Goal: Navigation & Orientation: Find specific page/section

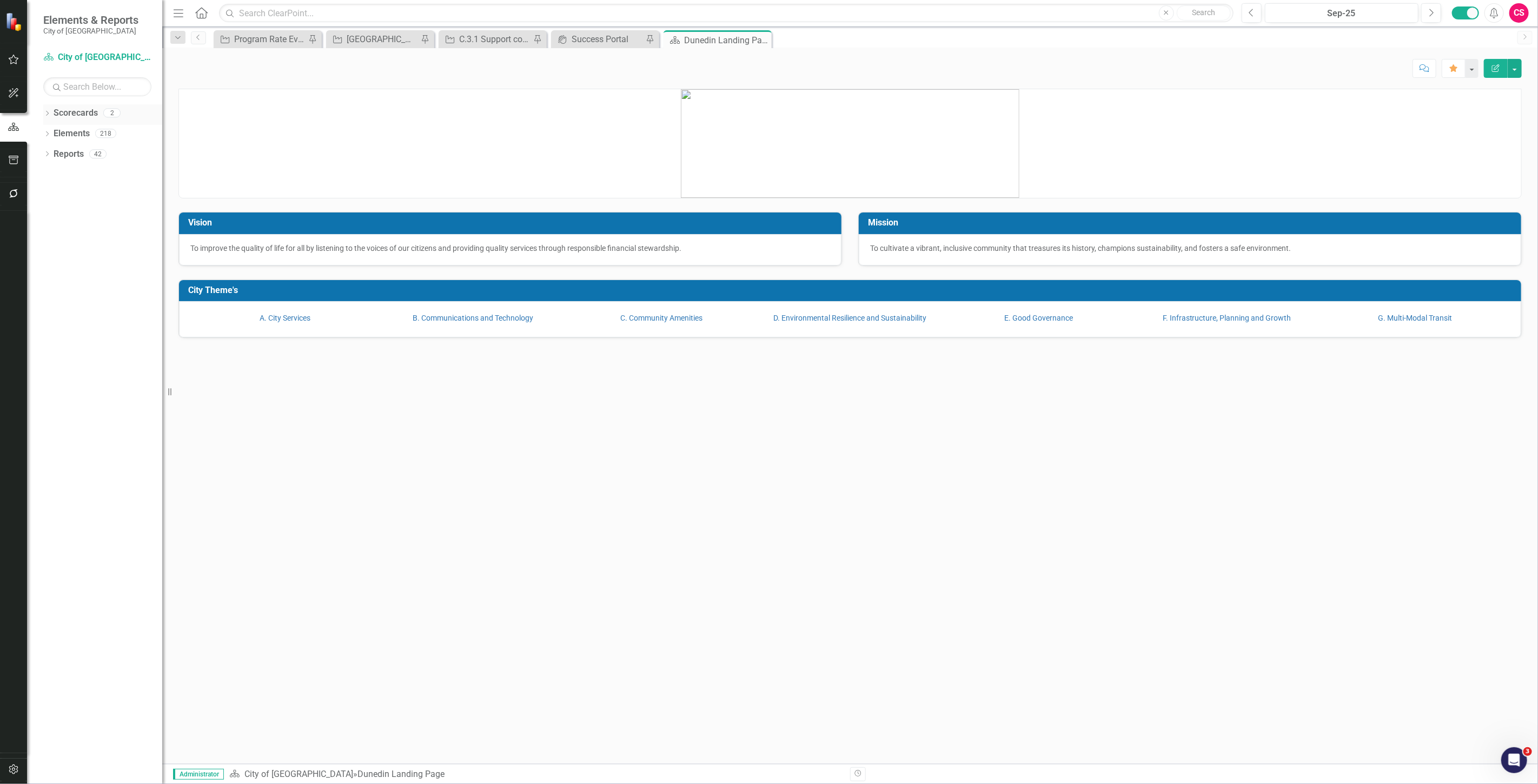
click at [72, 115] on link "Scorecards" at bounding box center [76, 113] width 44 height 12
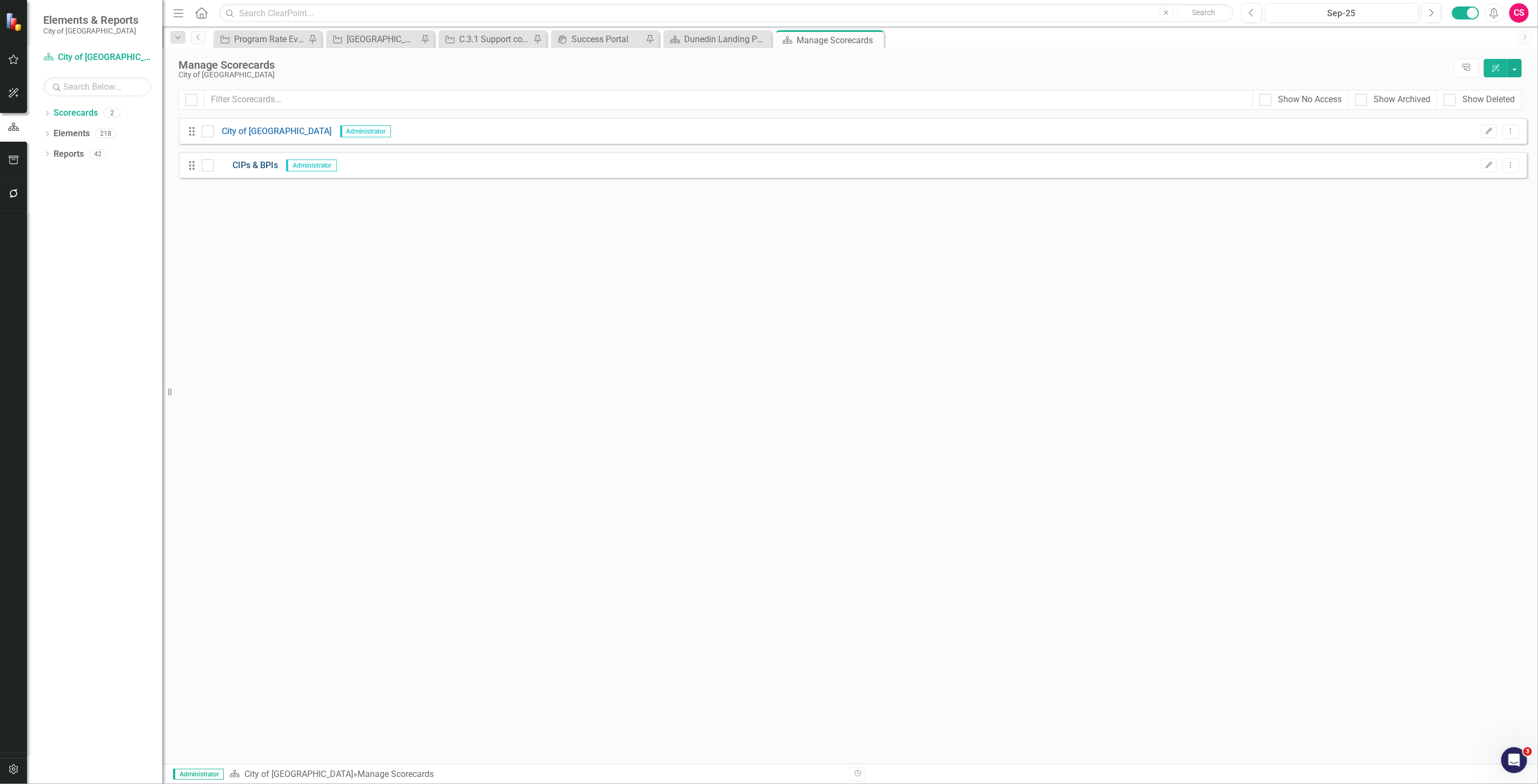
click at [244, 163] on link "CIPs & BPIs" at bounding box center [246, 166] width 64 height 12
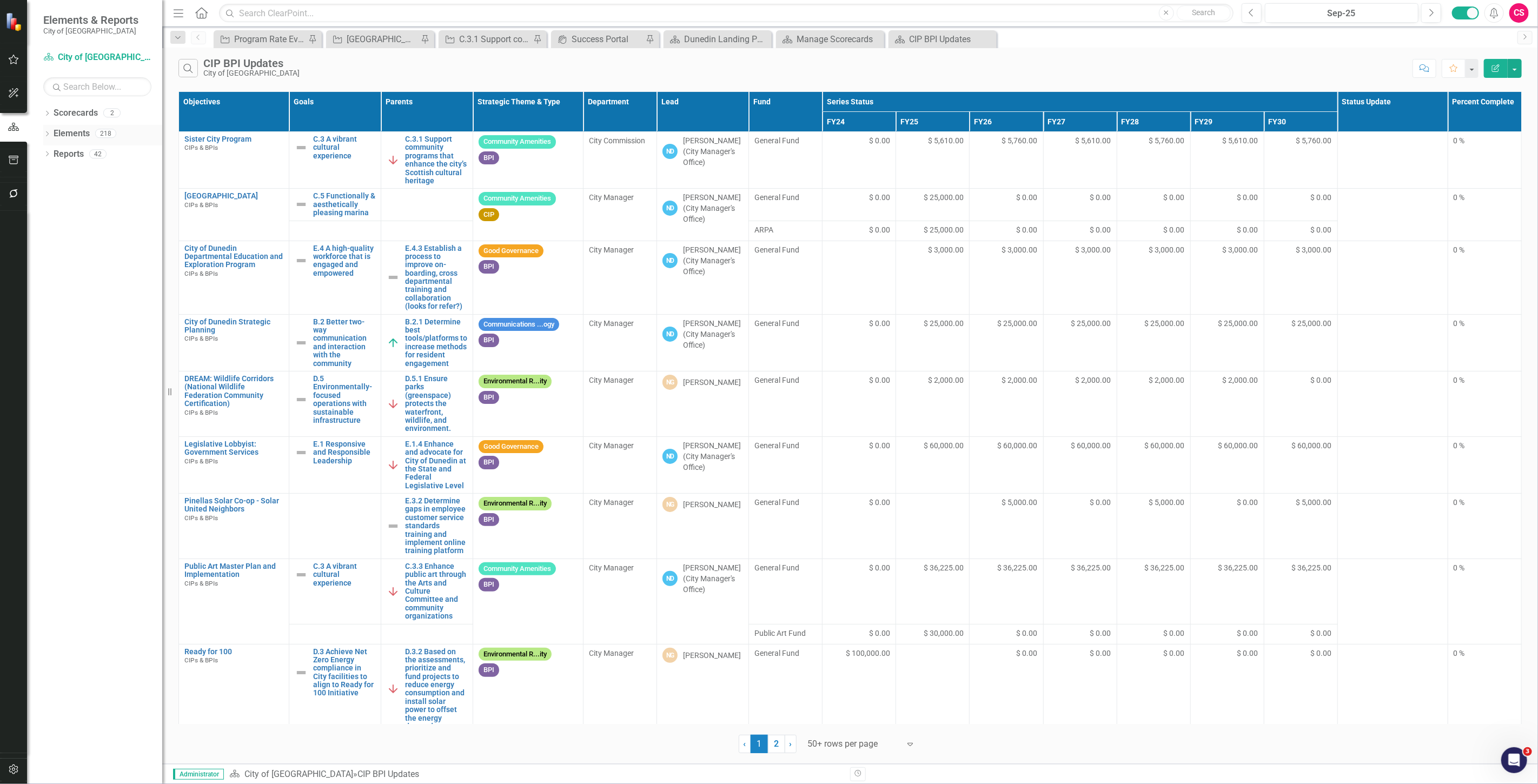
click at [62, 129] on link "Elements" at bounding box center [72, 134] width 36 height 12
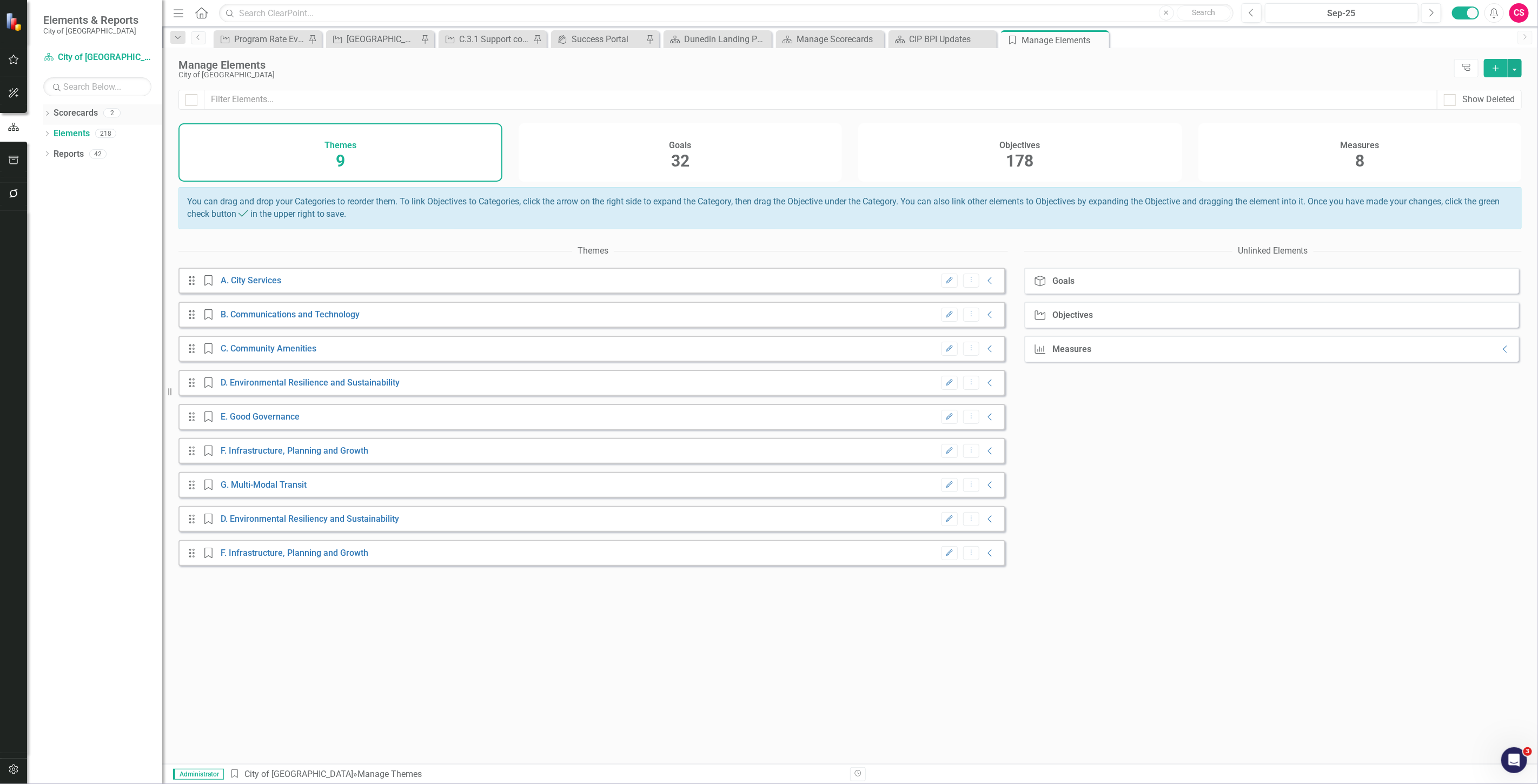
click at [68, 112] on link "Scorecards" at bounding box center [76, 113] width 44 height 12
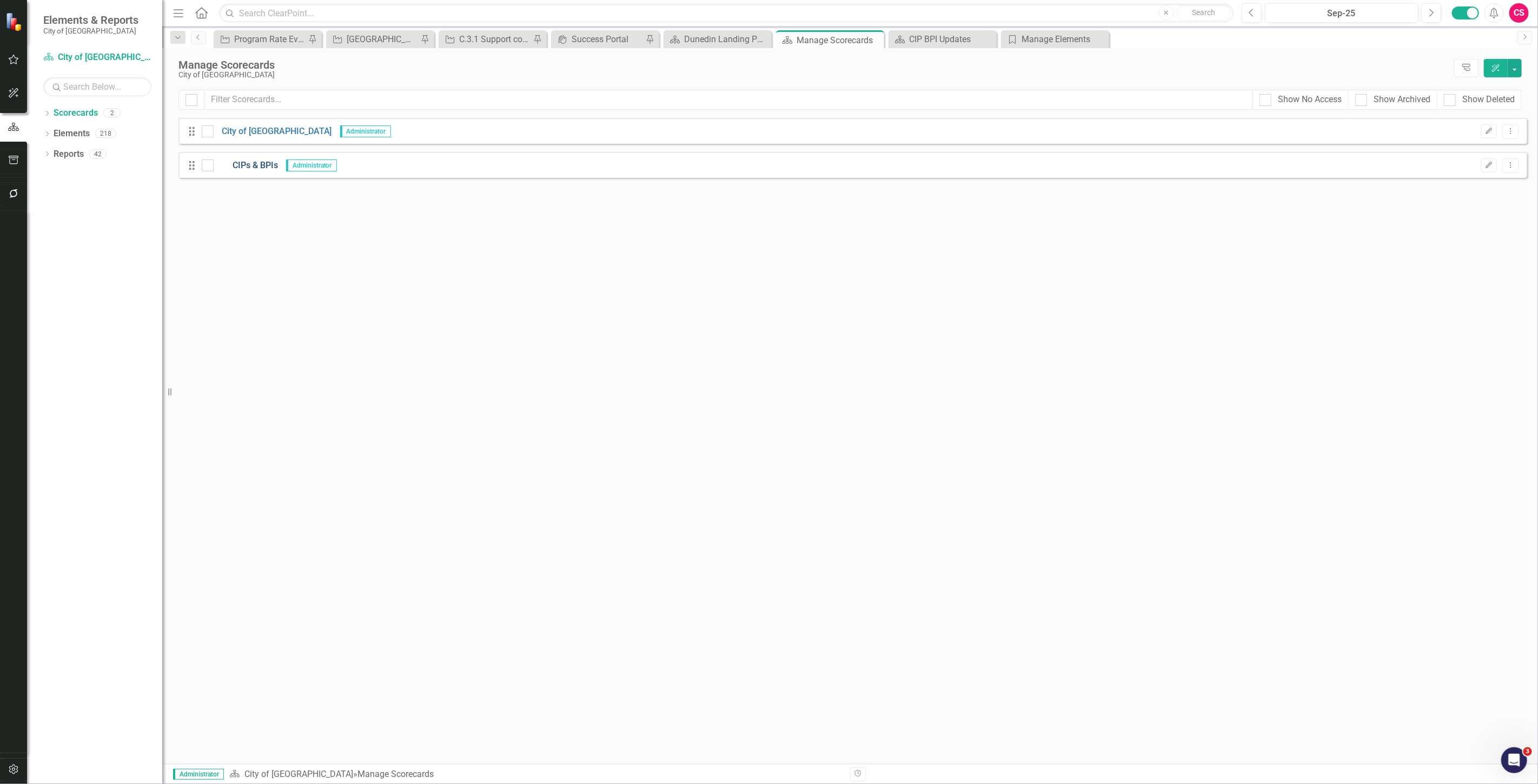
click at [268, 162] on link "CIPs & BPIs" at bounding box center [246, 166] width 64 height 12
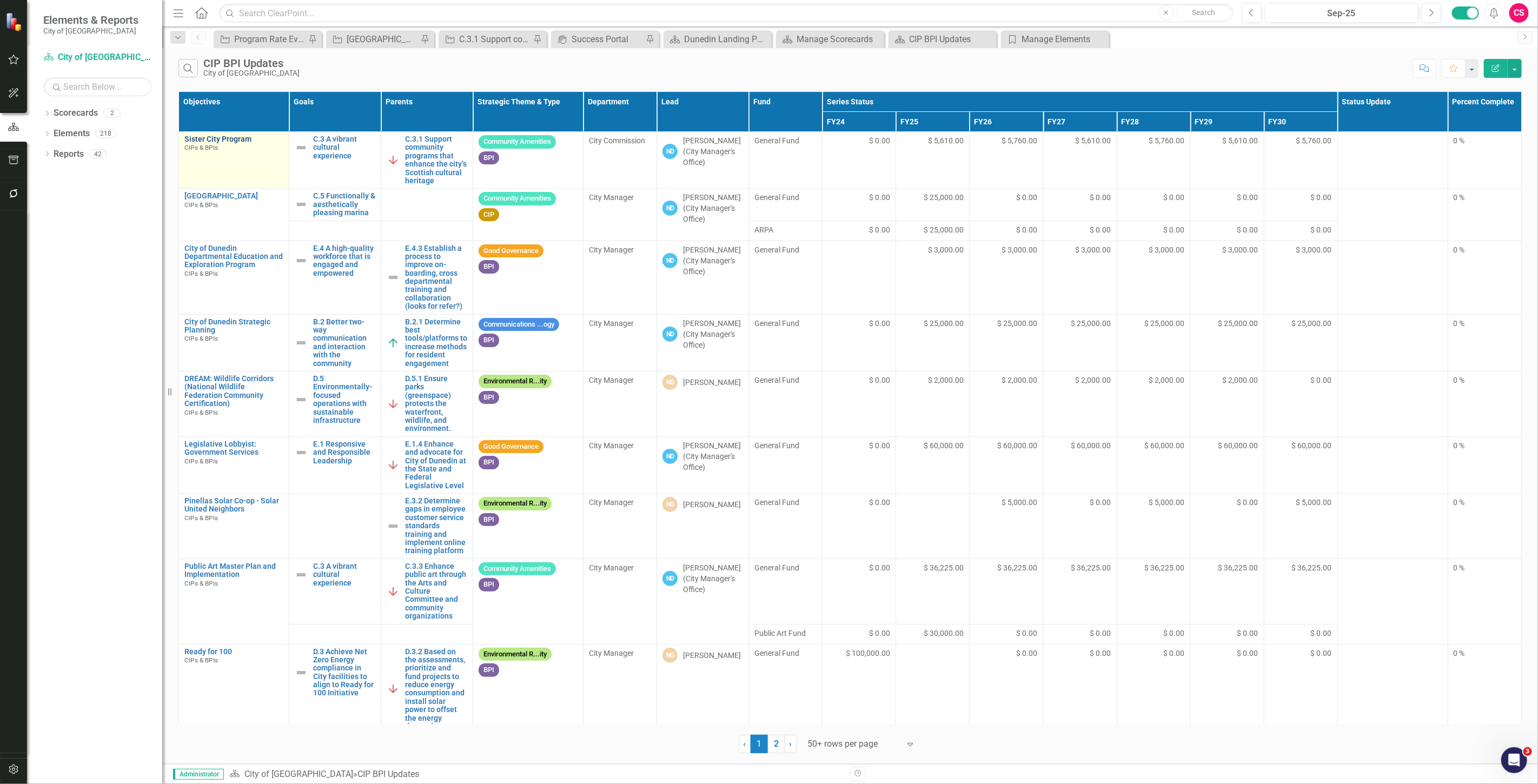
click at [223, 142] on link "Sister City Program" at bounding box center [234, 139] width 99 height 8
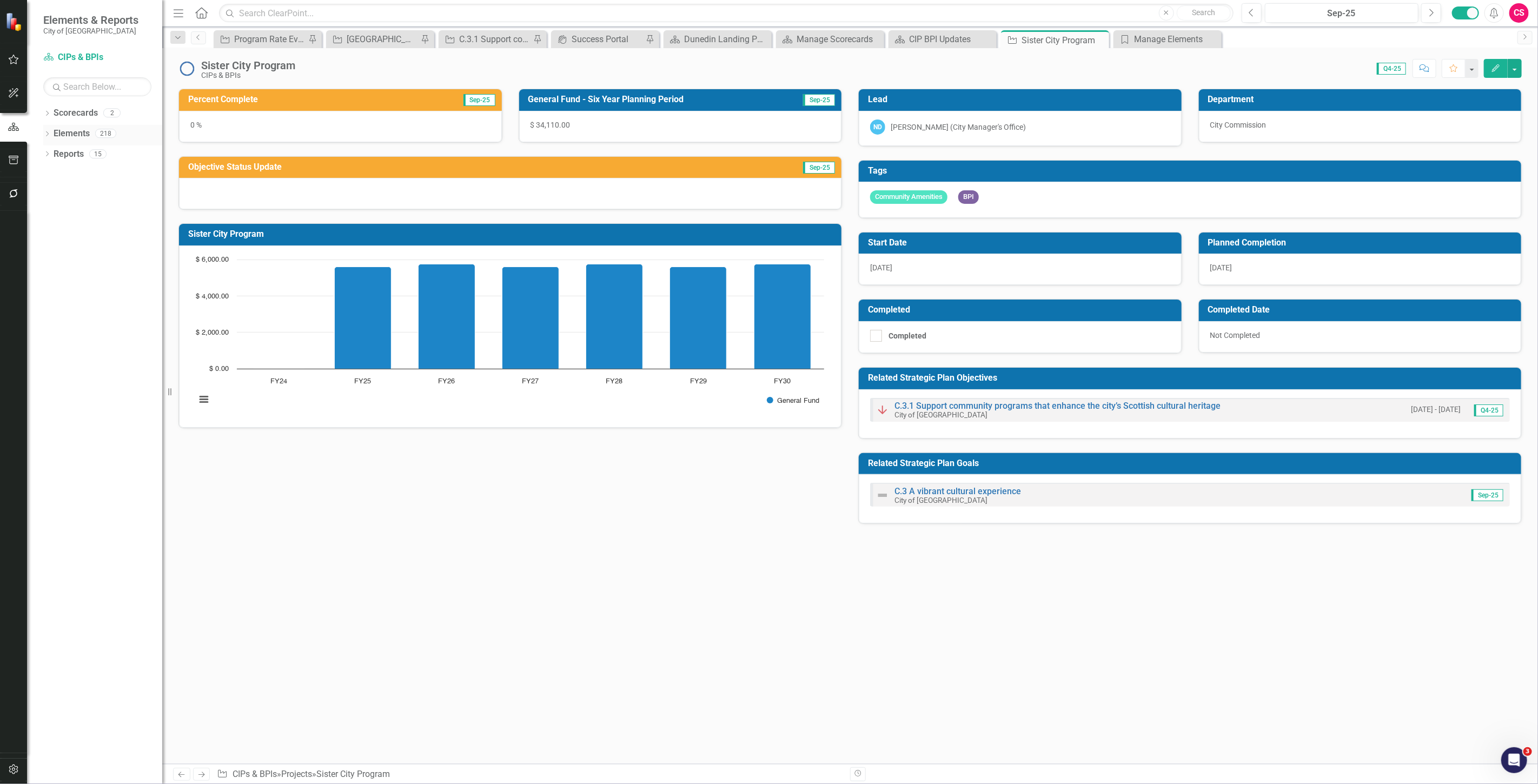
click at [73, 136] on link "Elements" at bounding box center [72, 134] width 36 height 12
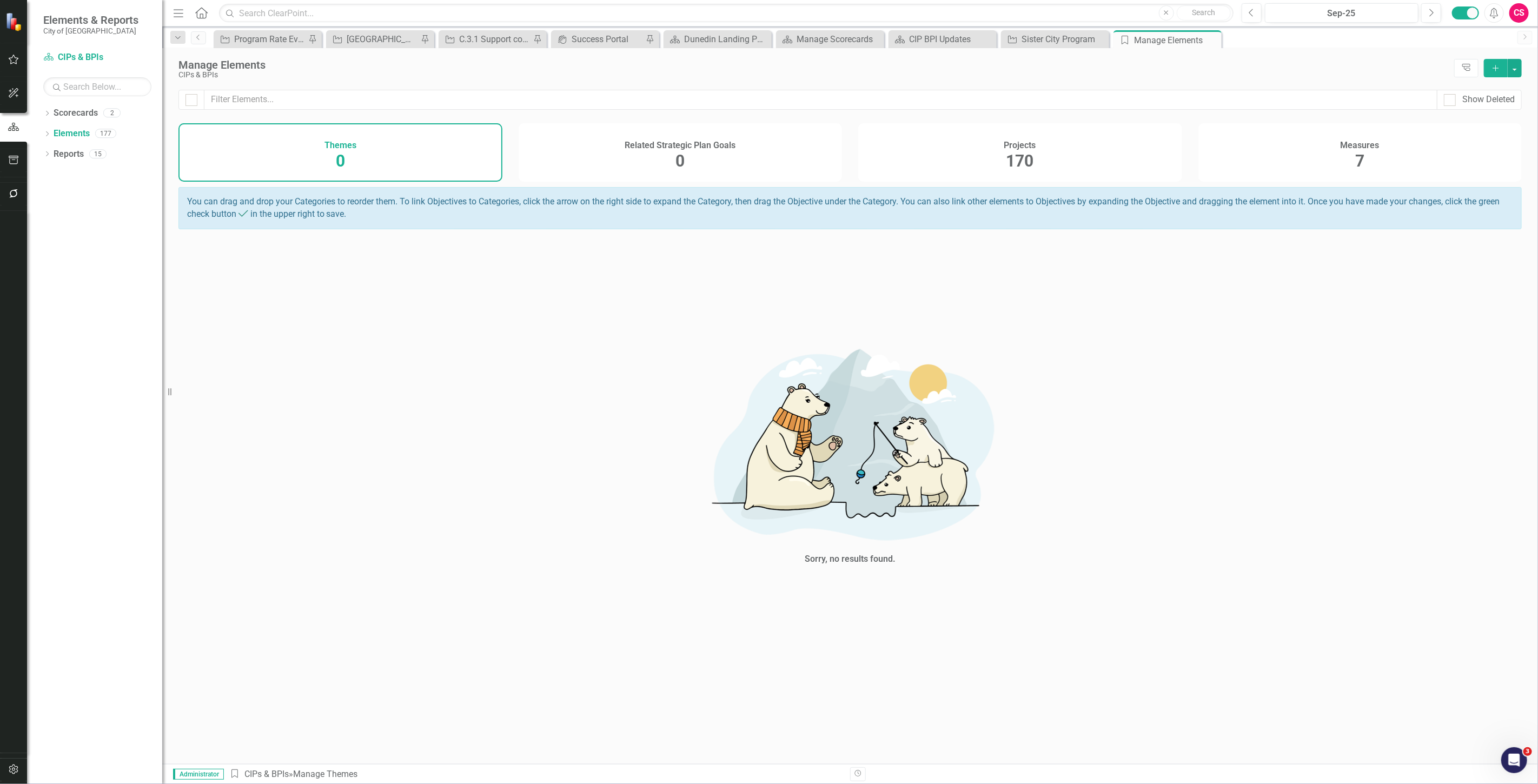
click at [603, 147] on div "Related Strategic Plan Goals 0" at bounding box center [680, 152] width 324 height 59
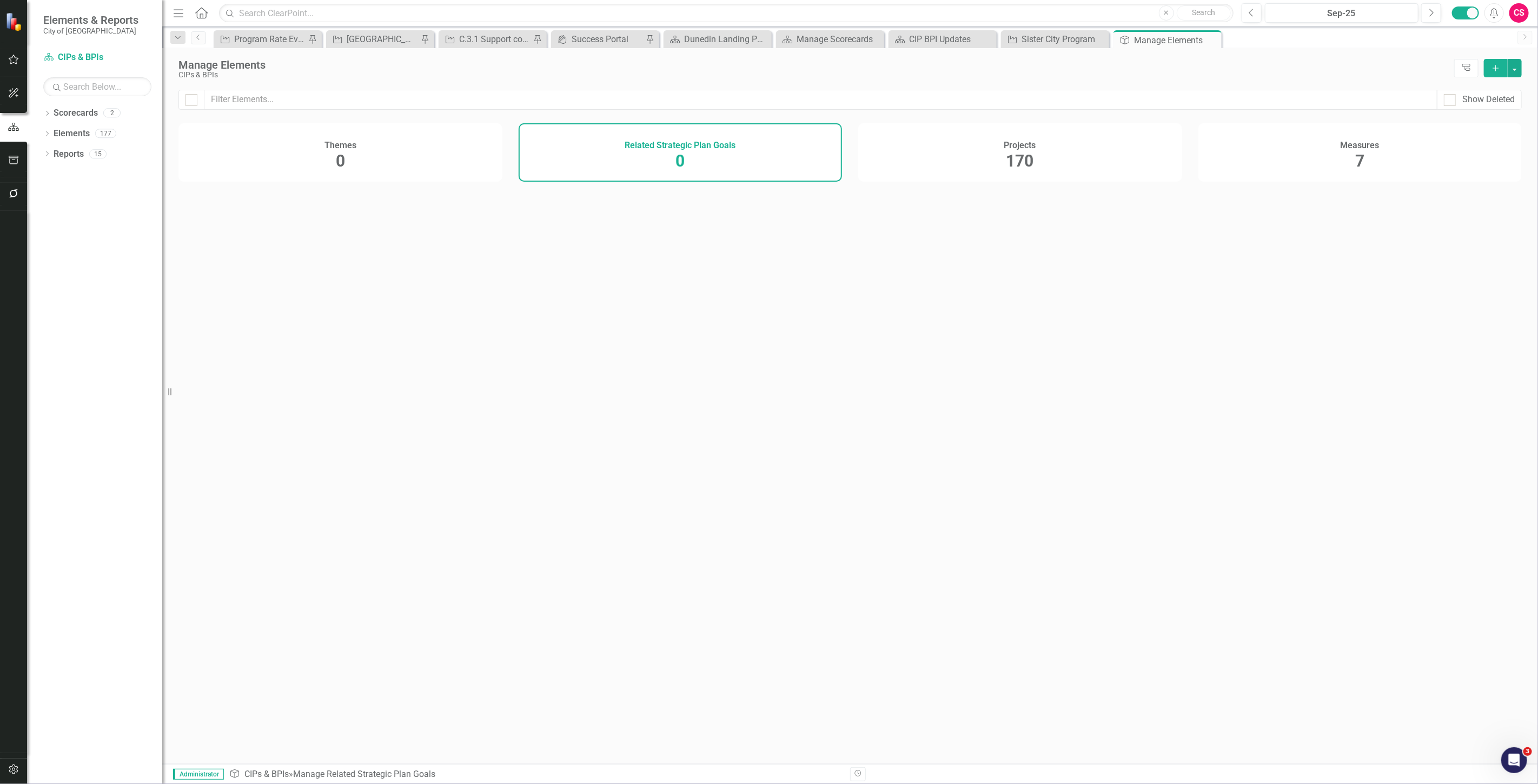
drag, startPoint x: 964, startPoint y: 149, endPoint x: 1027, endPoint y: 154, distance: 63.2
click at [964, 149] on div "Projects 170" at bounding box center [1020, 152] width 324 height 59
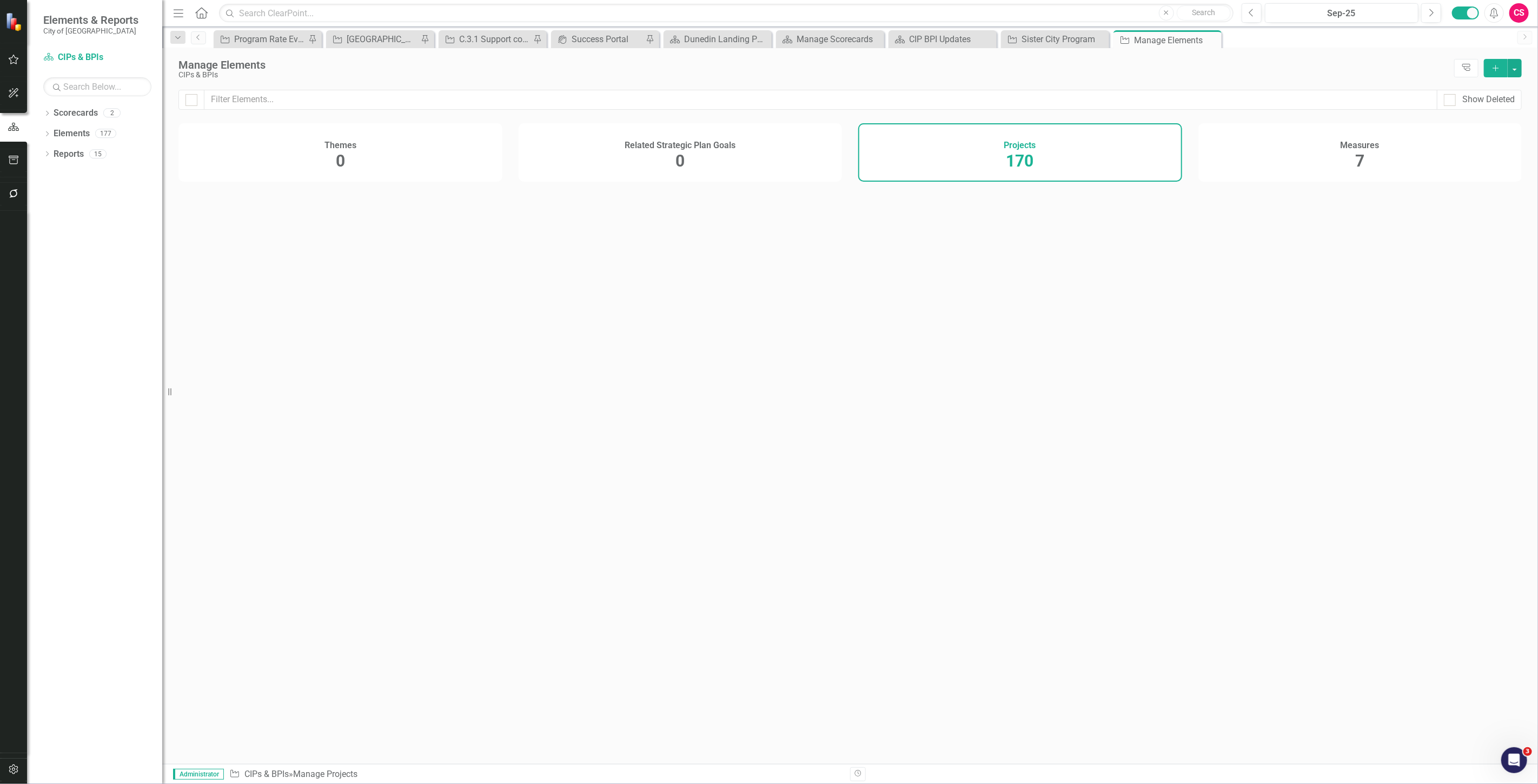
click at [1352, 157] on div "Measures 7" at bounding box center [1360, 152] width 324 height 59
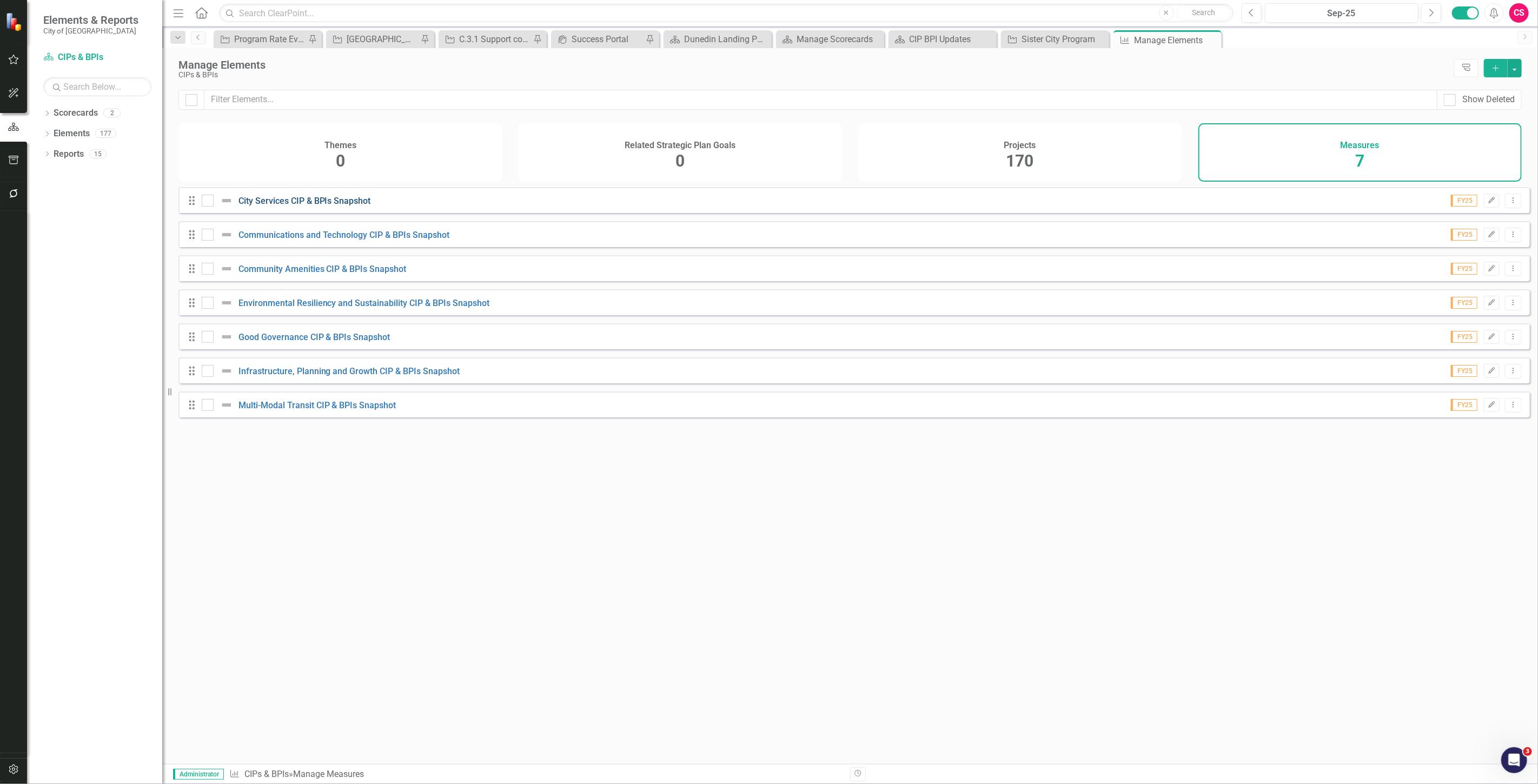
click at [286, 206] on link "City Services CIP & BPIs Snapshot" at bounding box center [305, 200] width 133 height 10
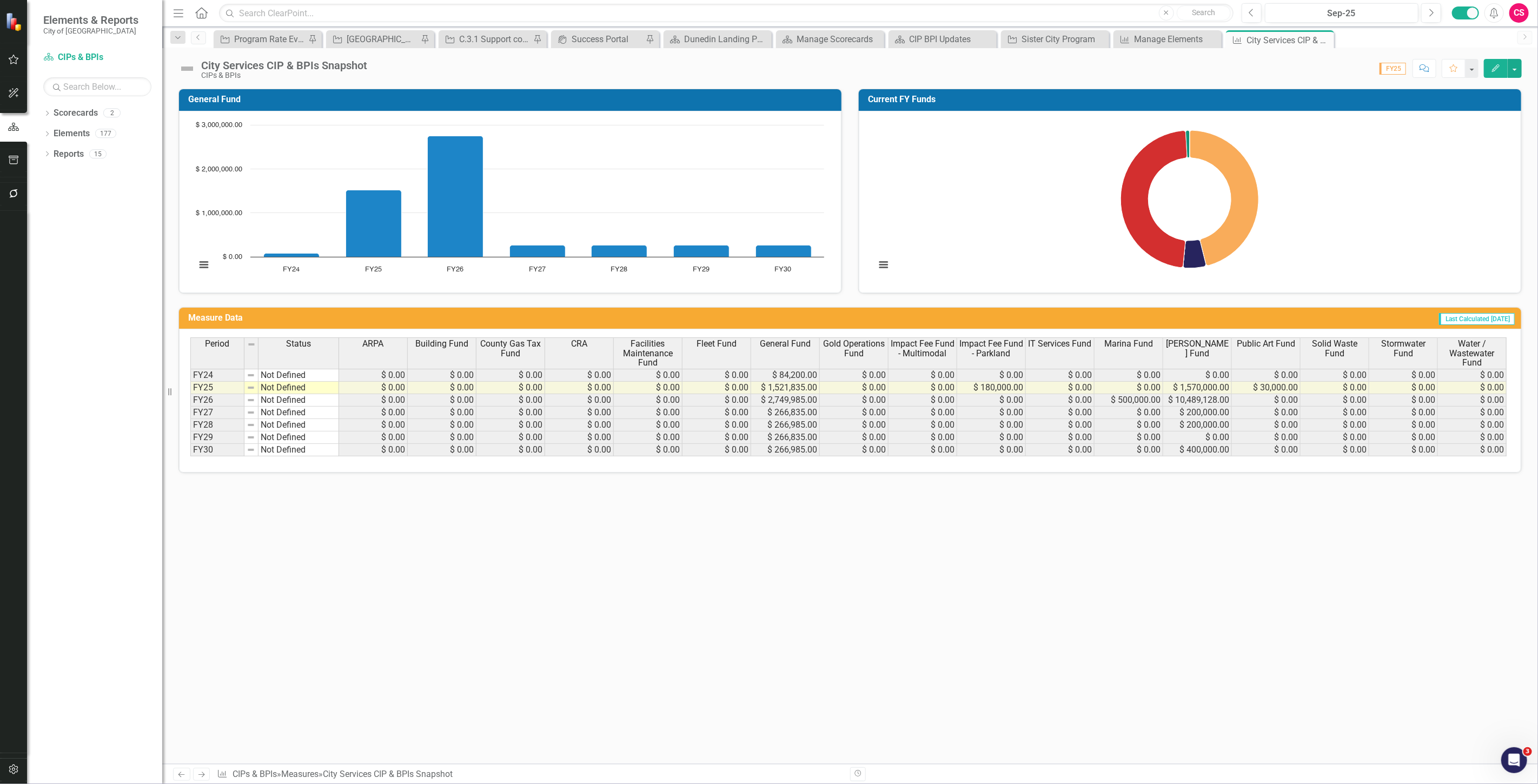
click at [380, 356] on th "ARPA" at bounding box center [373, 353] width 68 height 31
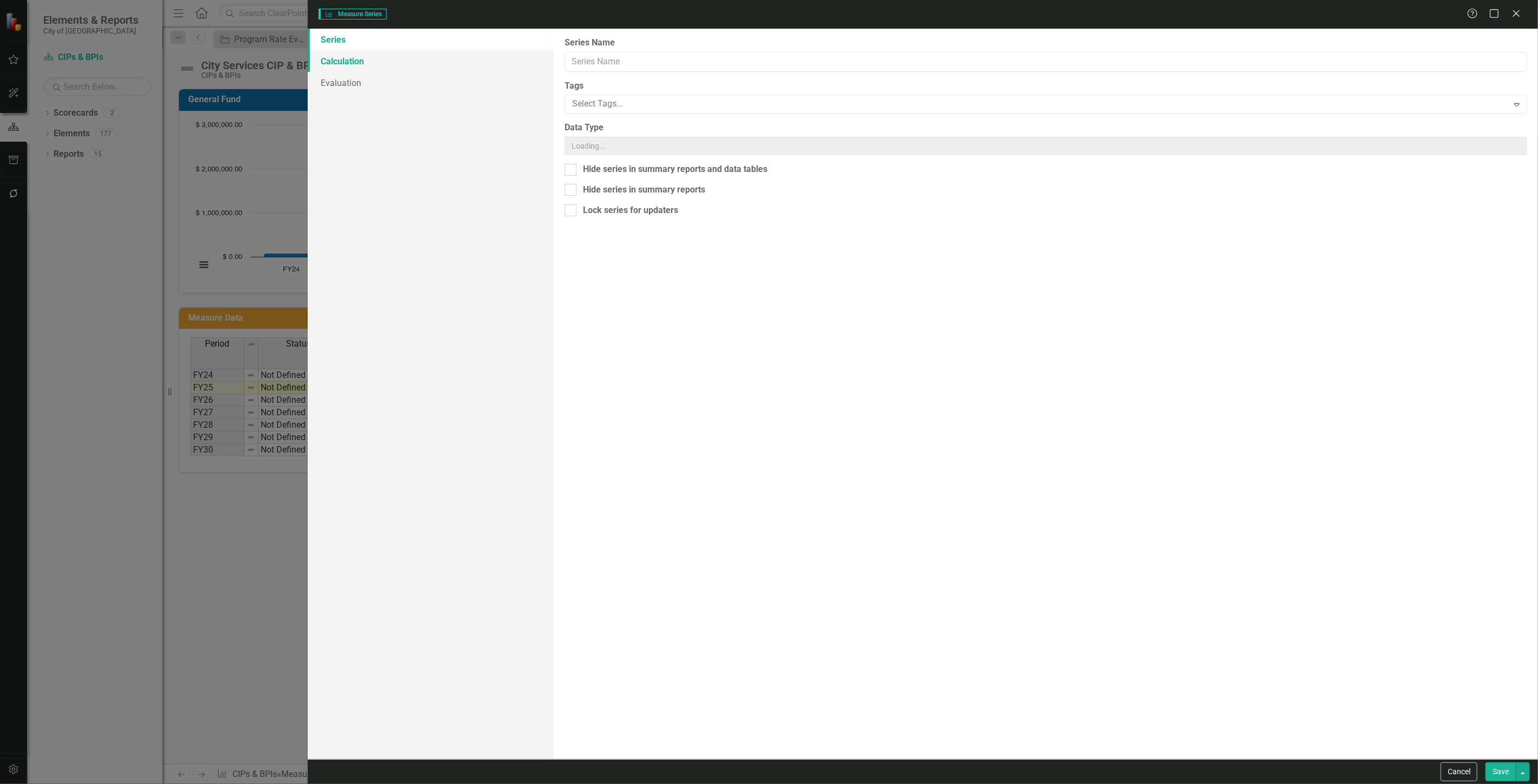
click at [386, 66] on link "Calculation" at bounding box center [431, 61] width 246 height 22
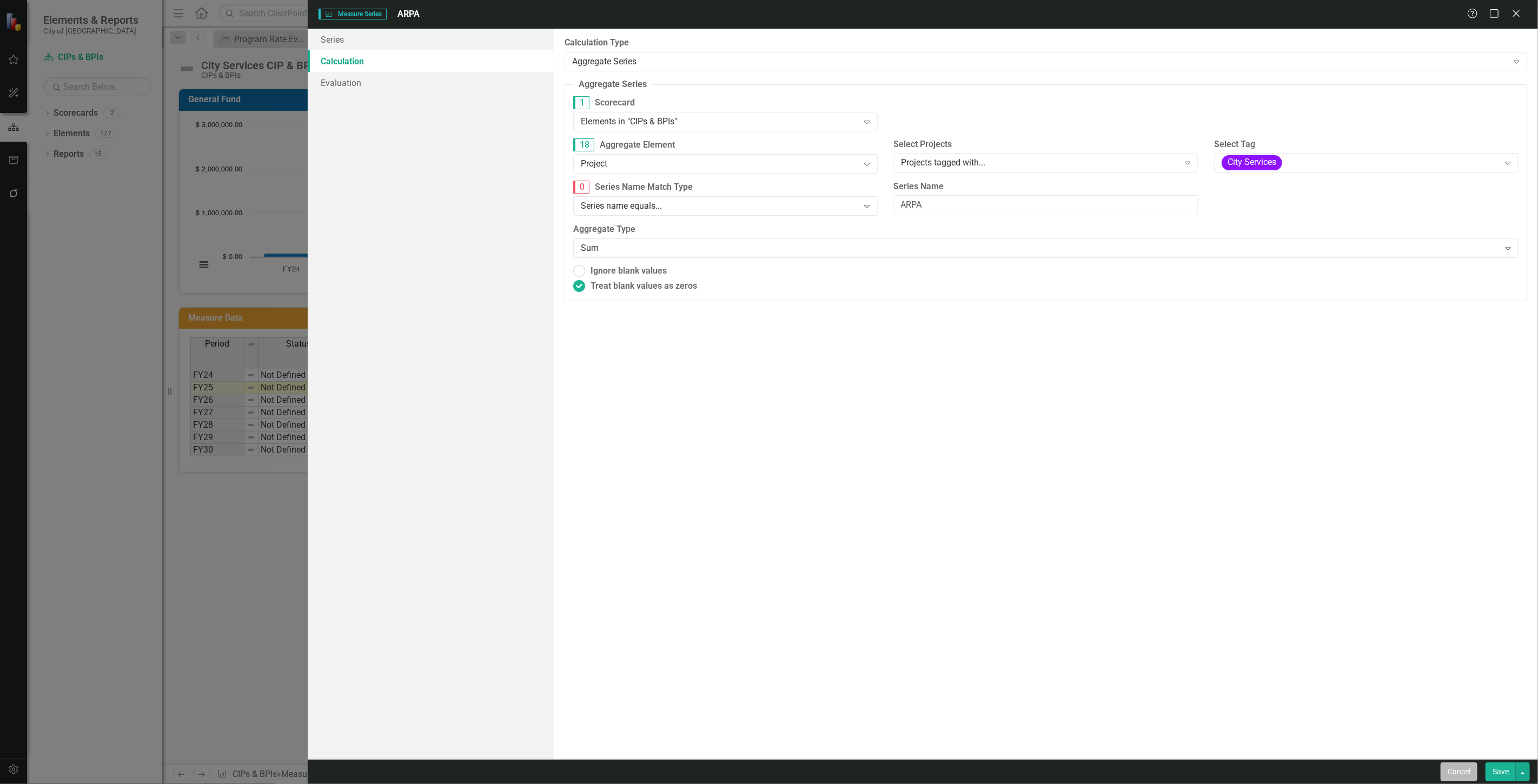
click at [1441, 770] on button "Cancel" at bounding box center [1459, 772] width 37 height 19
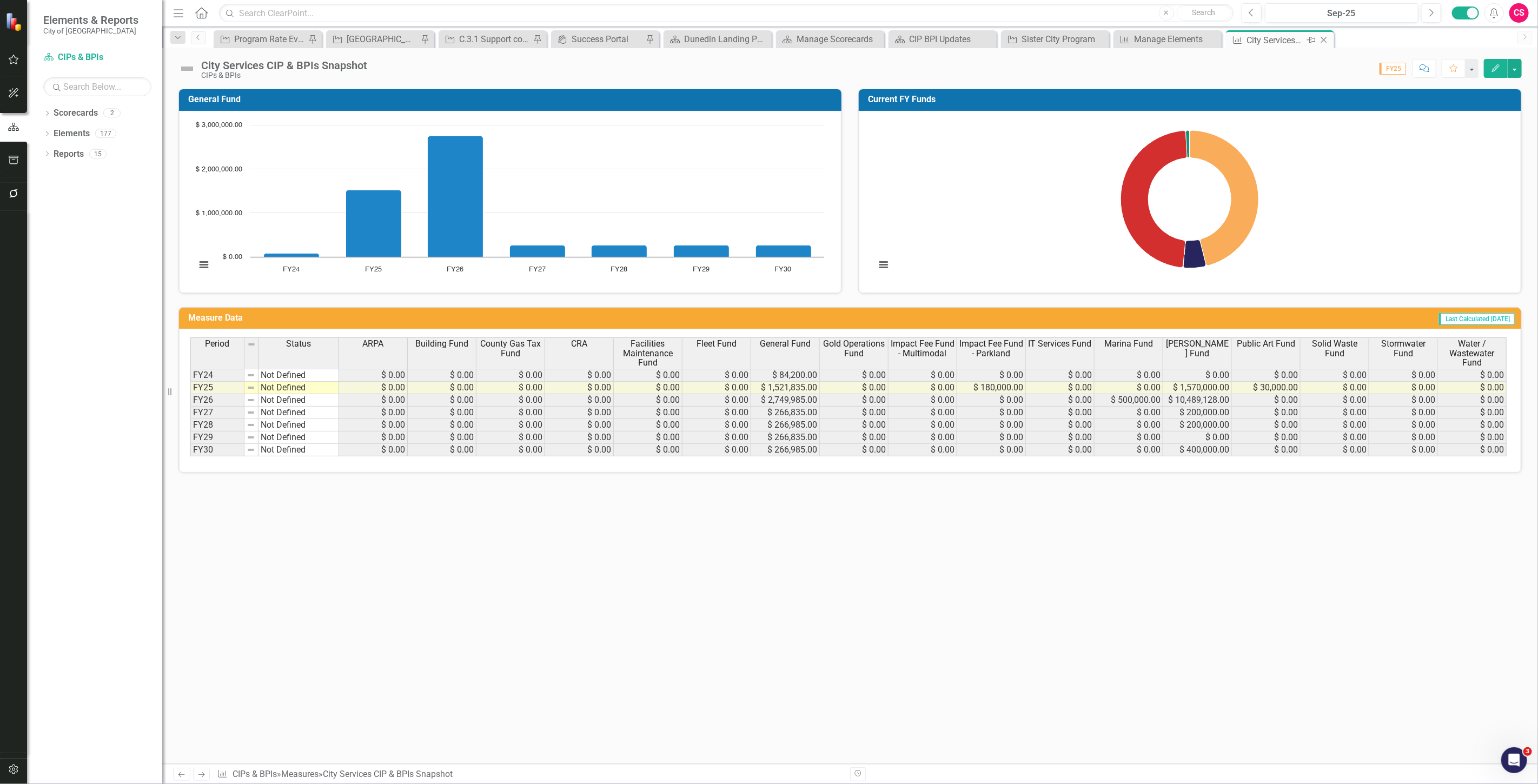
click at [1307, 42] on icon "Pin" at bounding box center [1312, 40] width 9 height 11
click at [1072, 38] on div "CIP BPI Updates" at bounding box center [1057, 39] width 72 height 14
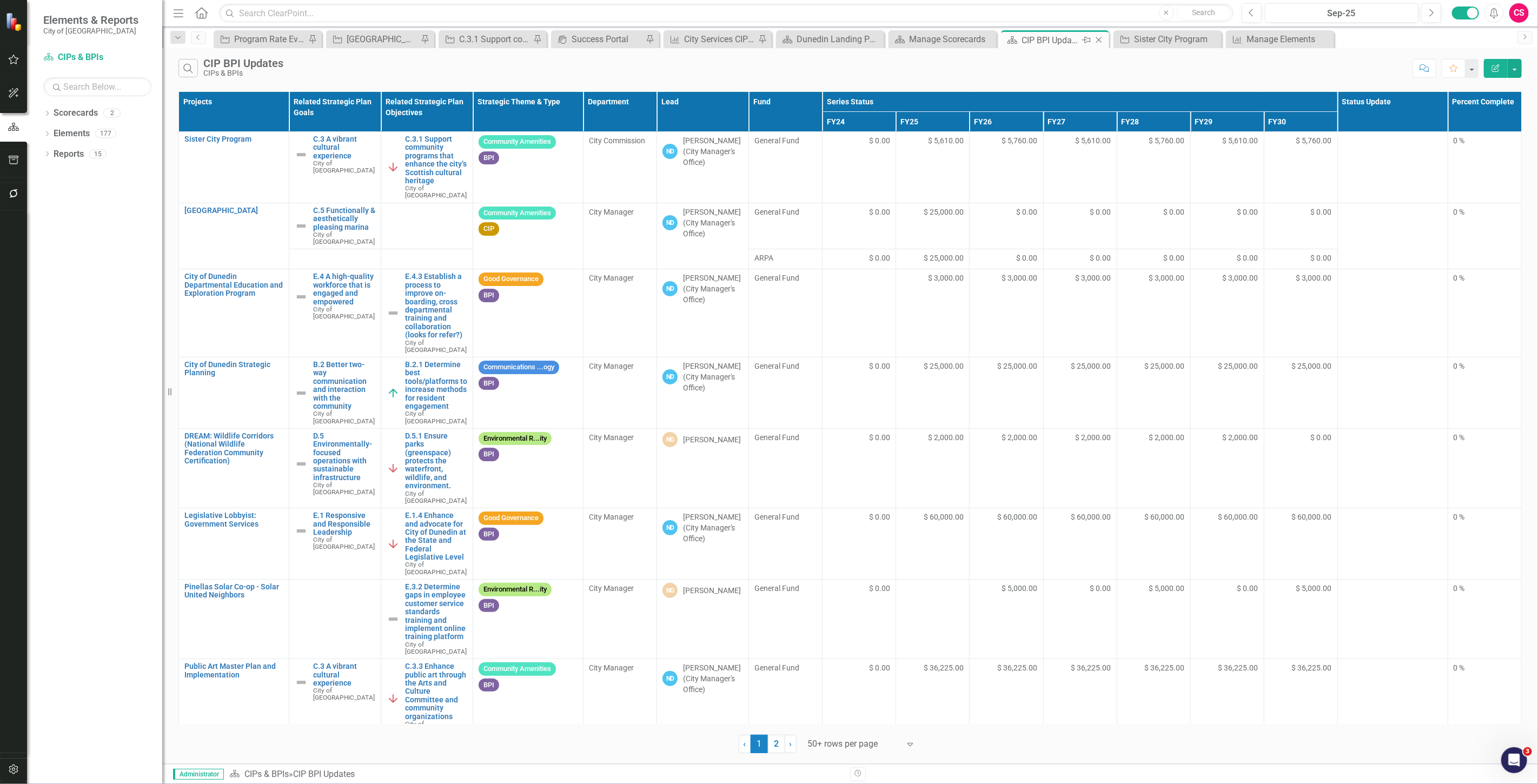
click at [1089, 39] on icon "Pin" at bounding box center [1086, 40] width 9 height 11
click at [696, 42] on div "City Services CIP & BPIs Snapshot" at bounding box center [720, 39] width 72 height 14
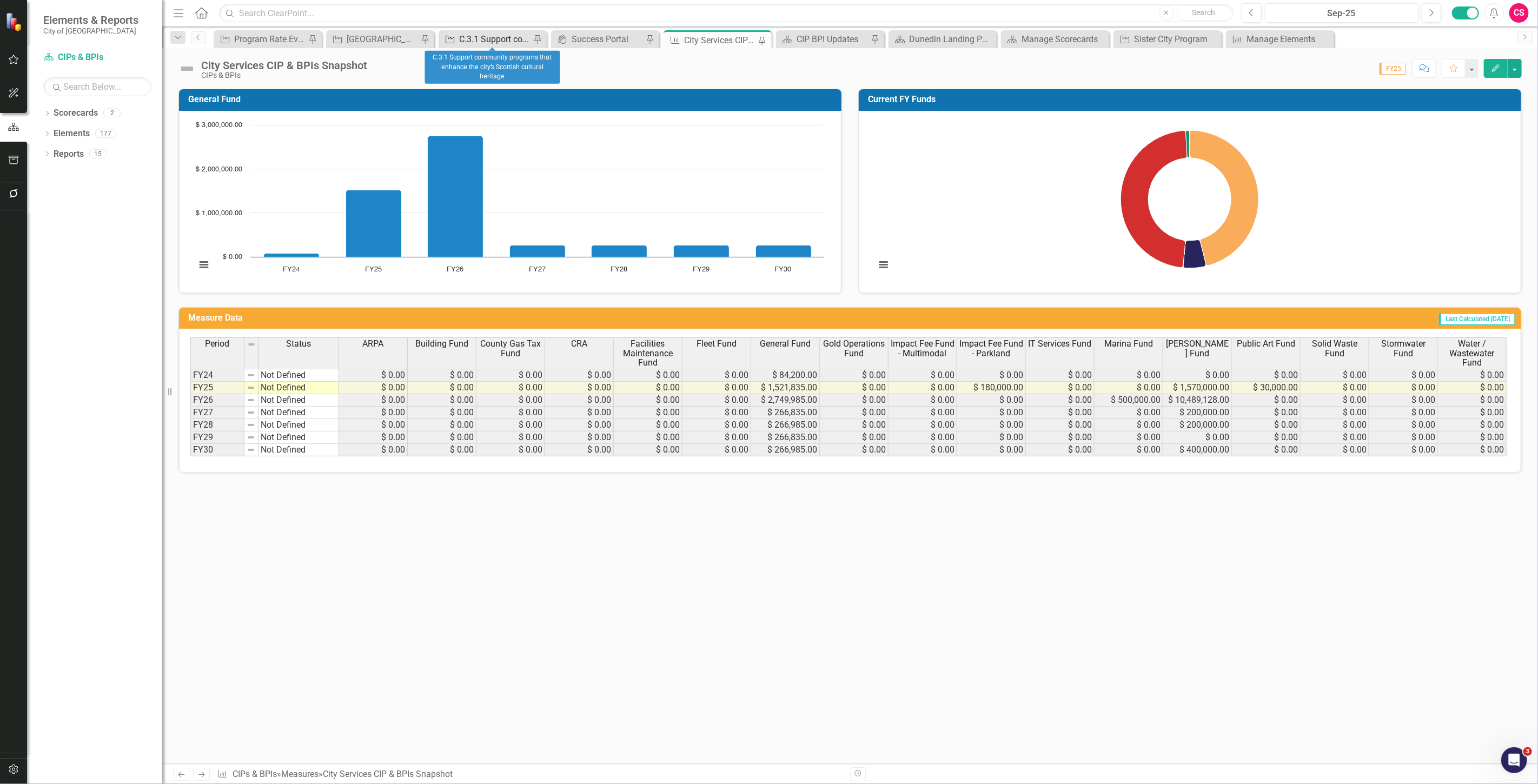
click at [476, 36] on div "C.3.1 Support community programs that enhance the city’s Scottish cultural heri…" at bounding box center [495, 39] width 72 height 14
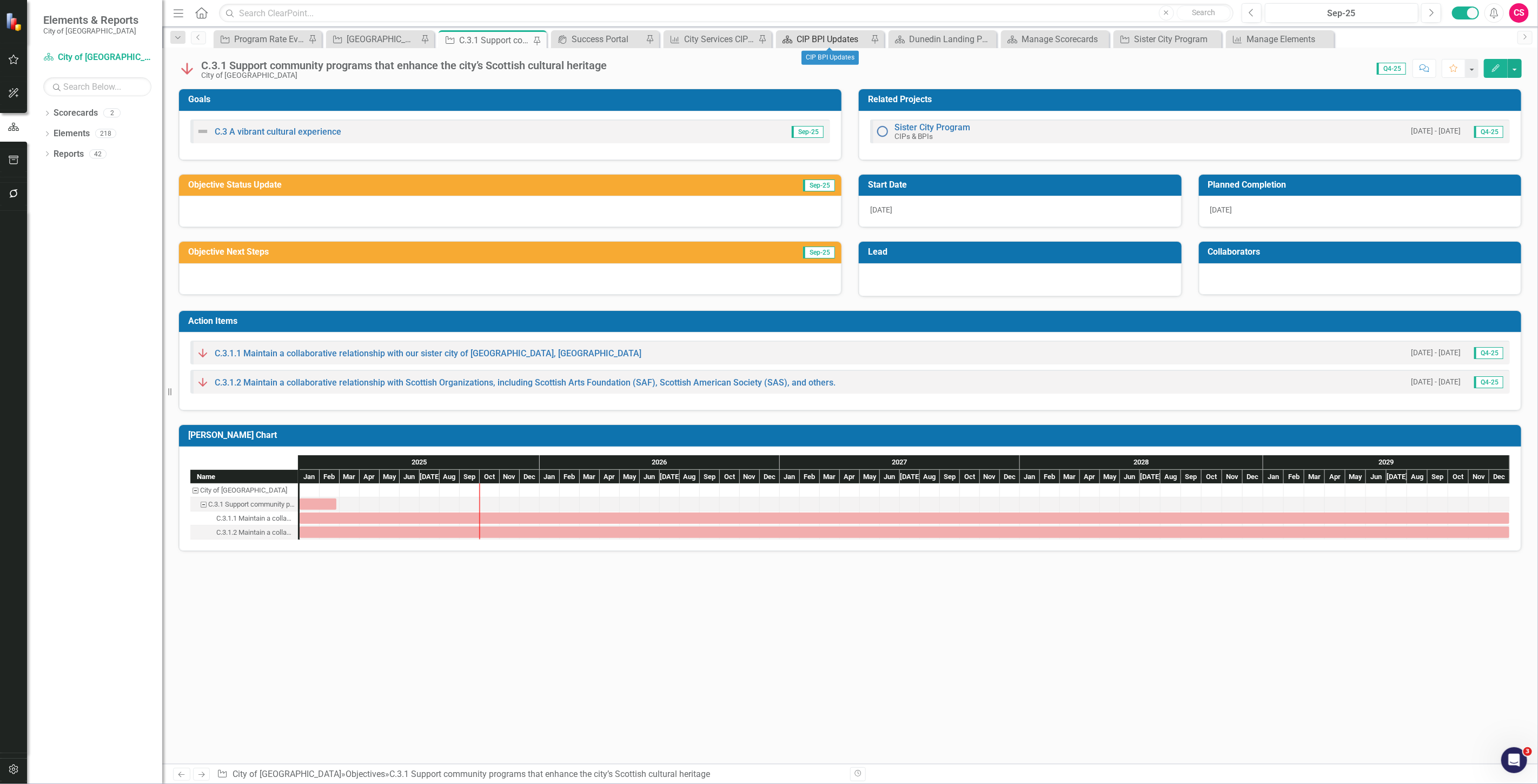
click at [825, 36] on div "CIP BPI Updates" at bounding box center [832, 39] width 72 height 14
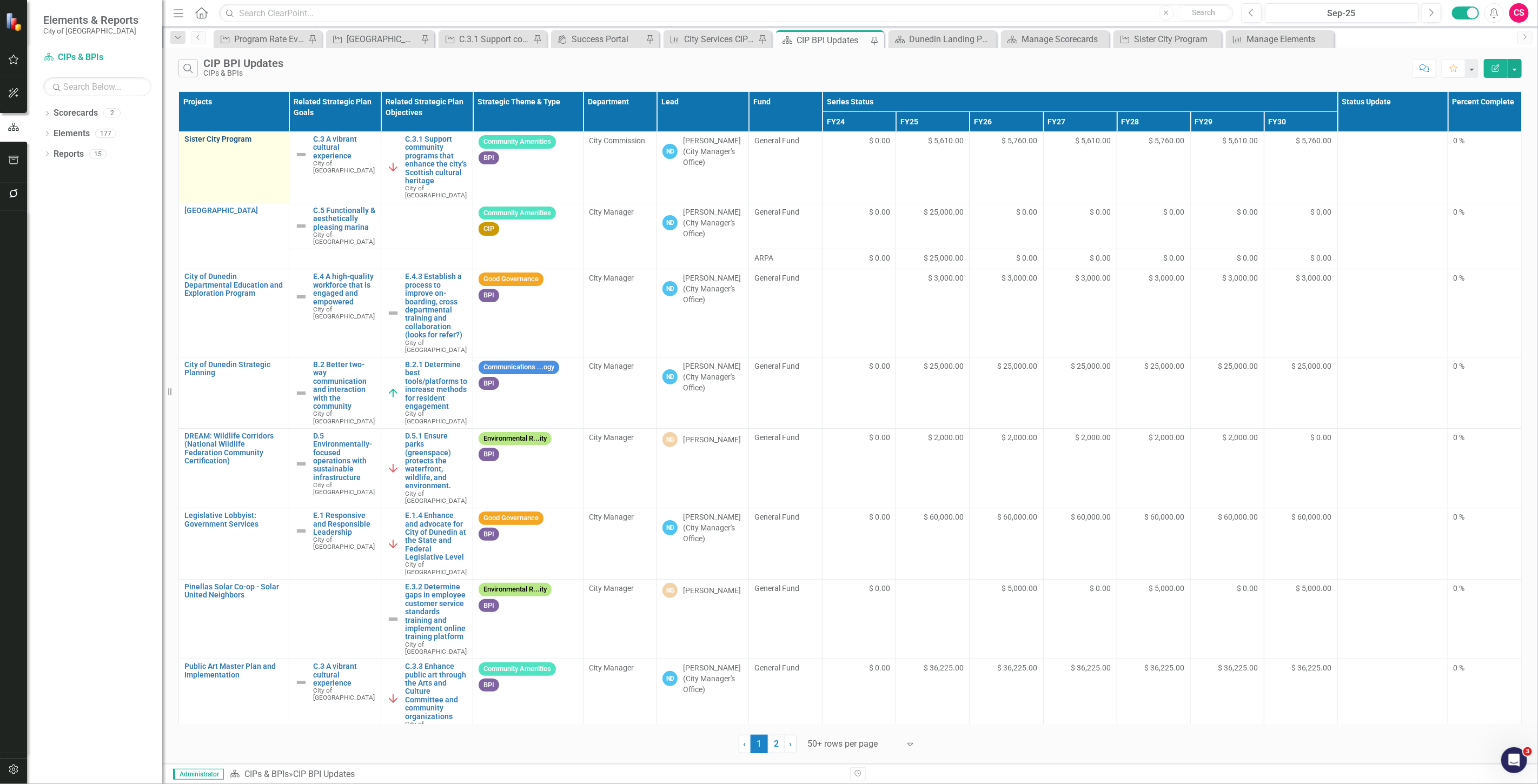
click at [226, 138] on link "Sister City Program" at bounding box center [234, 139] width 99 height 8
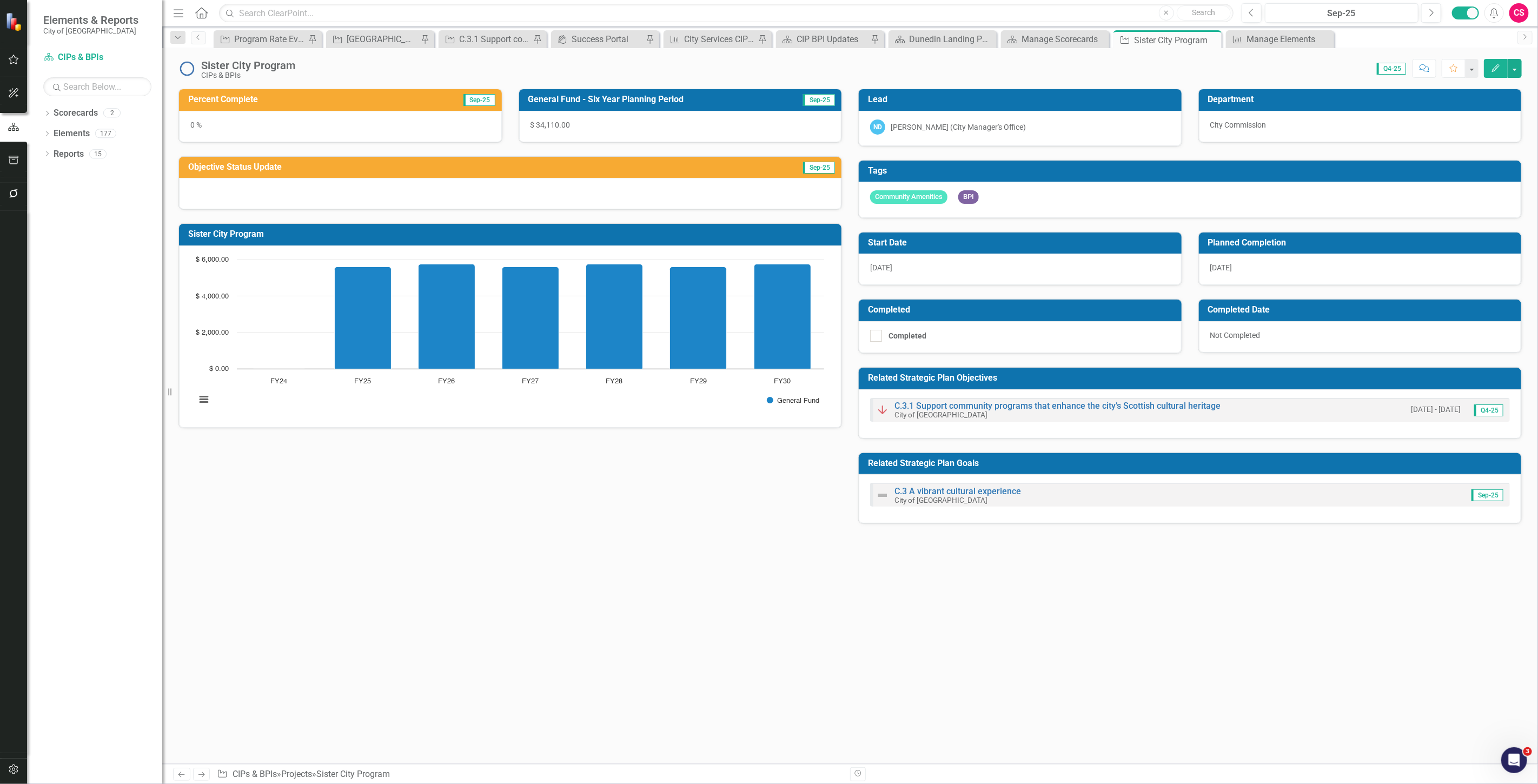
click at [1491, 72] on button "Edit" at bounding box center [1495, 68] width 24 height 19
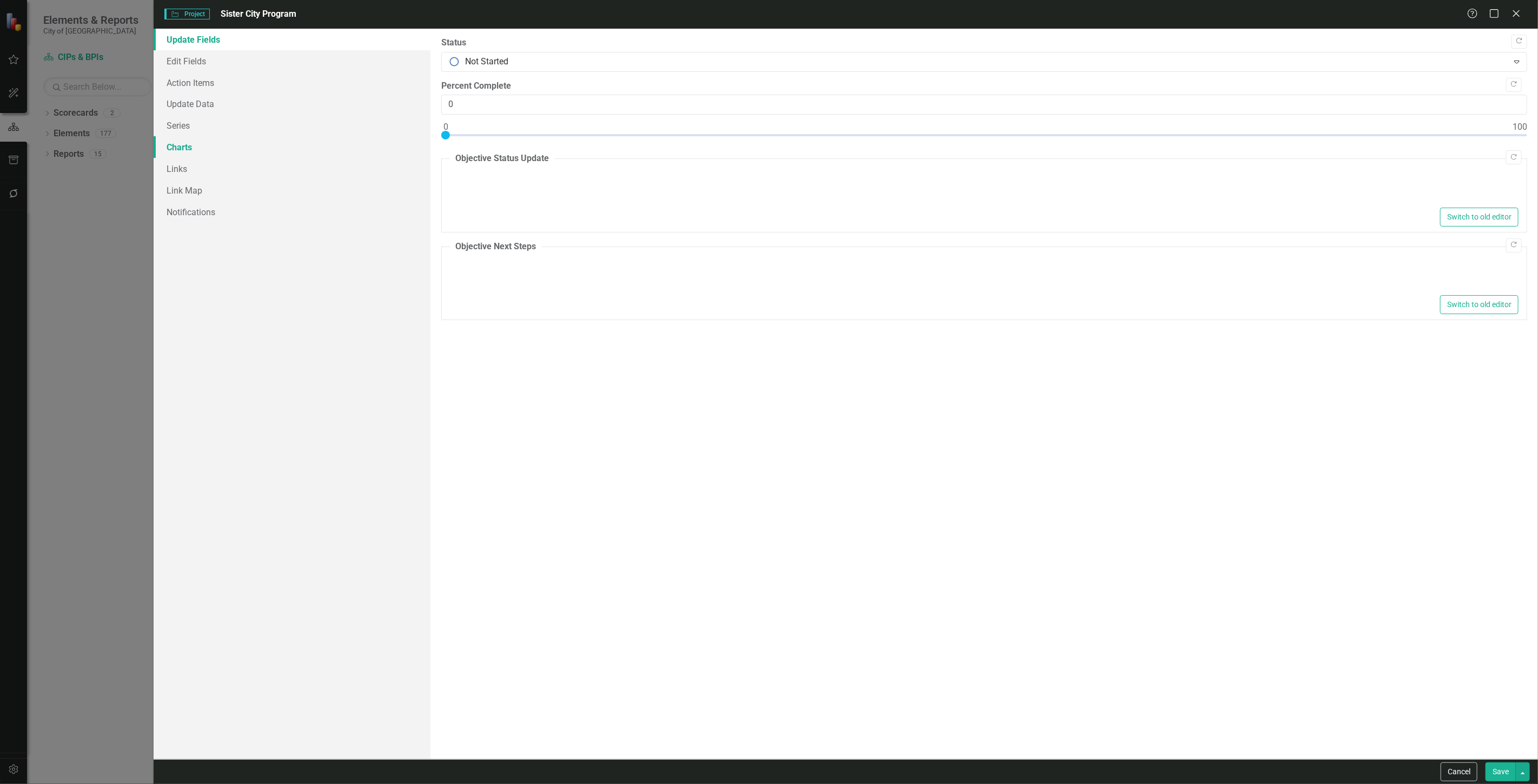
click at [255, 138] on link "Charts" at bounding box center [292, 147] width 277 height 22
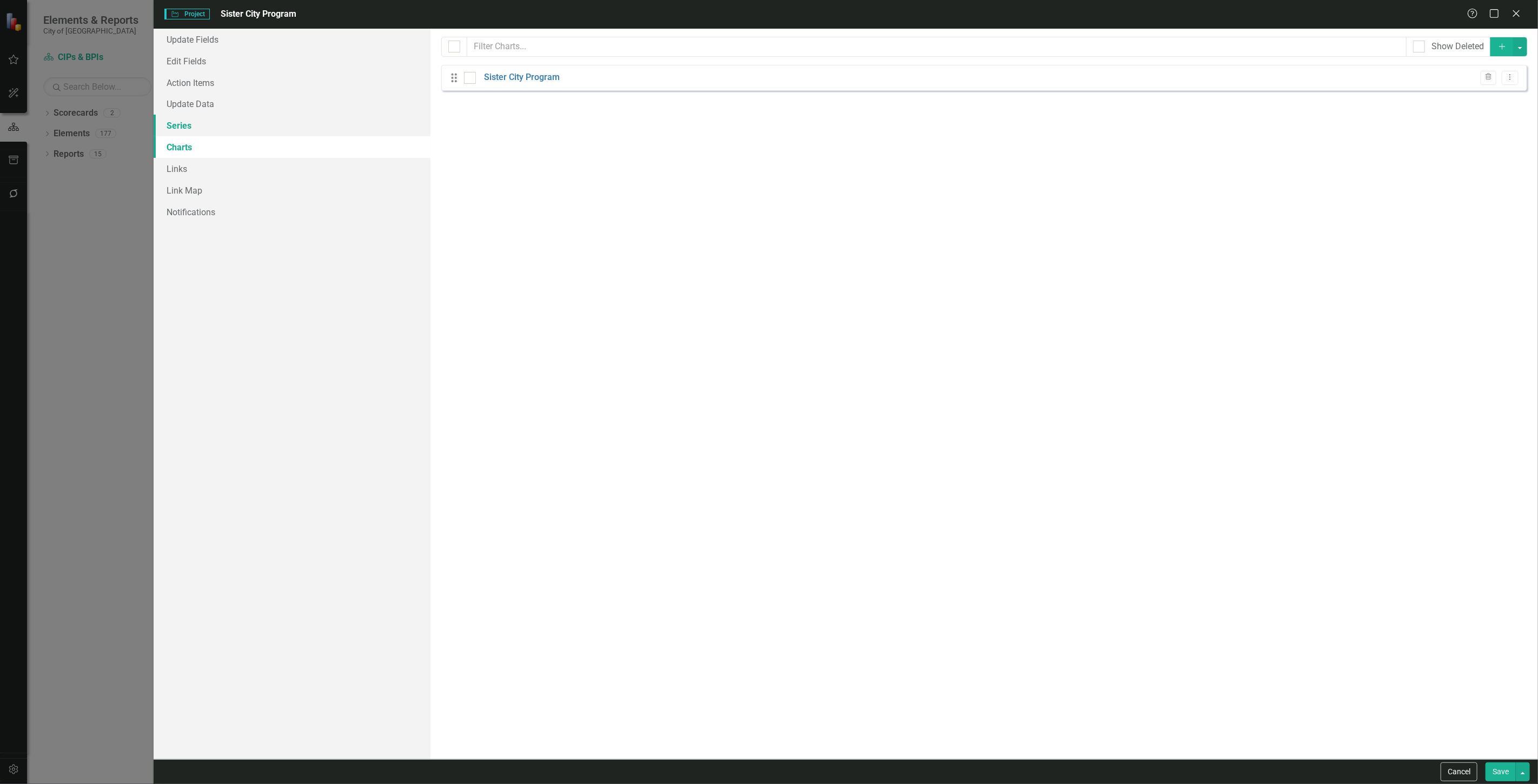
click at [244, 128] on link "Series" at bounding box center [292, 125] width 277 height 22
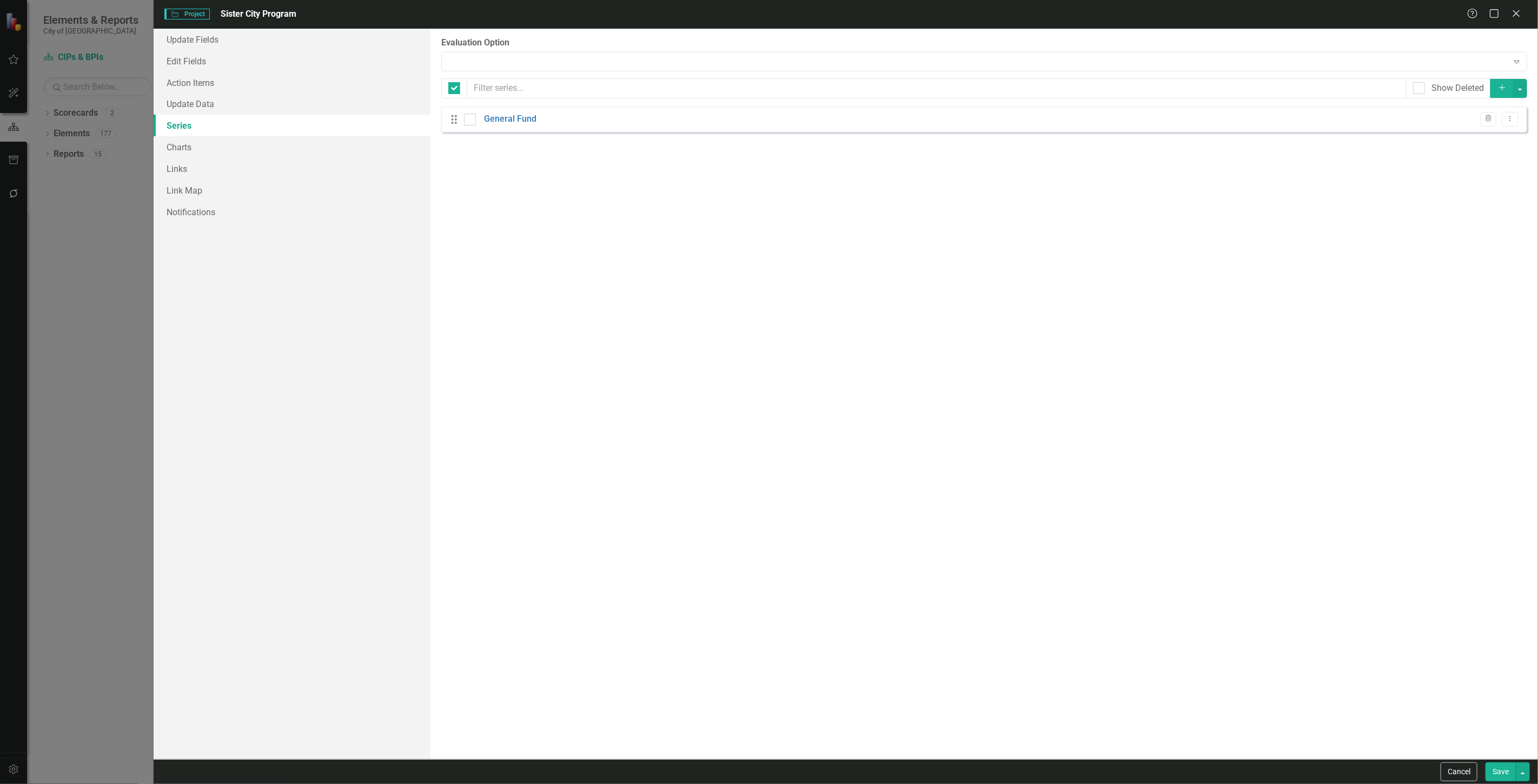
checkbox input "false"
click at [1450, 772] on button "Cancel" at bounding box center [1459, 772] width 37 height 19
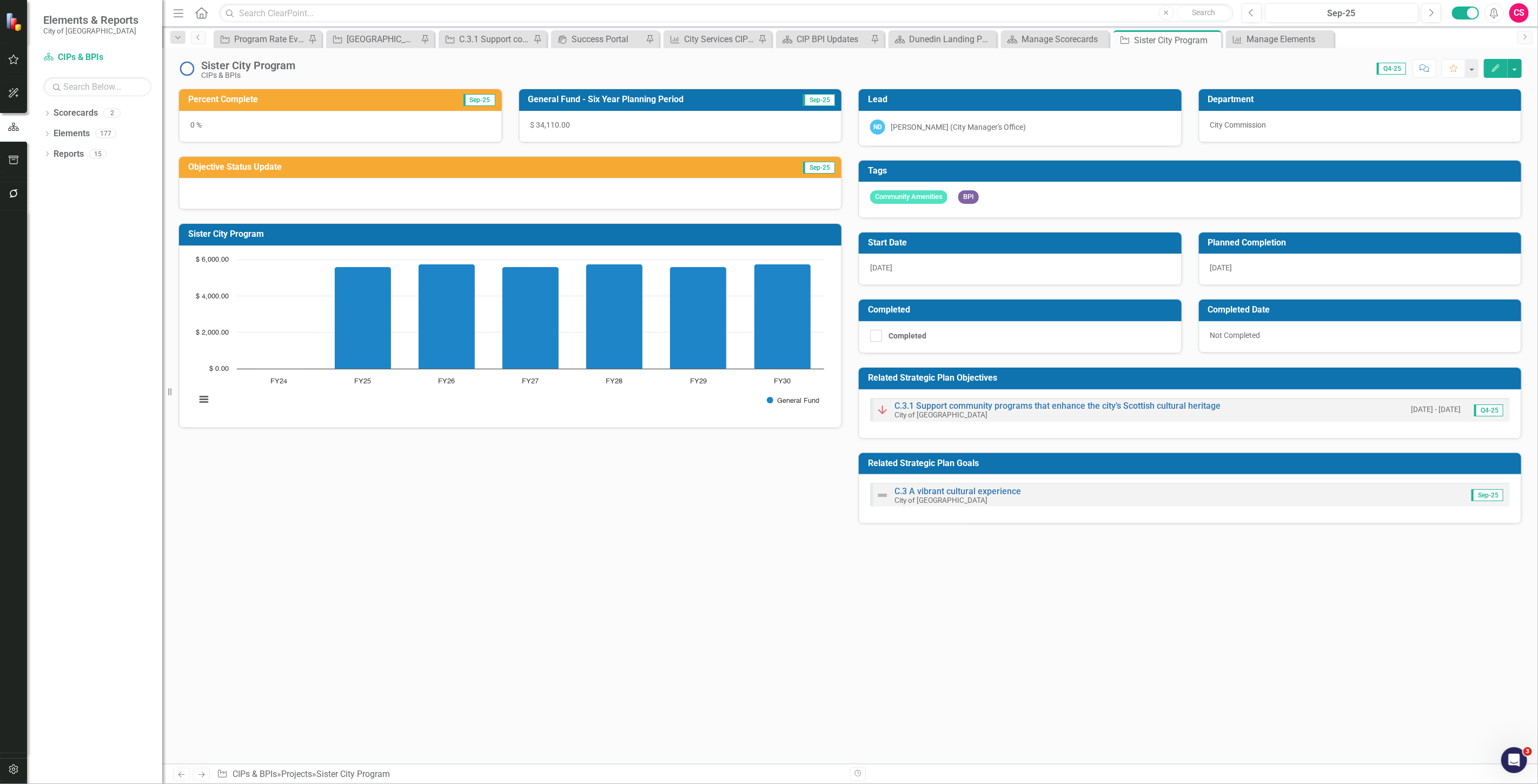
click at [204, 771] on icon "Next" at bounding box center [201, 774] width 9 height 7
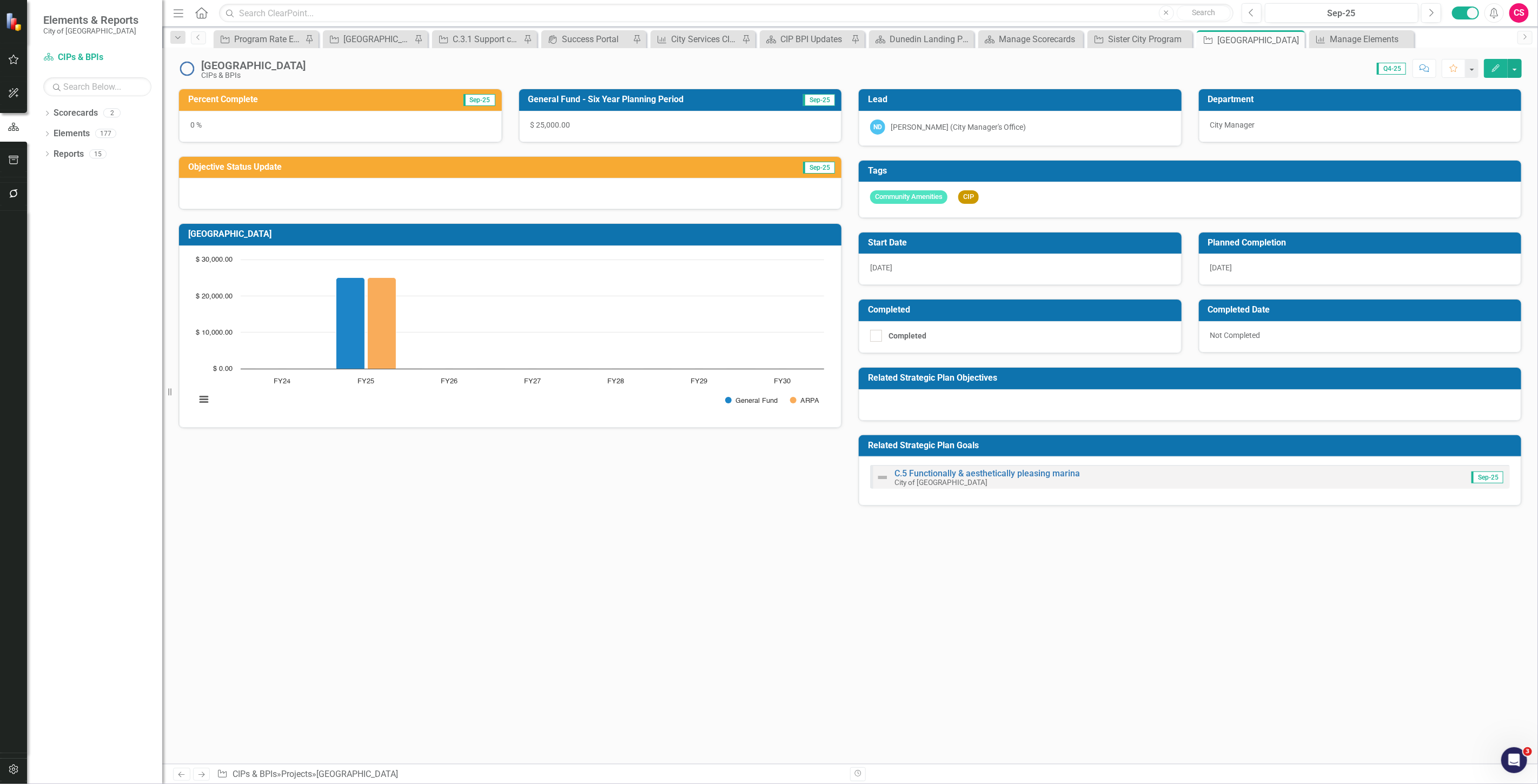
click at [1500, 68] on icon "Edit" at bounding box center [1496, 68] width 10 height 7
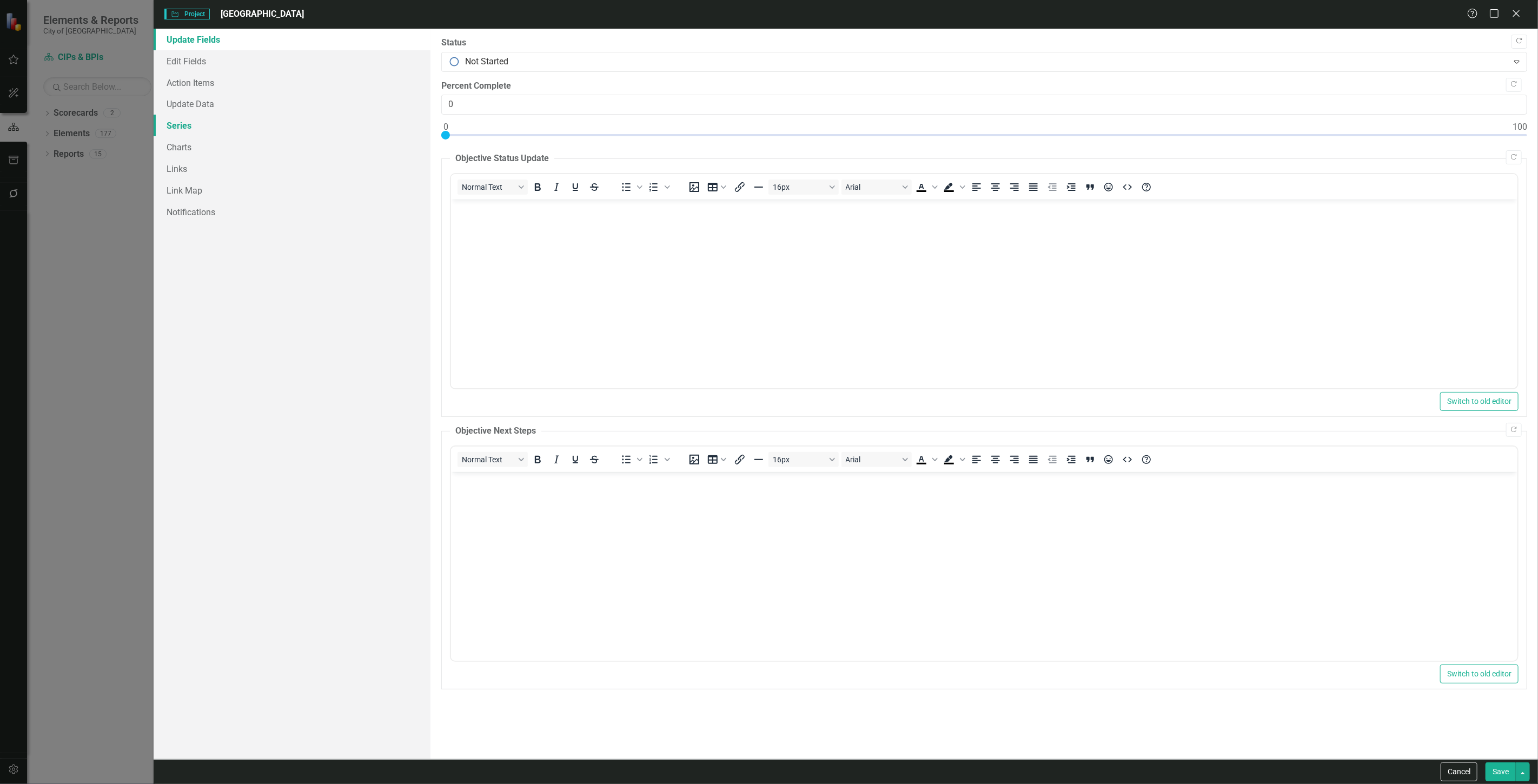
click at [221, 132] on link "Series" at bounding box center [292, 125] width 277 height 22
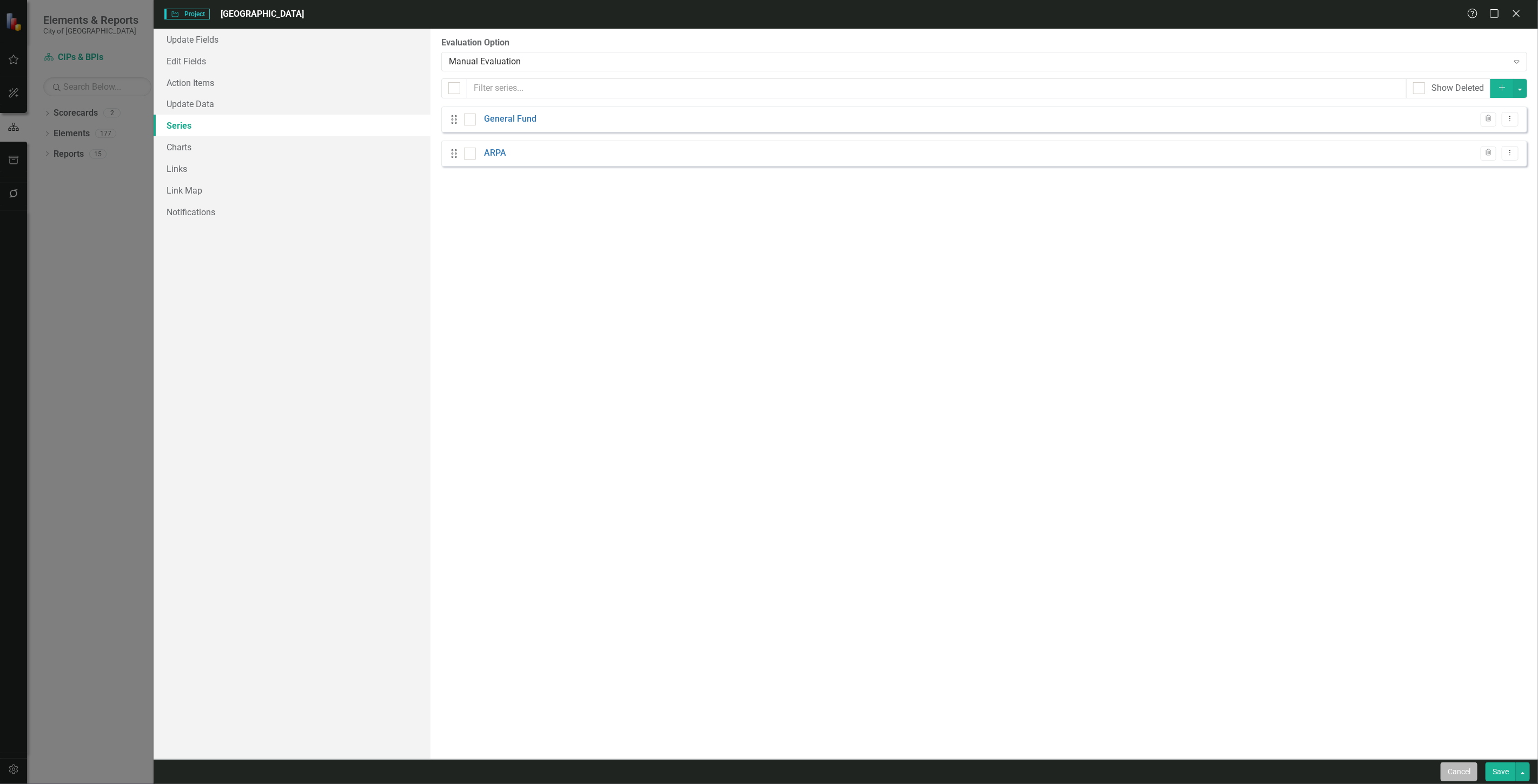
click at [1453, 771] on button "Cancel" at bounding box center [1459, 772] width 37 height 19
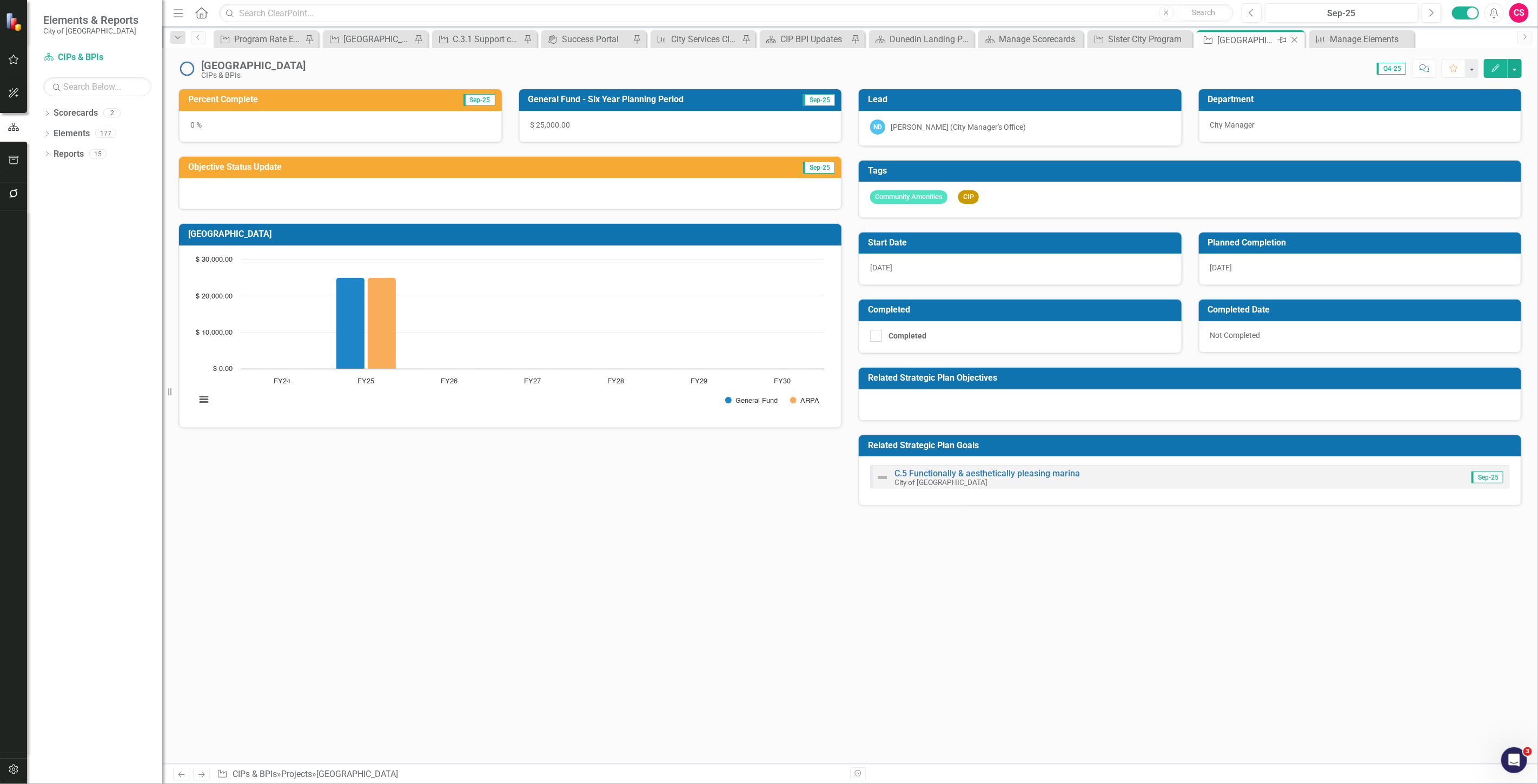
click at [1280, 37] on icon at bounding box center [1282, 40] width 9 height 7
click at [820, 36] on div "CIP BPI Updates" at bounding box center [814, 39] width 68 height 14
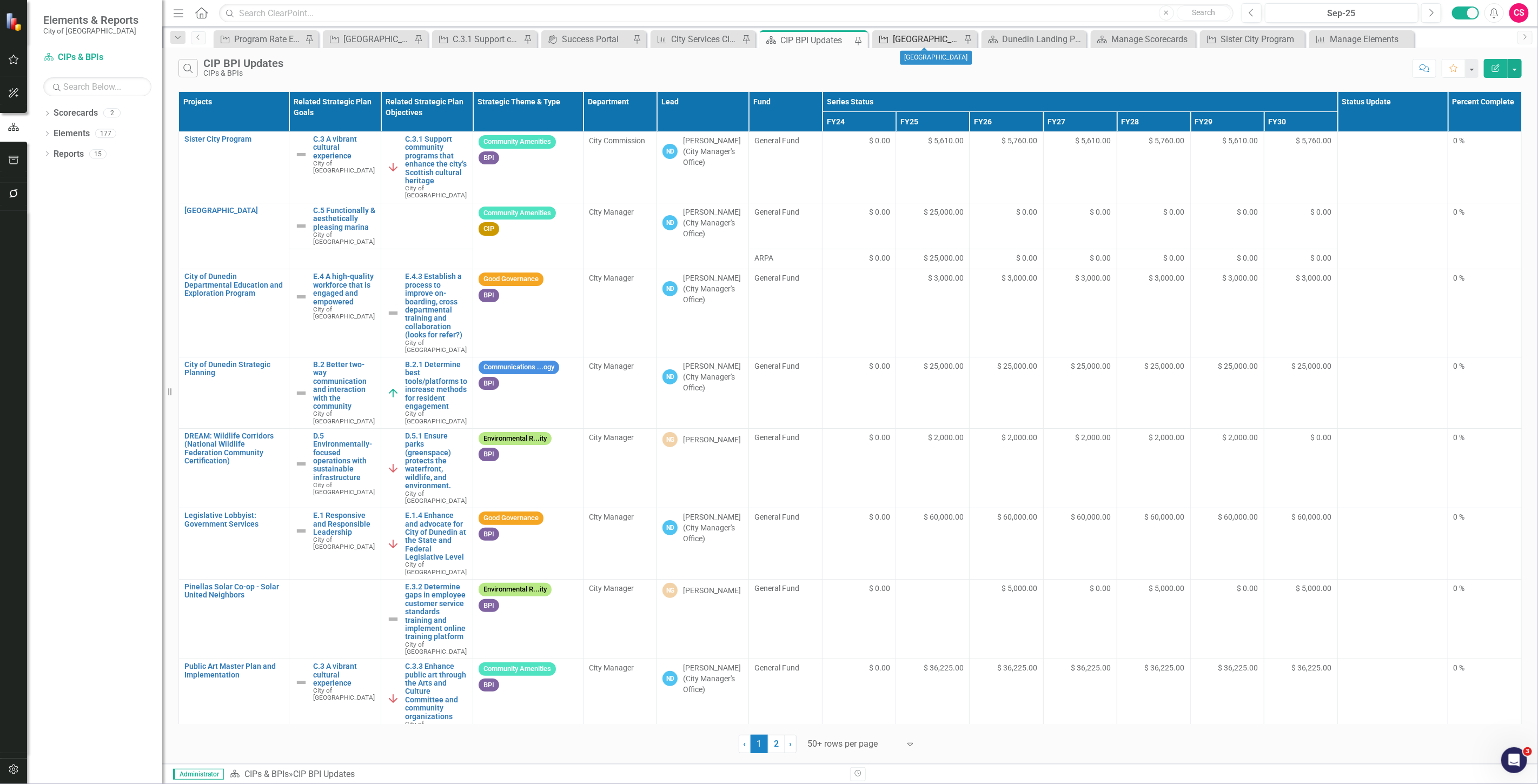
click at [899, 38] on div "[GEOGRAPHIC_DATA]" at bounding box center [927, 39] width 68 height 14
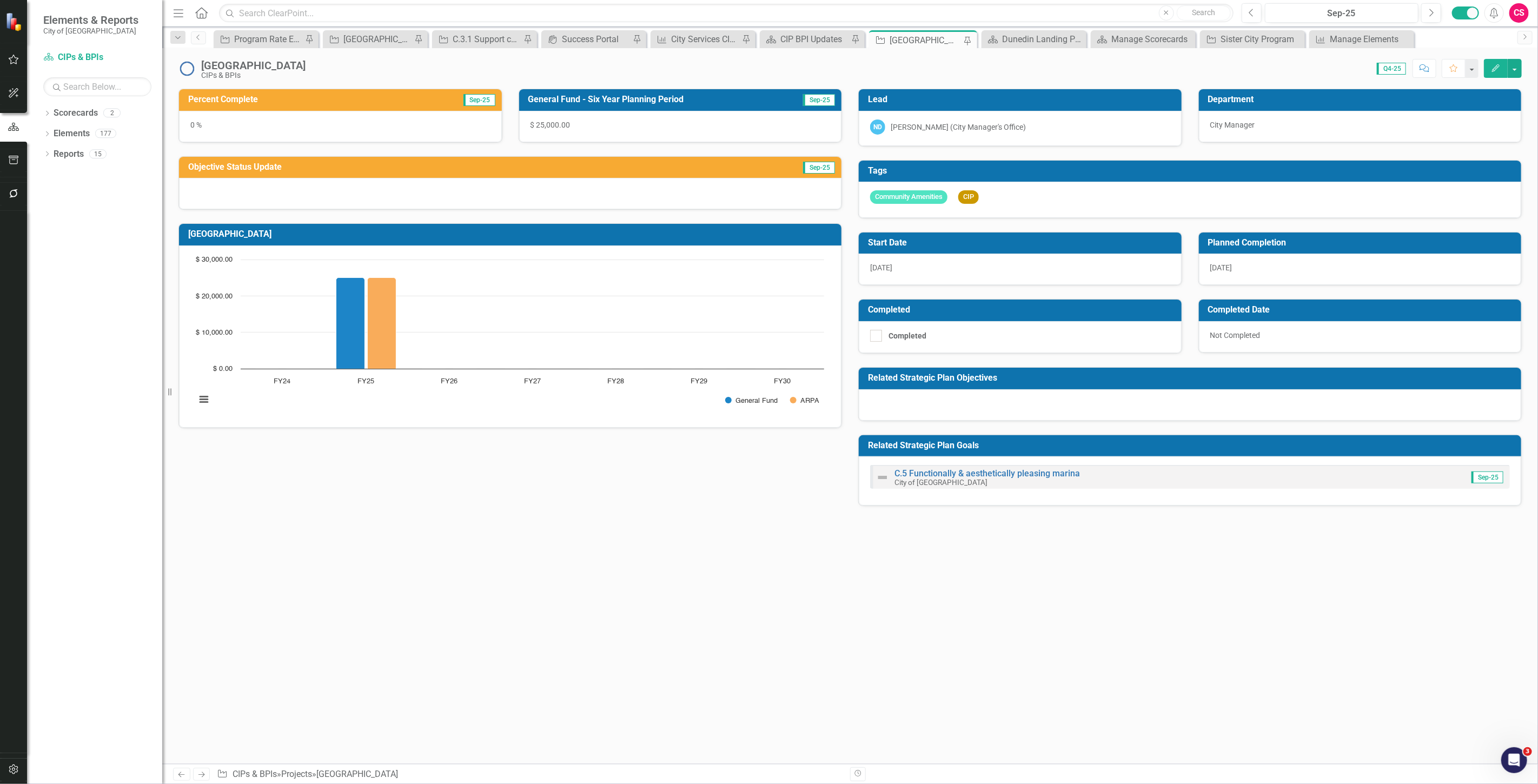
click at [1487, 64] on button "Edit" at bounding box center [1495, 68] width 24 height 19
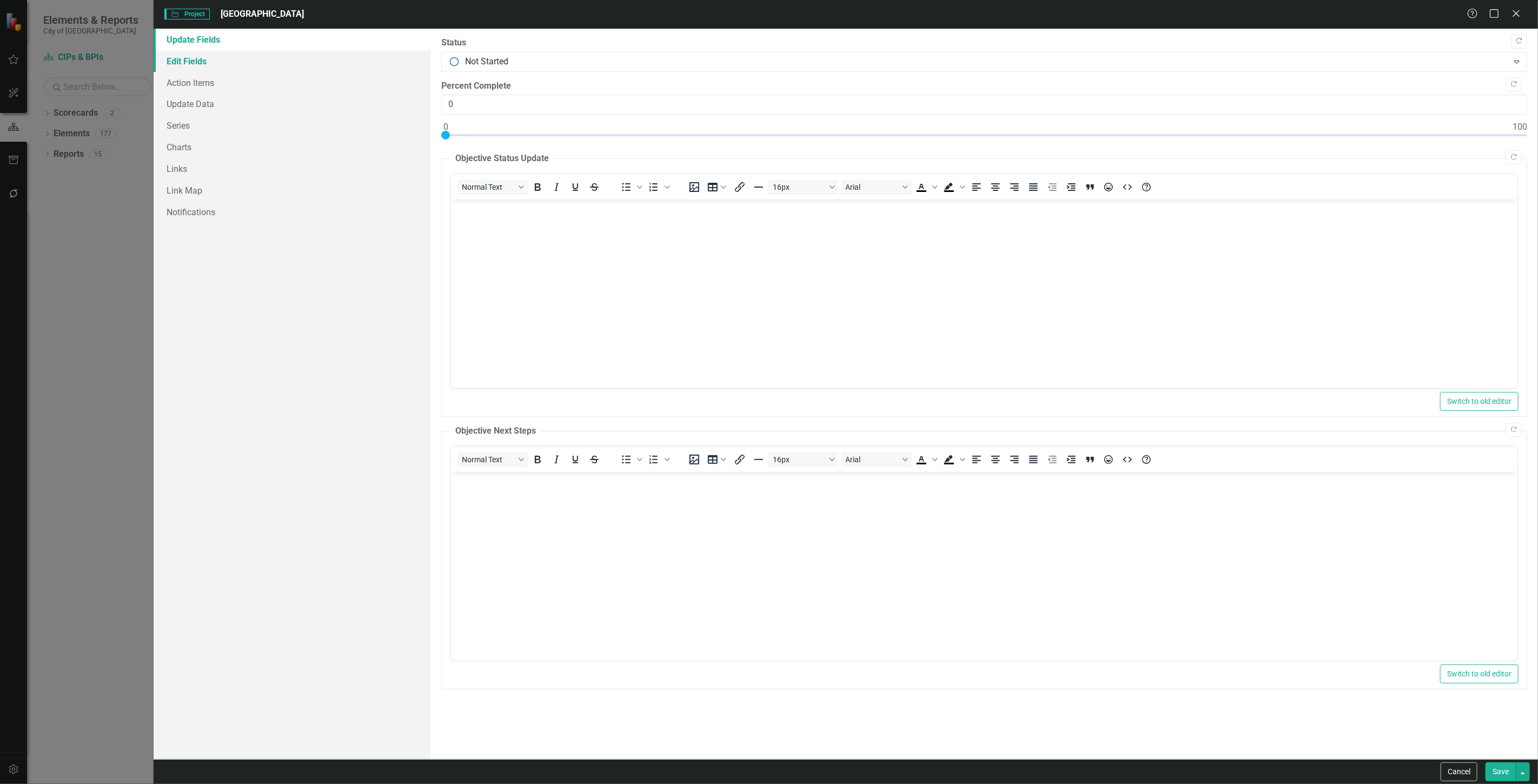
click at [239, 60] on link "Edit Fields" at bounding box center [292, 61] width 277 height 22
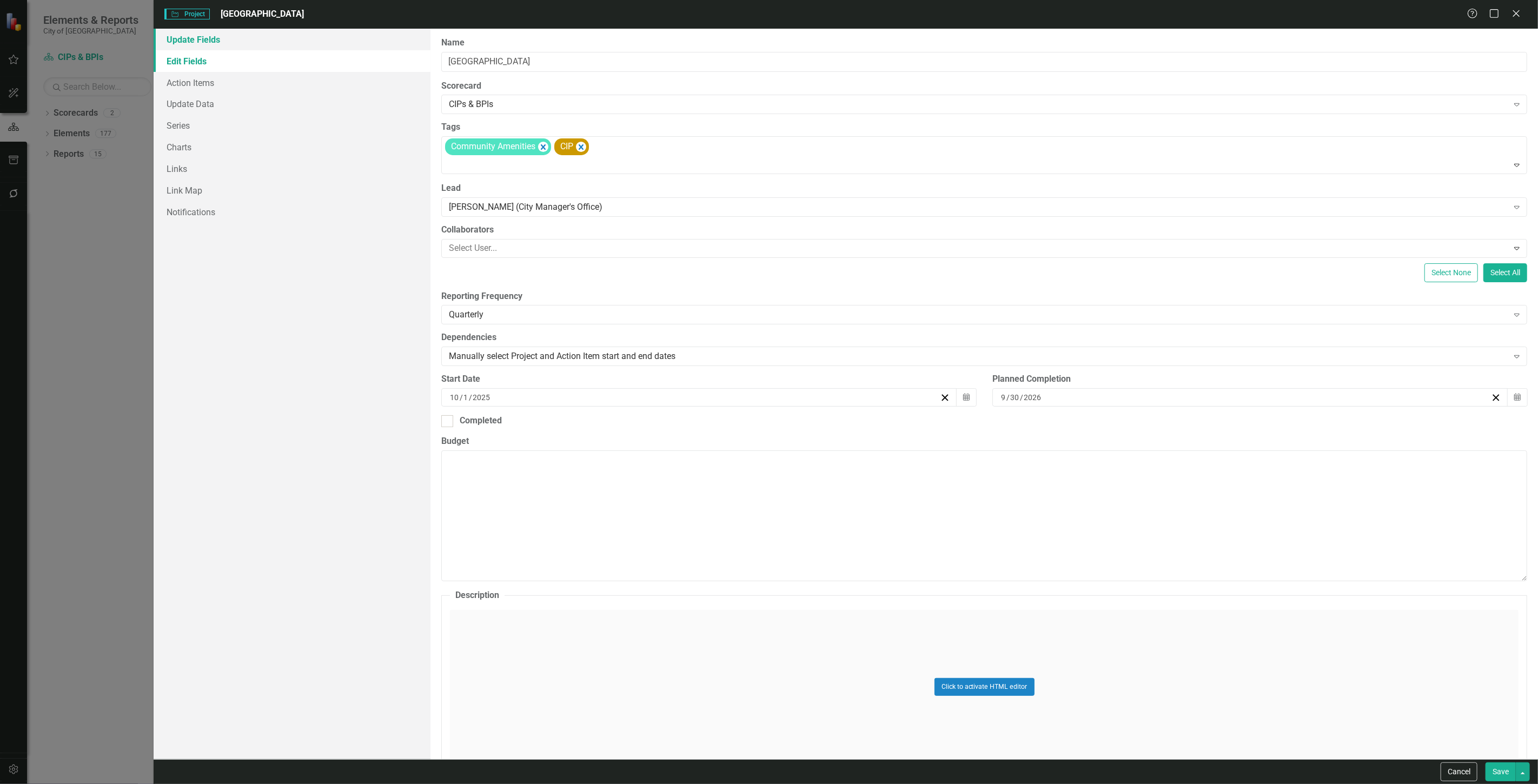
click at [217, 44] on link "Update Fields" at bounding box center [292, 39] width 277 height 22
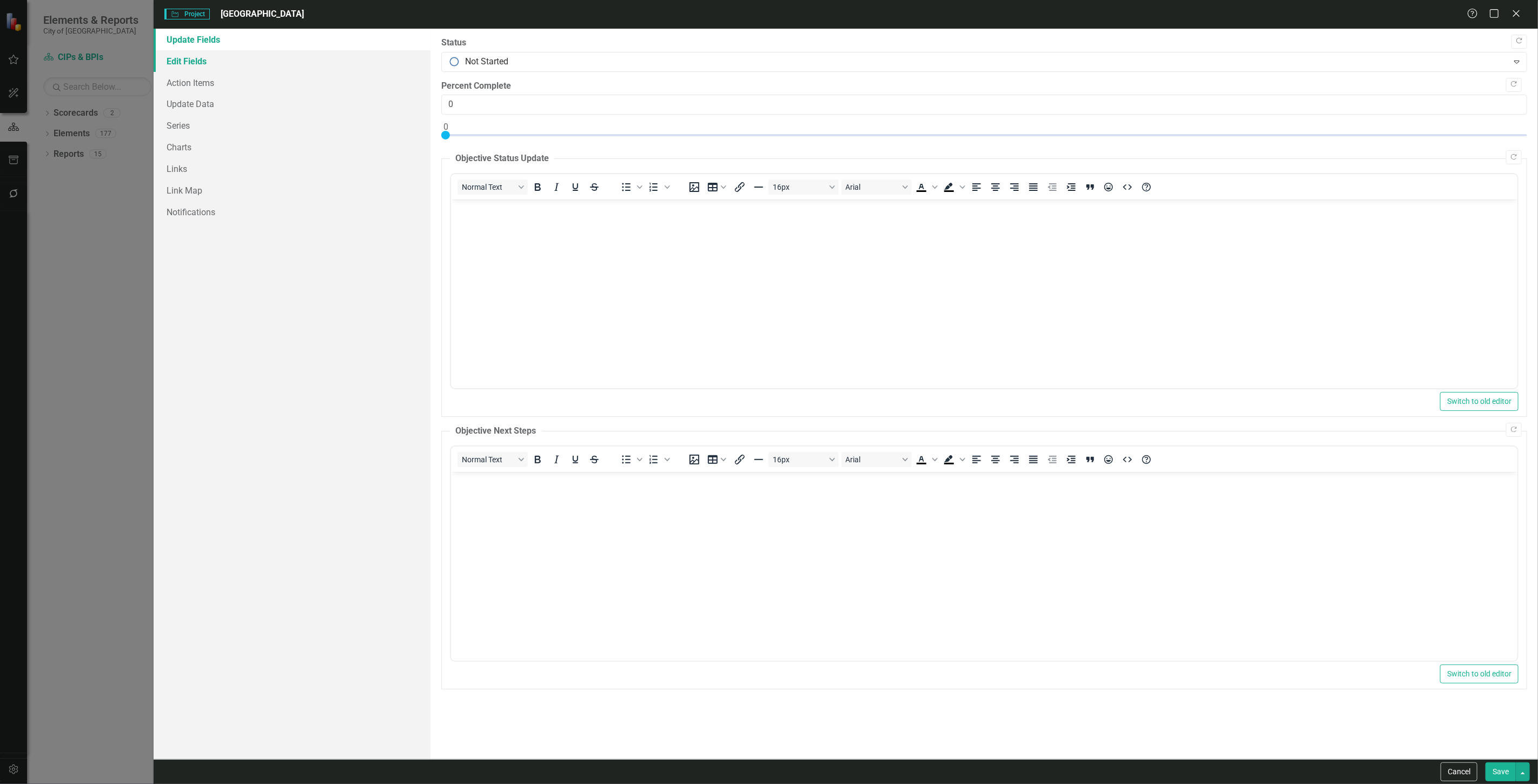
click at [270, 62] on link "Edit Fields" at bounding box center [292, 61] width 277 height 22
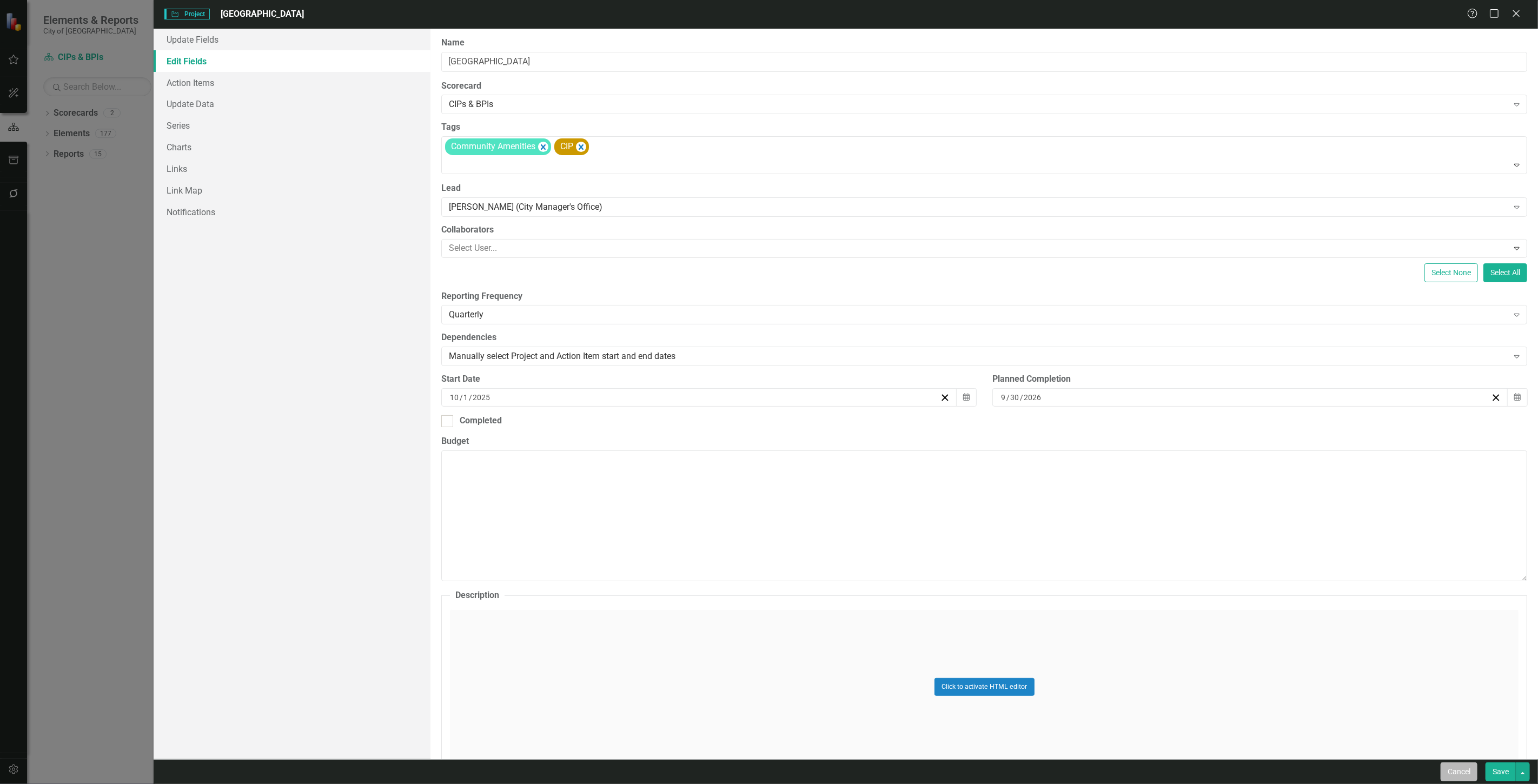
click at [1466, 764] on button "Cancel" at bounding box center [1459, 772] width 37 height 19
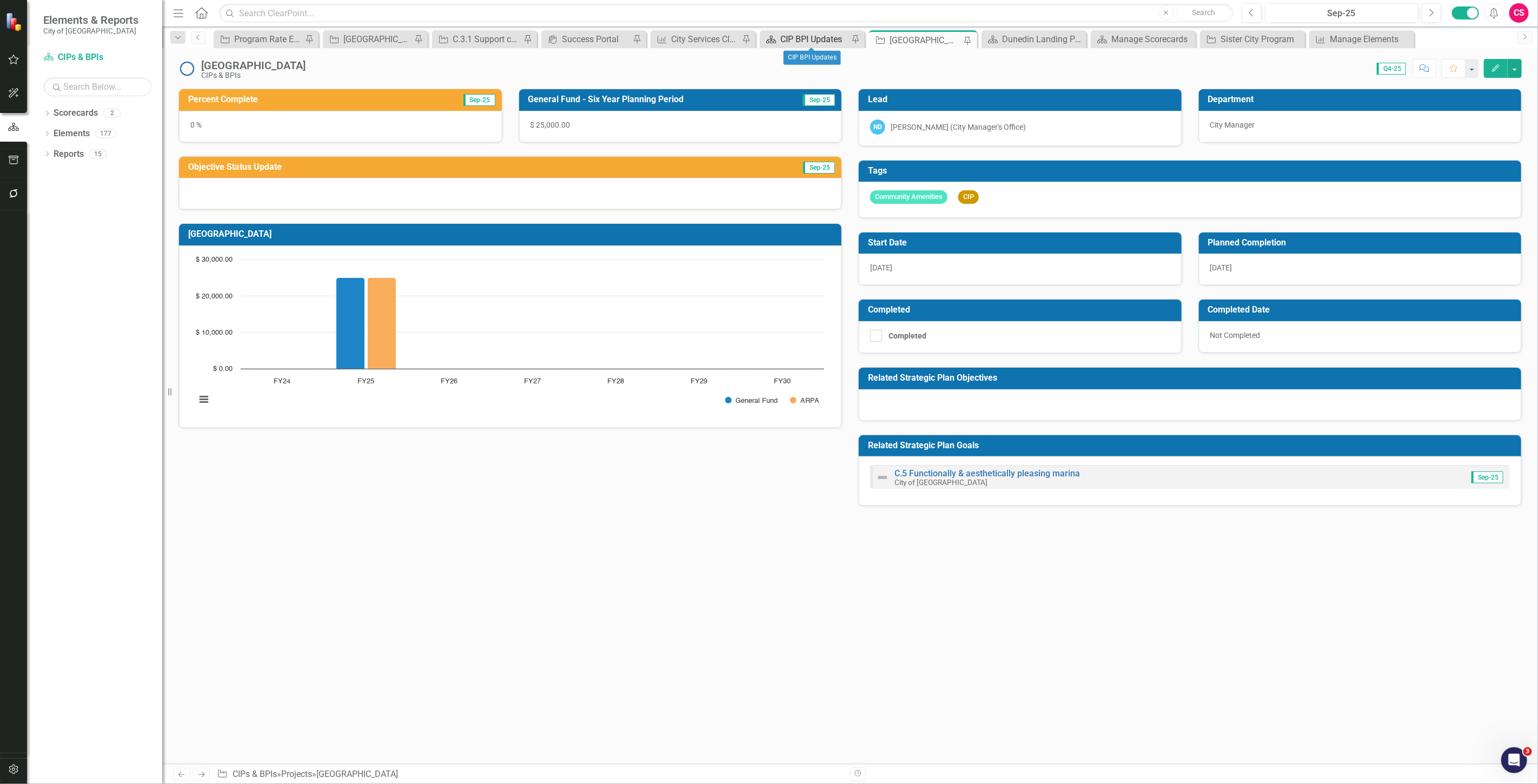
click at [800, 46] on div "CIP BPI Updates" at bounding box center [814, 39] width 68 height 14
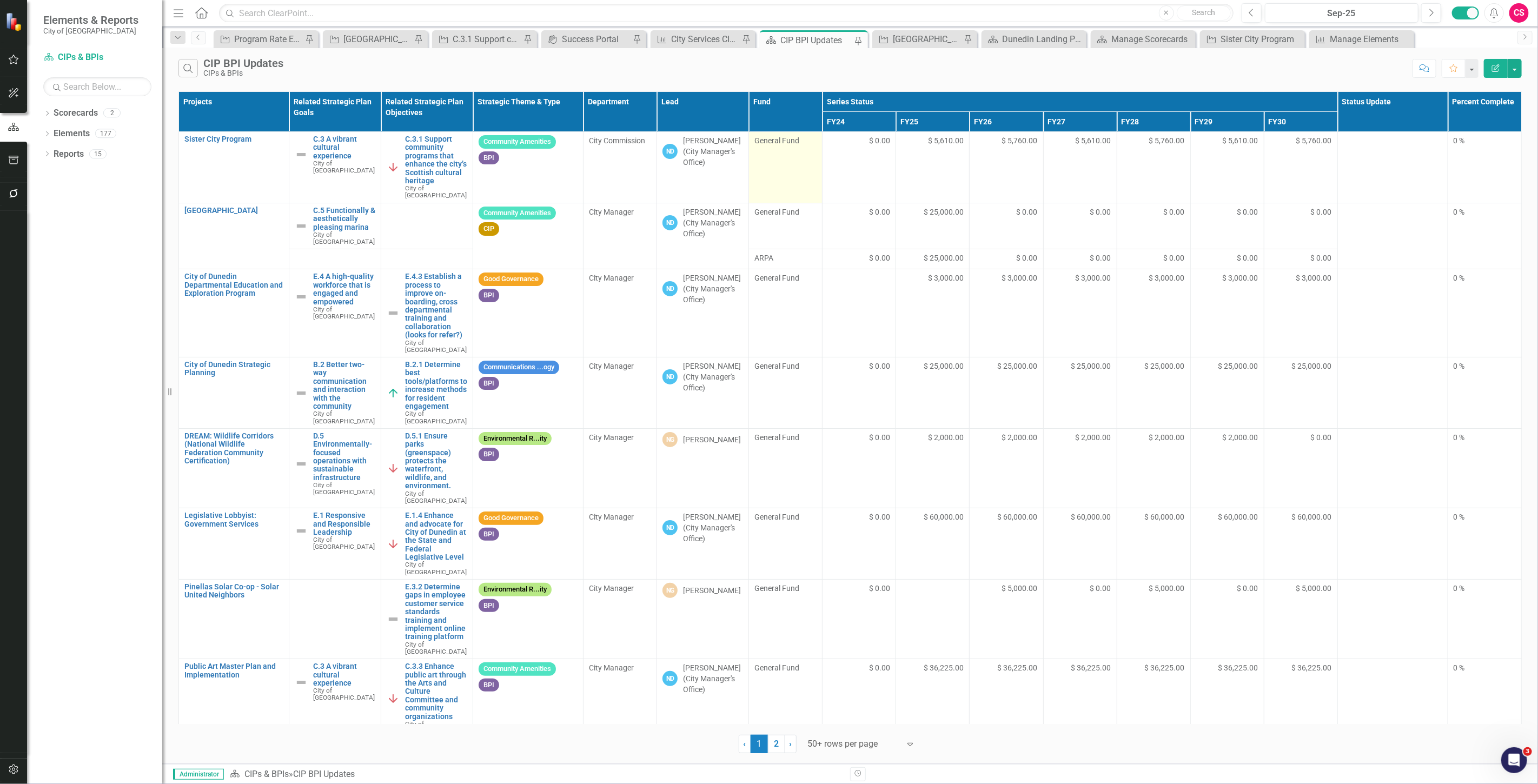
click at [775, 147] on div "General Fund" at bounding box center [785, 141] width 62 height 13
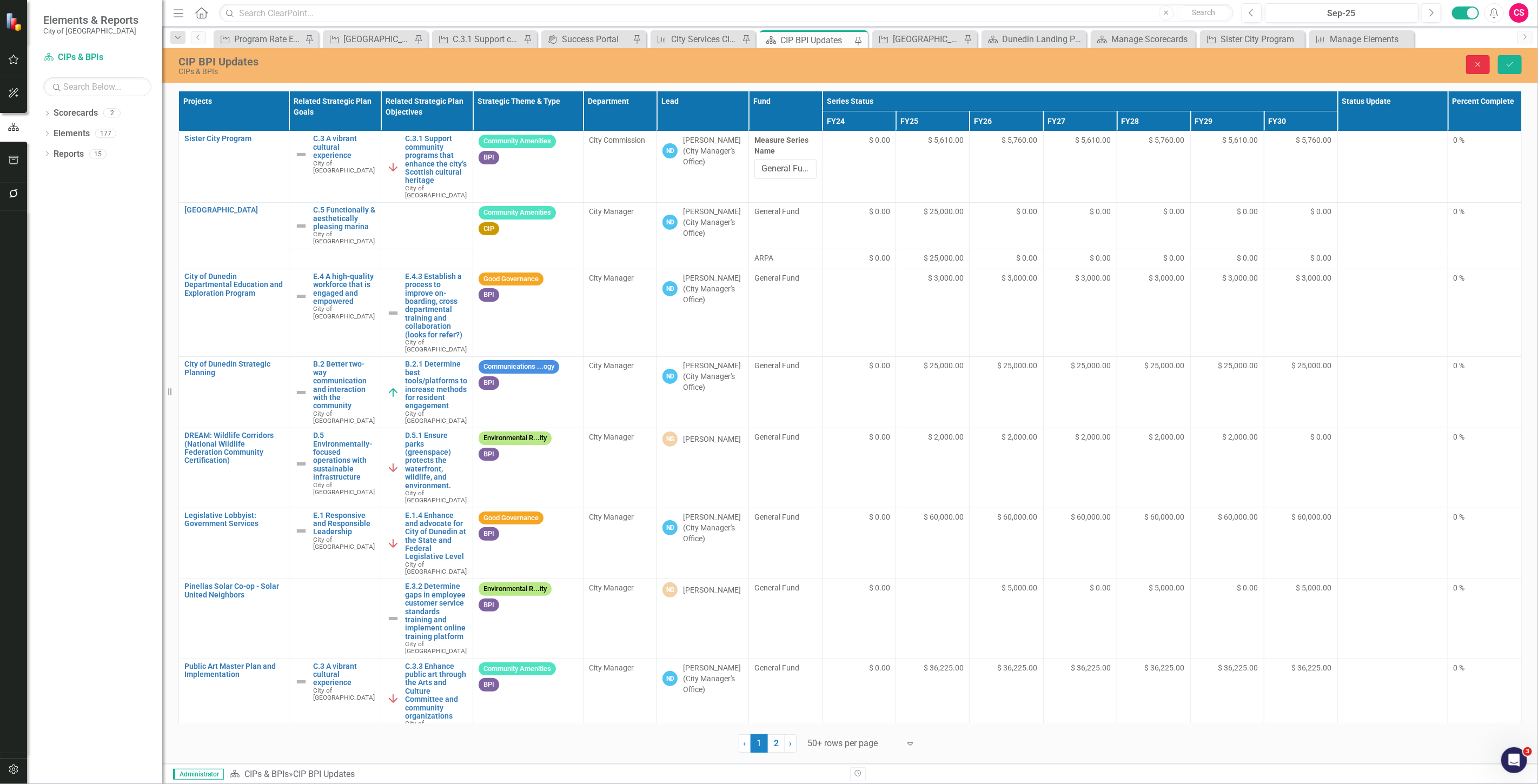
click at [1472, 65] on button "Close" at bounding box center [1478, 64] width 24 height 19
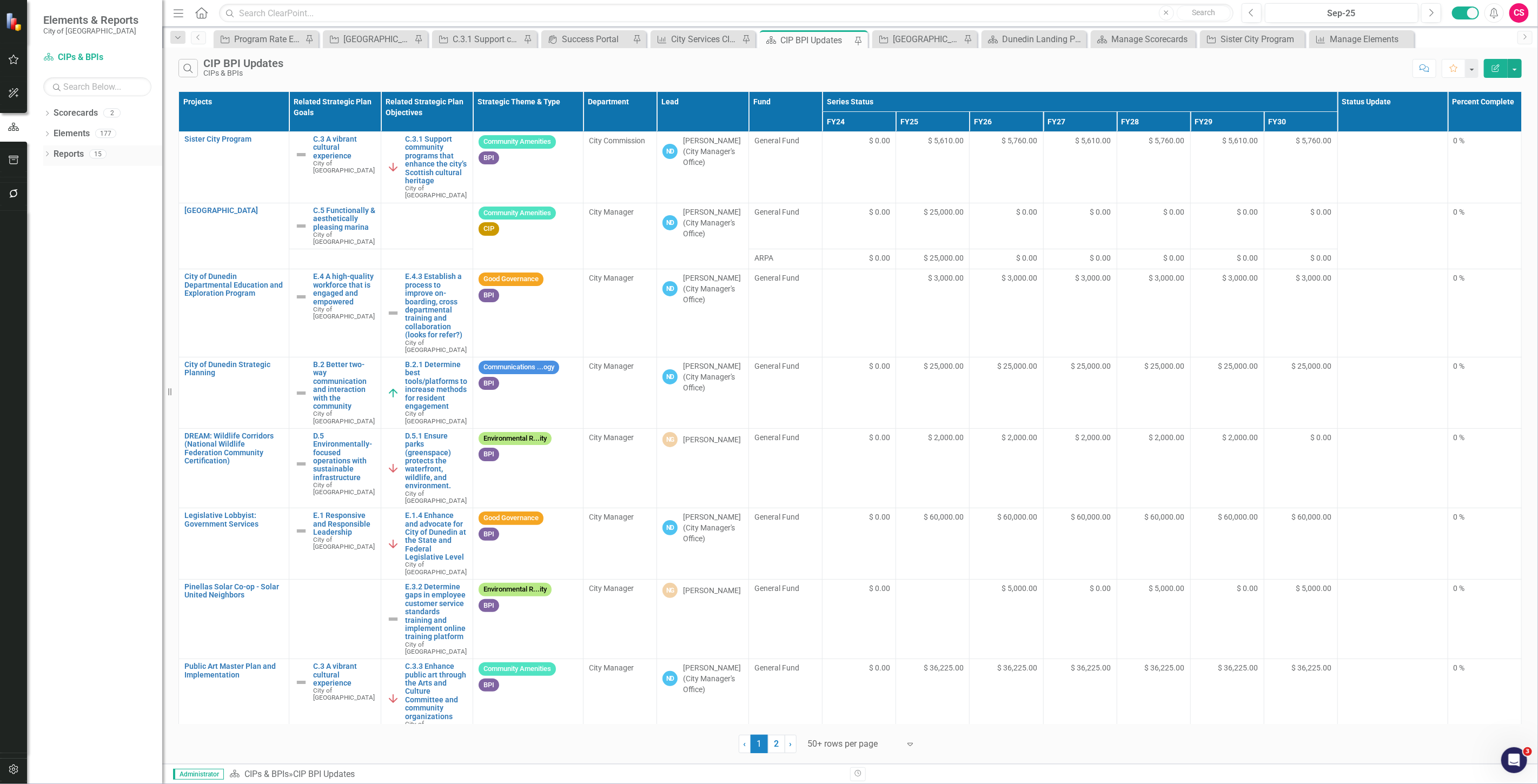
click at [64, 160] on link "Reports" at bounding box center [68, 154] width 30 height 12
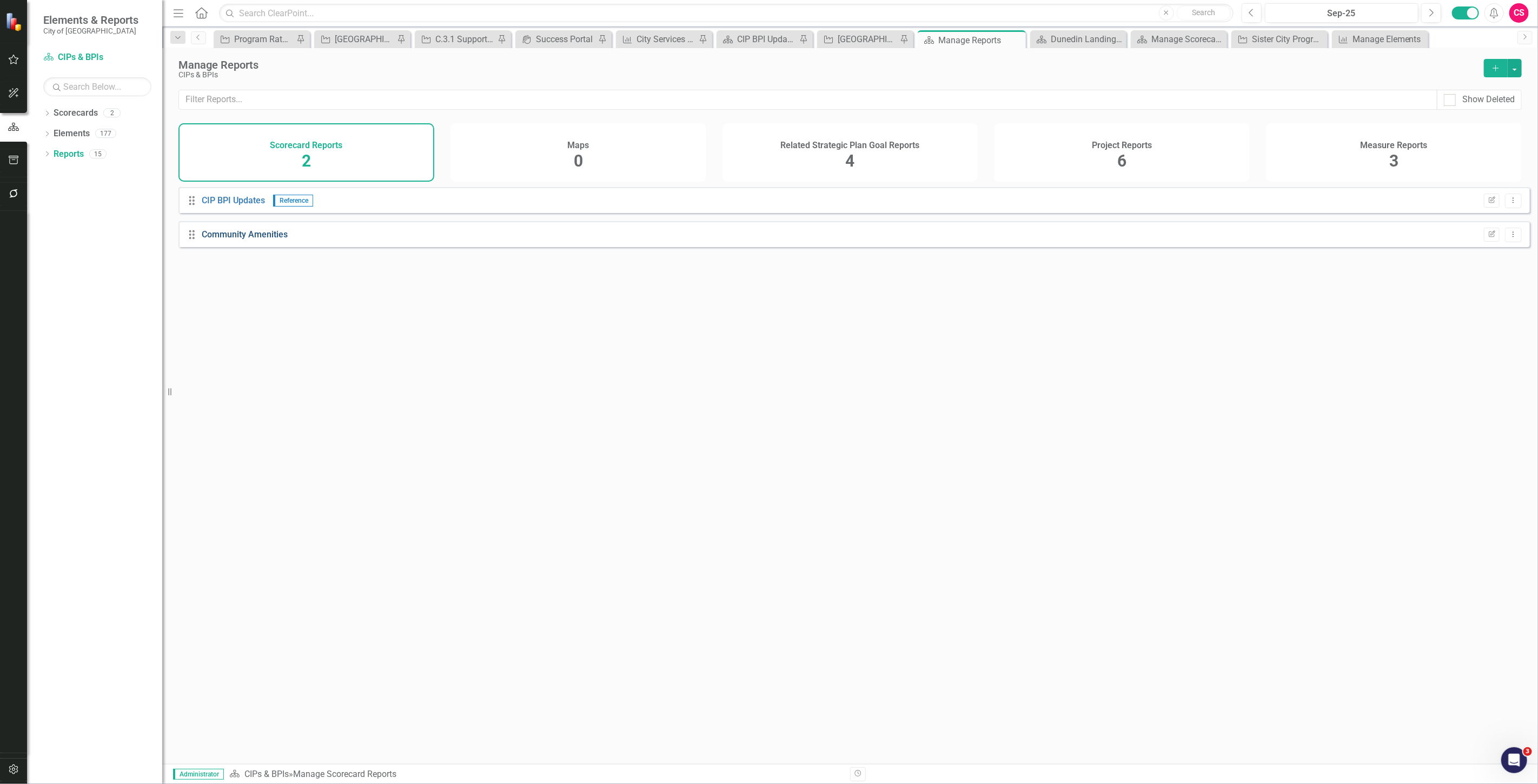
click at [257, 239] on link "Community Amenities" at bounding box center [244, 234] width 86 height 10
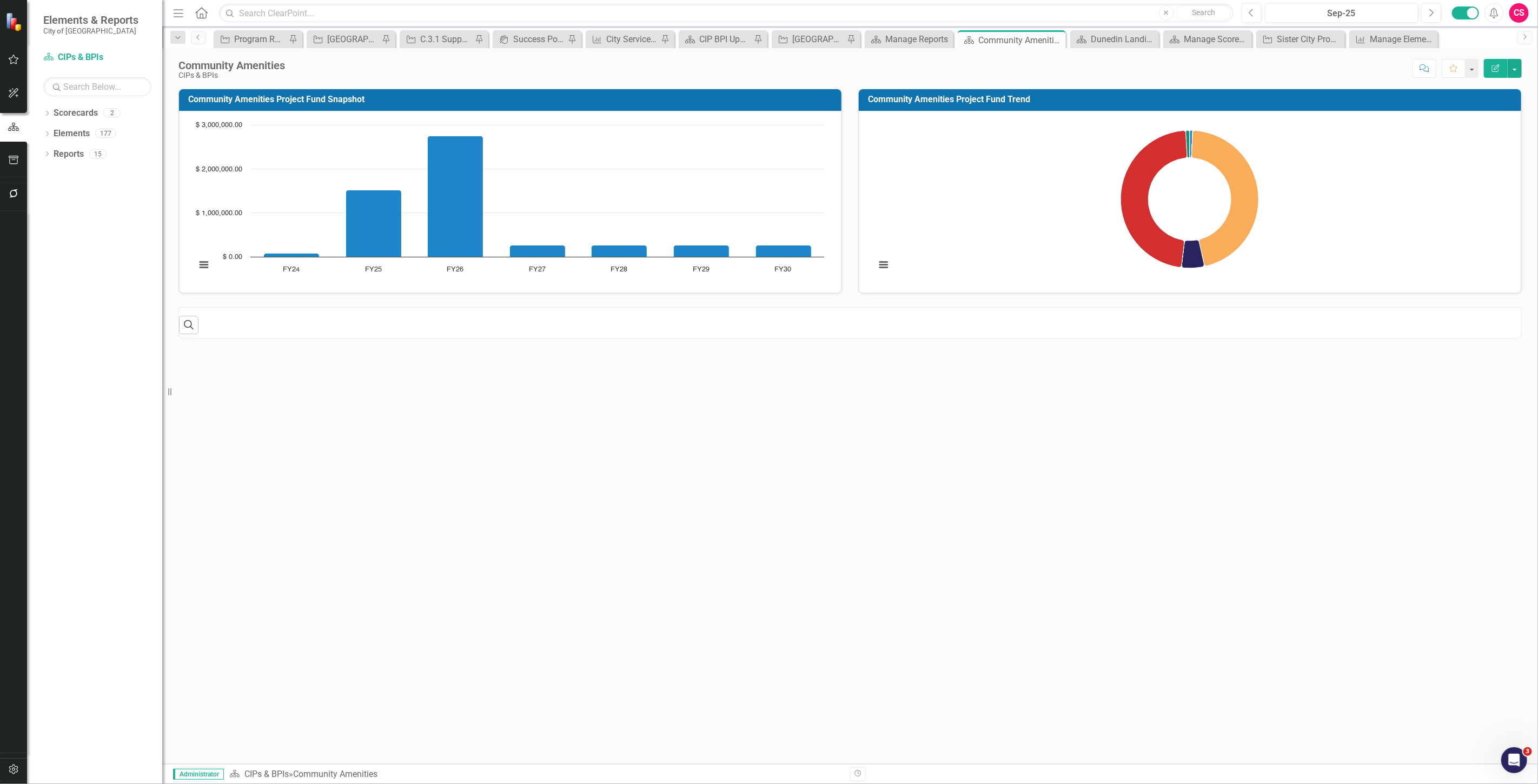
click at [1052, 327] on div "Search ‹ Previous › Next" at bounding box center [850, 321] width 1342 height 27
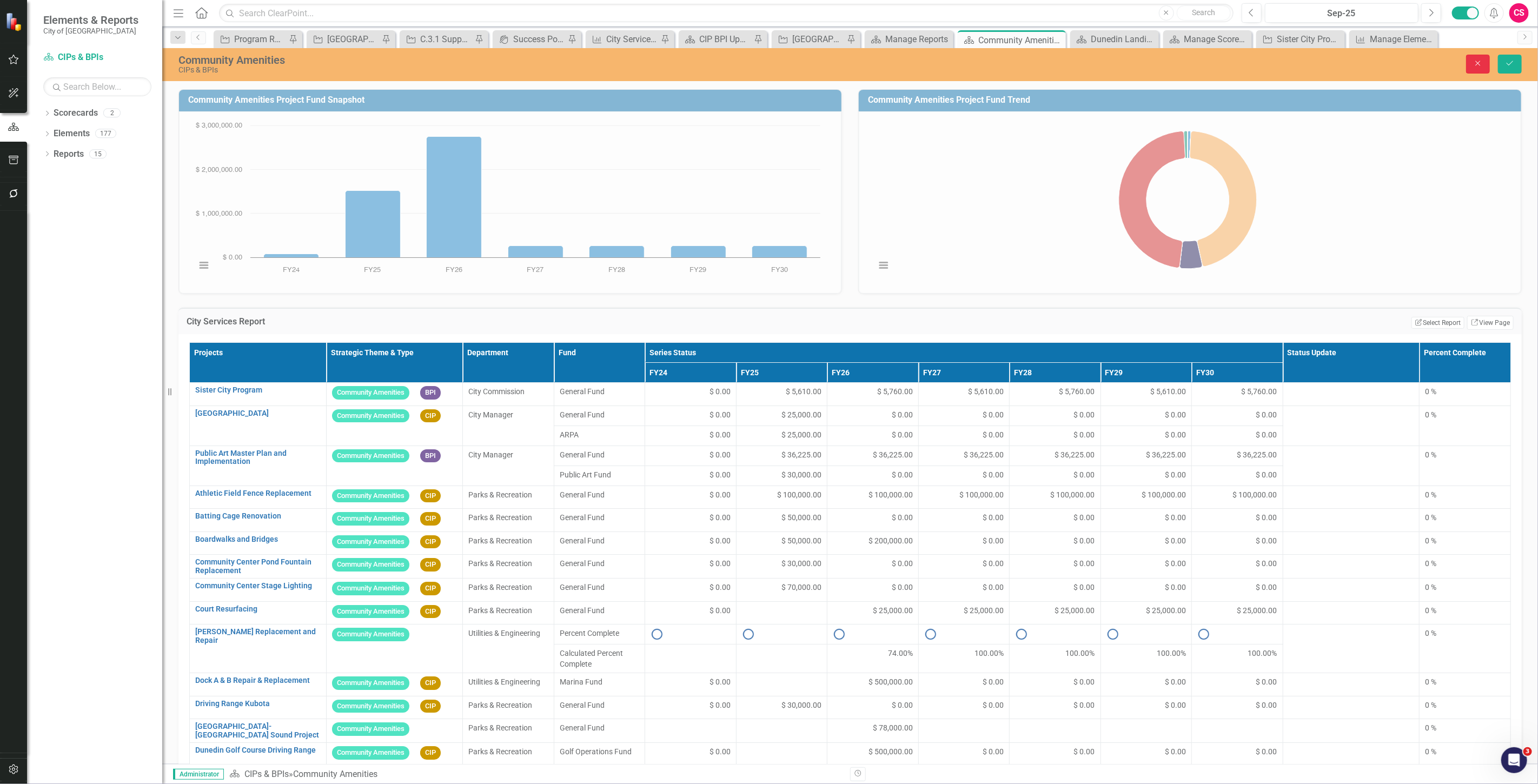
click at [1470, 70] on button "Close" at bounding box center [1478, 64] width 24 height 19
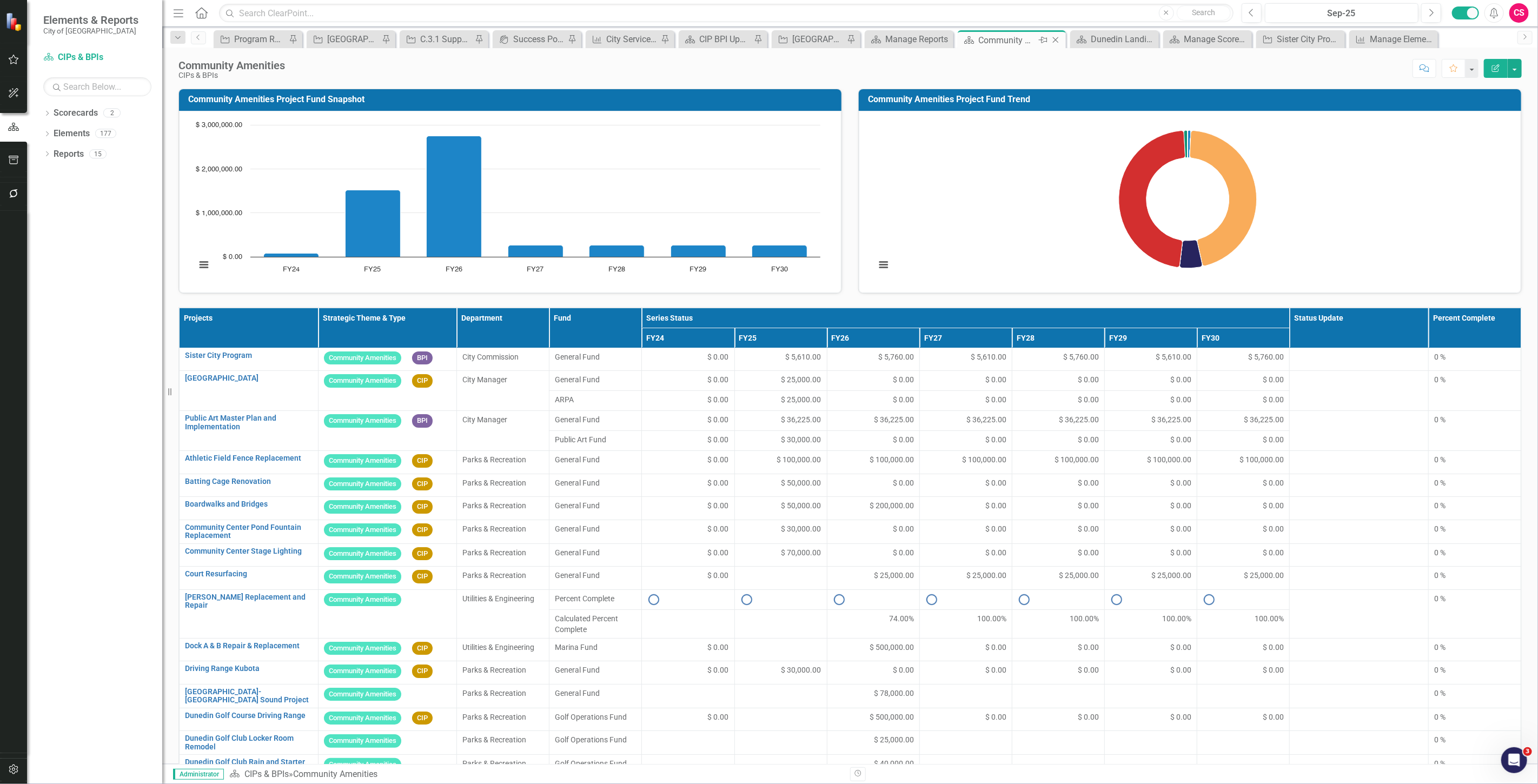
click at [1042, 39] on icon at bounding box center [1043, 40] width 9 height 7
click at [22, 191] on button "button" at bounding box center [14, 194] width 24 height 23
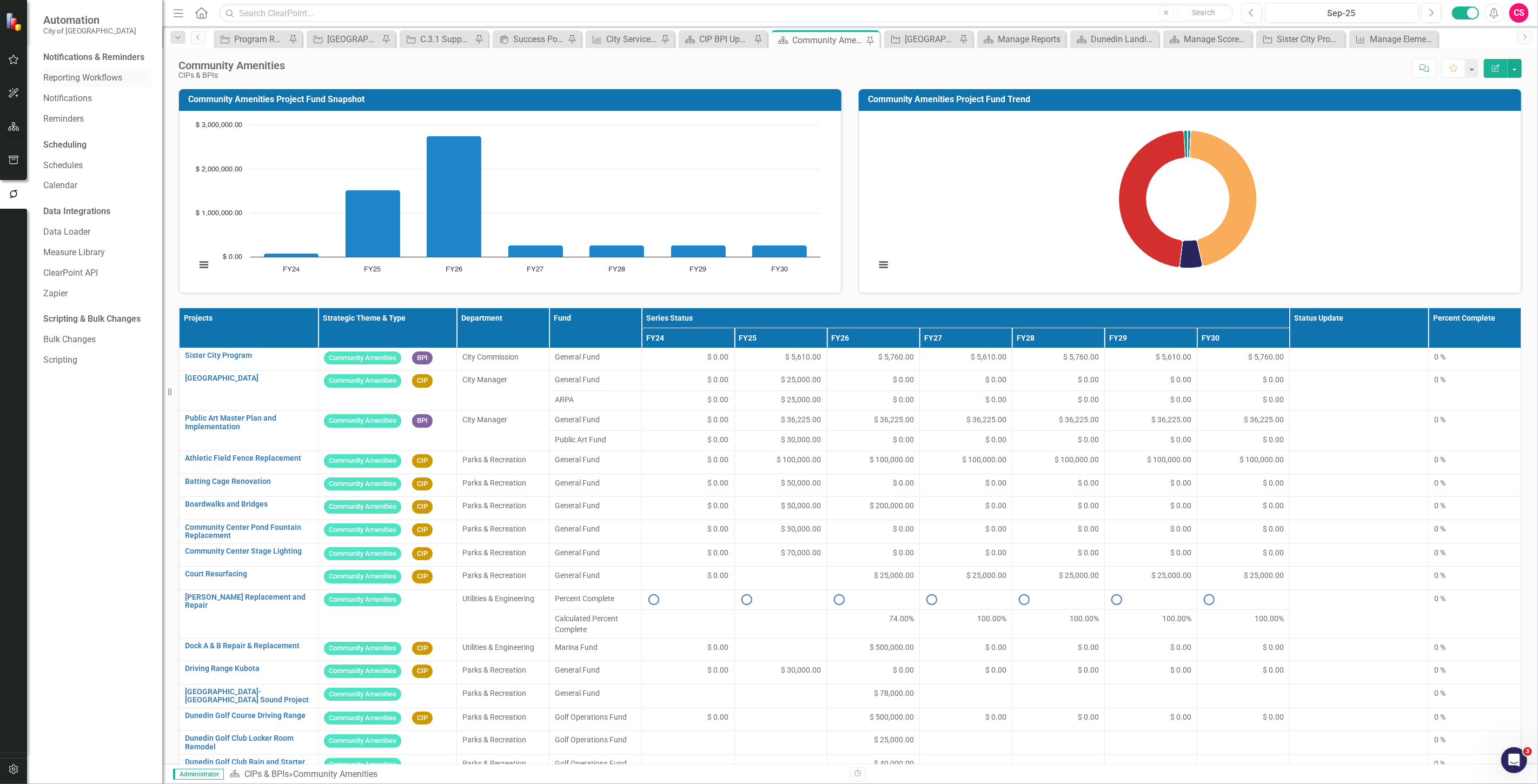
click at [76, 80] on link "Reporting Workflows" at bounding box center [97, 78] width 108 height 12
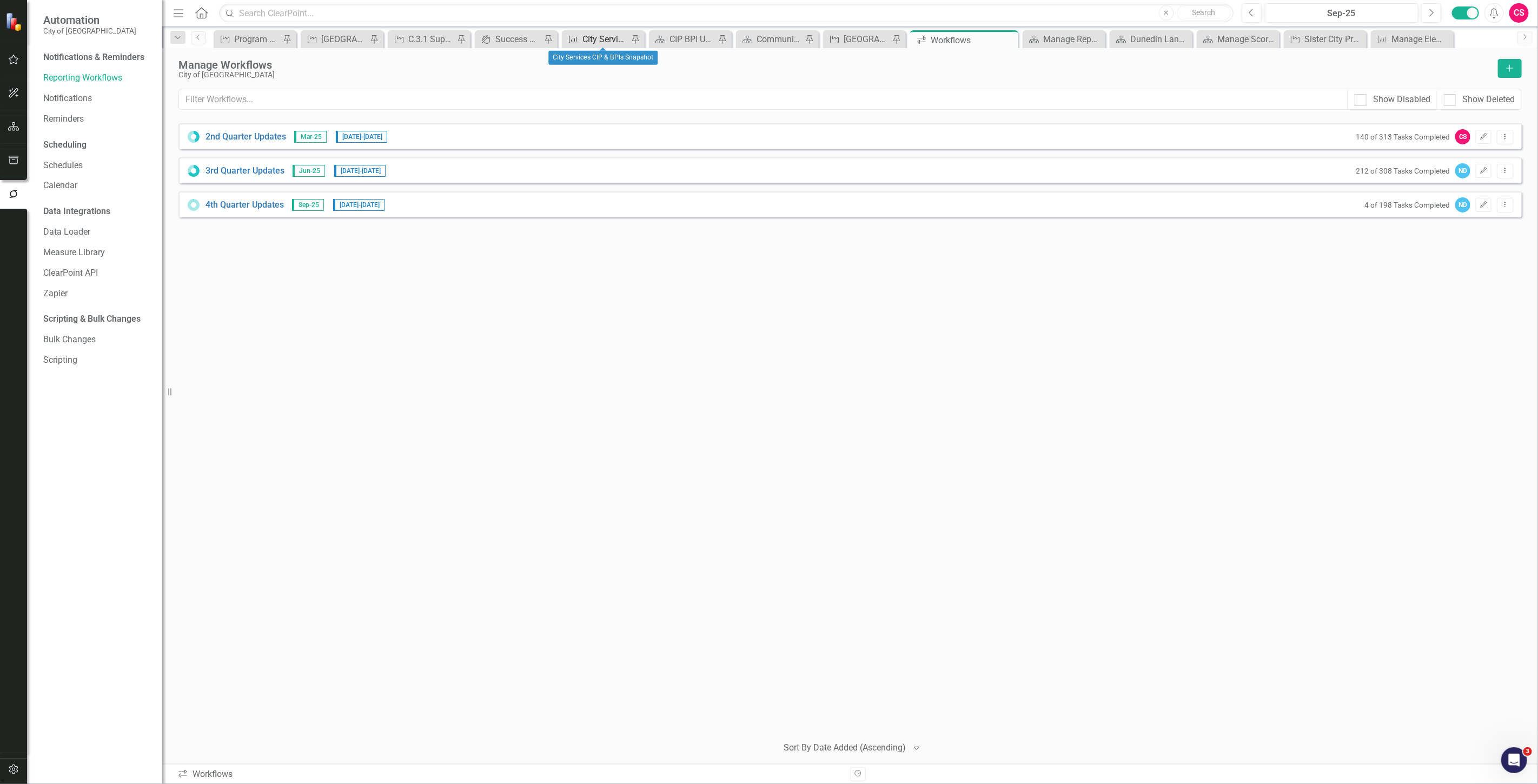
click at [585, 37] on div "City Services CIP & BPIs Snapshot" at bounding box center [605, 39] width 46 height 14
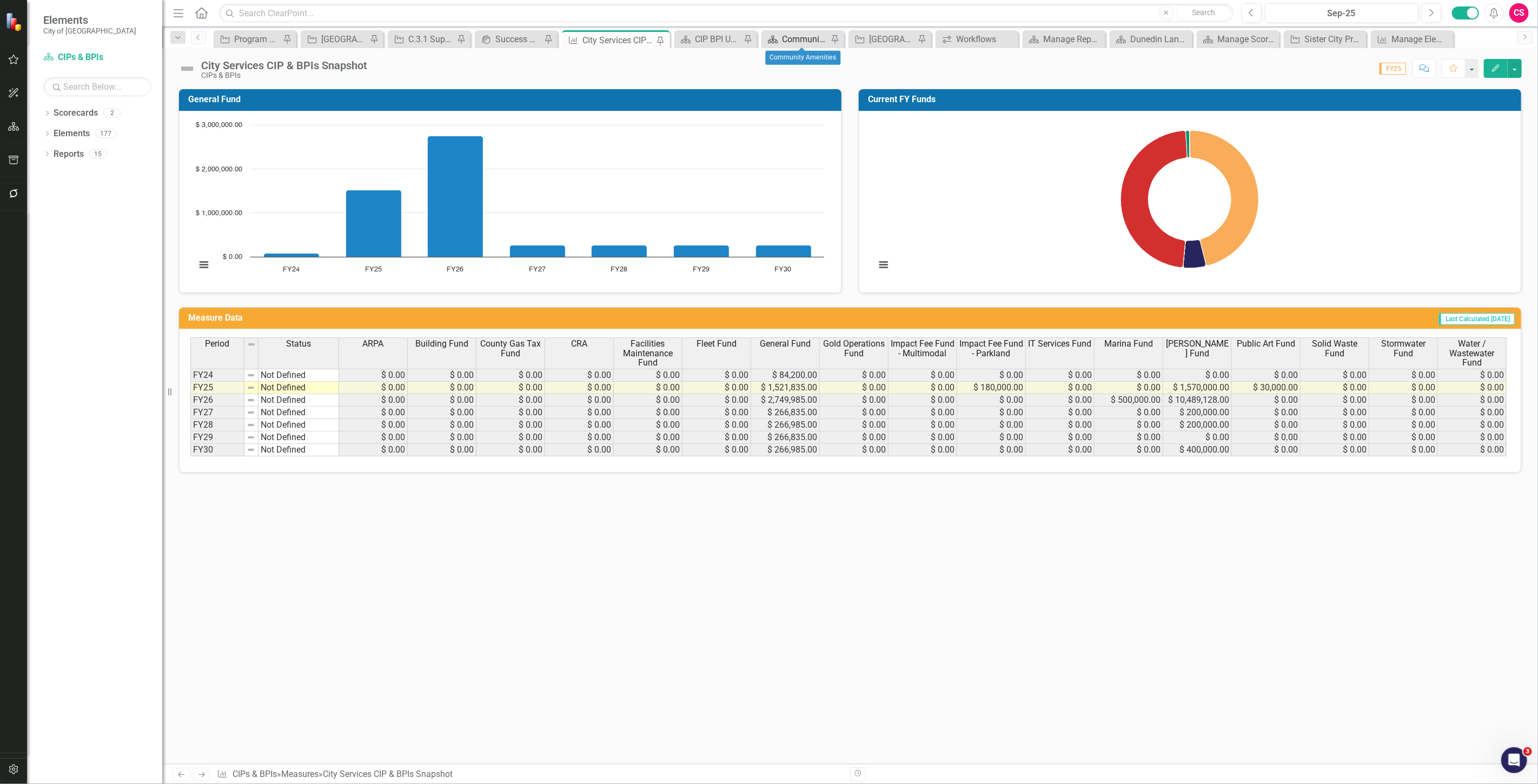
click at [800, 35] on div "Community Amenities" at bounding box center [805, 39] width 46 height 14
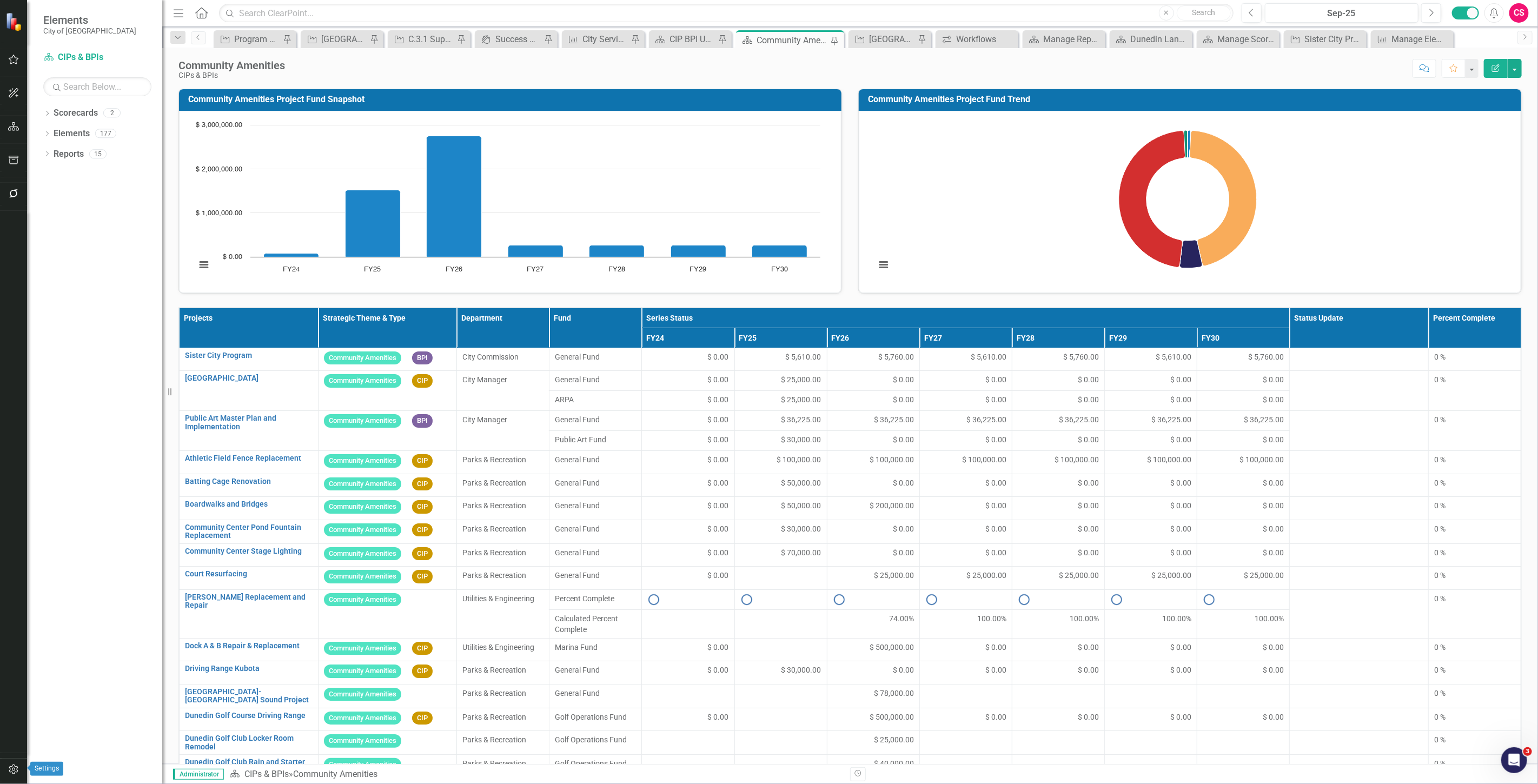
click at [8, 770] on icon "button" at bounding box center [14, 769] width 11 height 9
click at [88, 75] on link "Manage Users" at bounding box center [97, 75] width 108 height 12
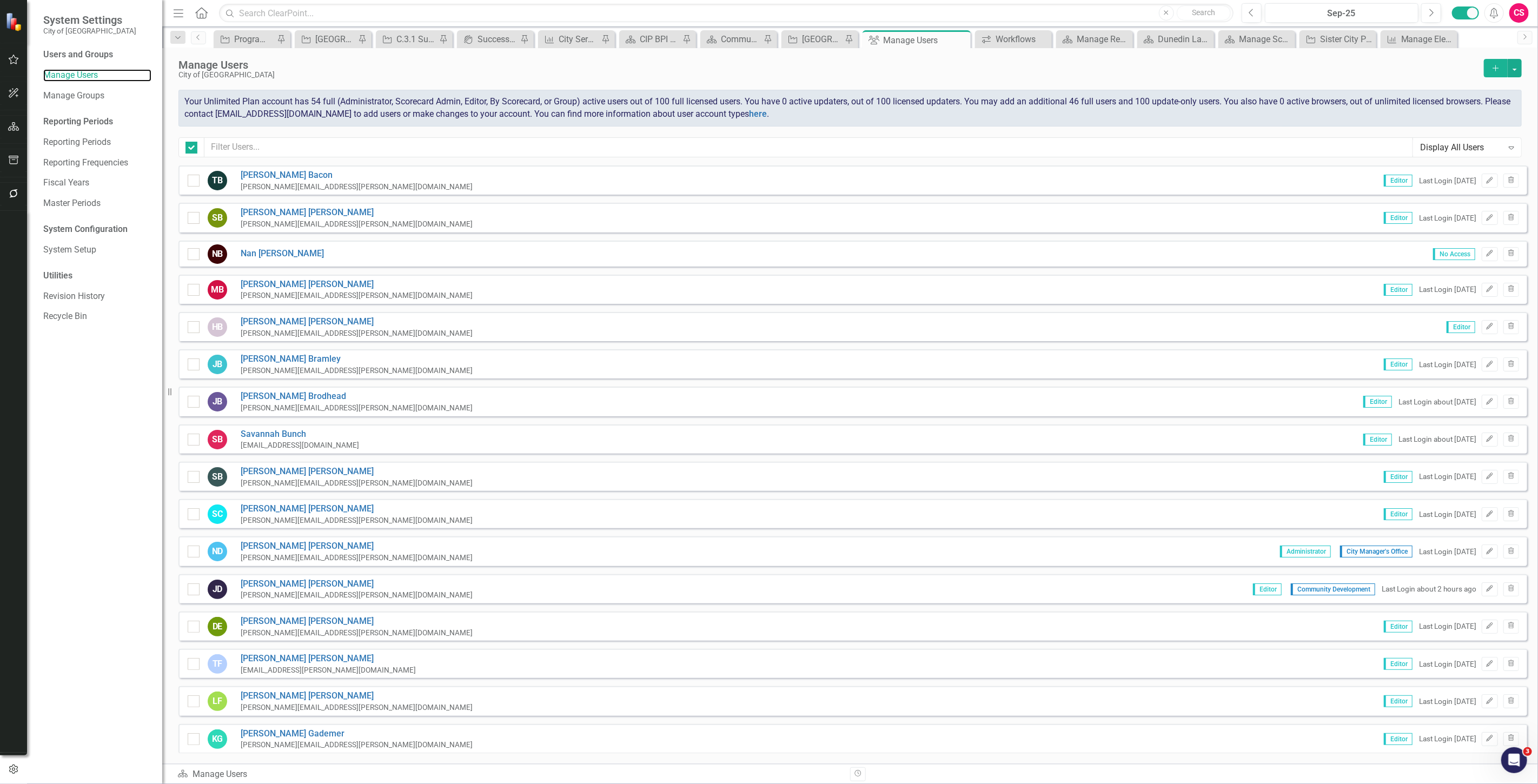
checkbox input "false"
click at [254, 141] on input "text" at bounding box center [808, 147] width 1209 height 20
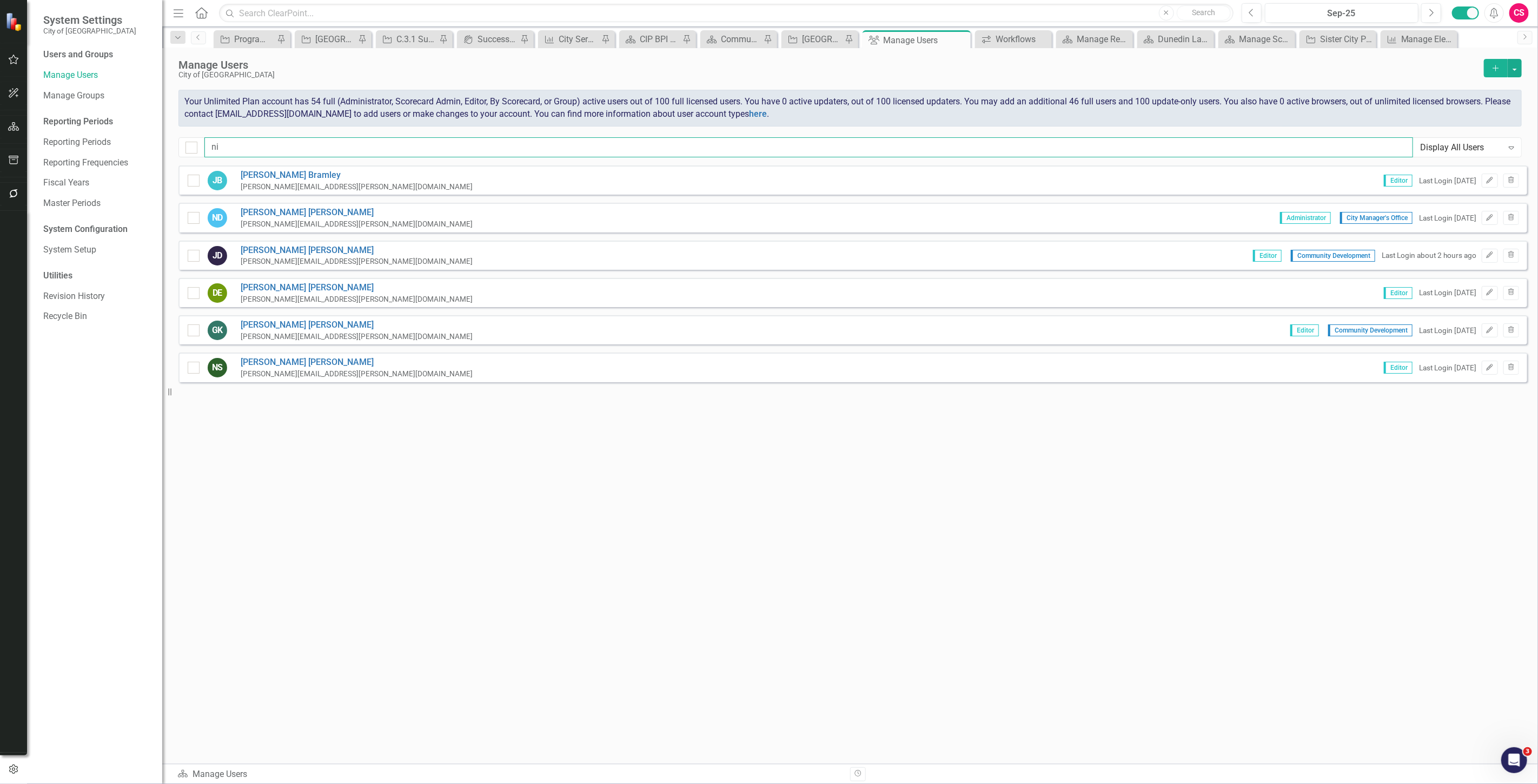
type input "n"
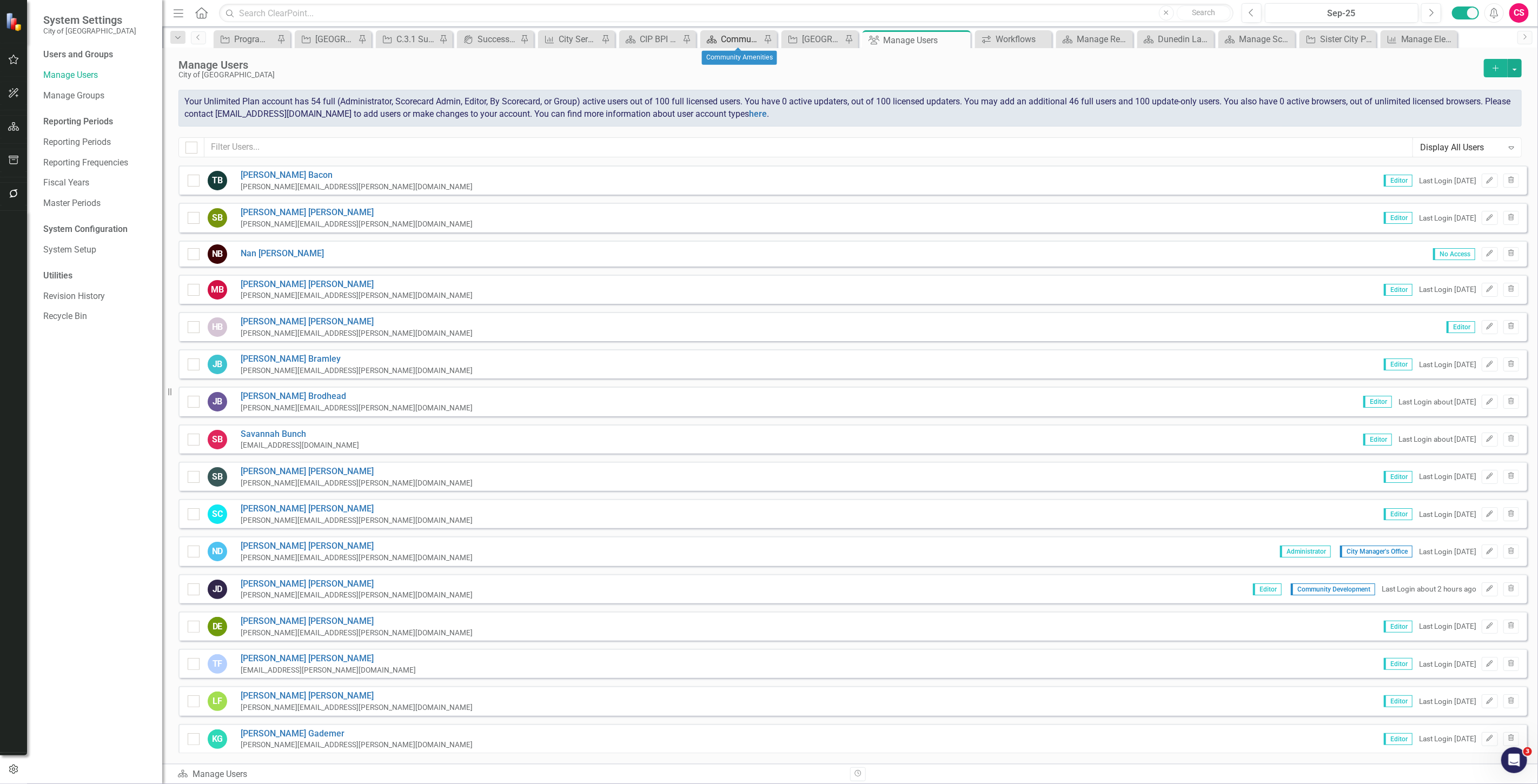
click at [730, 36] on div "Community Amenities" at bounding box center [740, 39] width 40 height 14
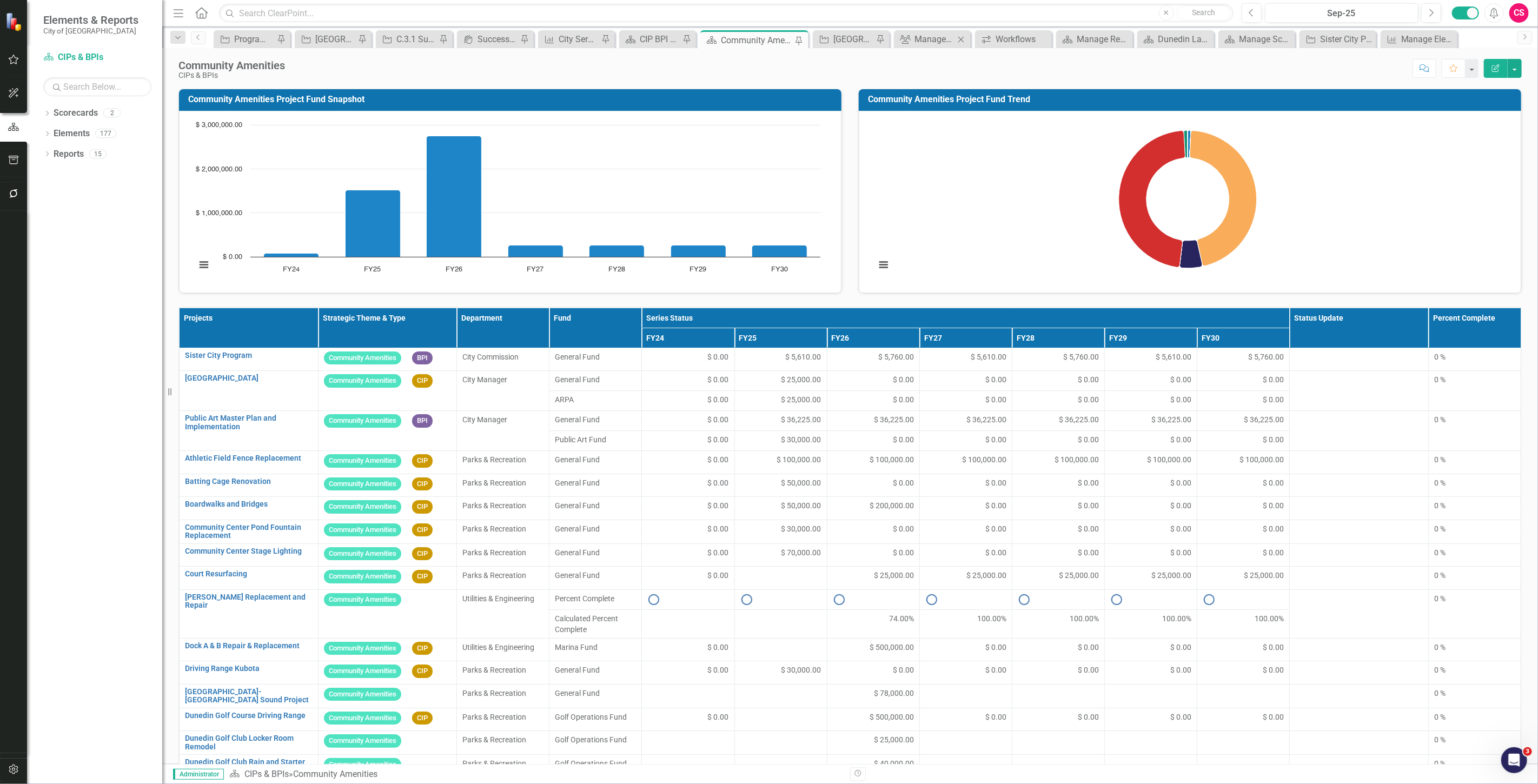
click at [962, 38] on icon at bounding box center [961, 39] width 6 height 6
click at [1093, 38] on icon "Close" at bounding box center [1096, 39] width 11 height 9
click at [1143, 37] on div "Close" at bounding box center [1149, 39] width 14 height 14
click at [1224, 37] on div "Close" at bounding box center [1218, 39] width 14 height 14
drag, startPoint x: 1299, startPoint y: 38, endPoint x: 1367, endPoint y: 40, distance: 68.0
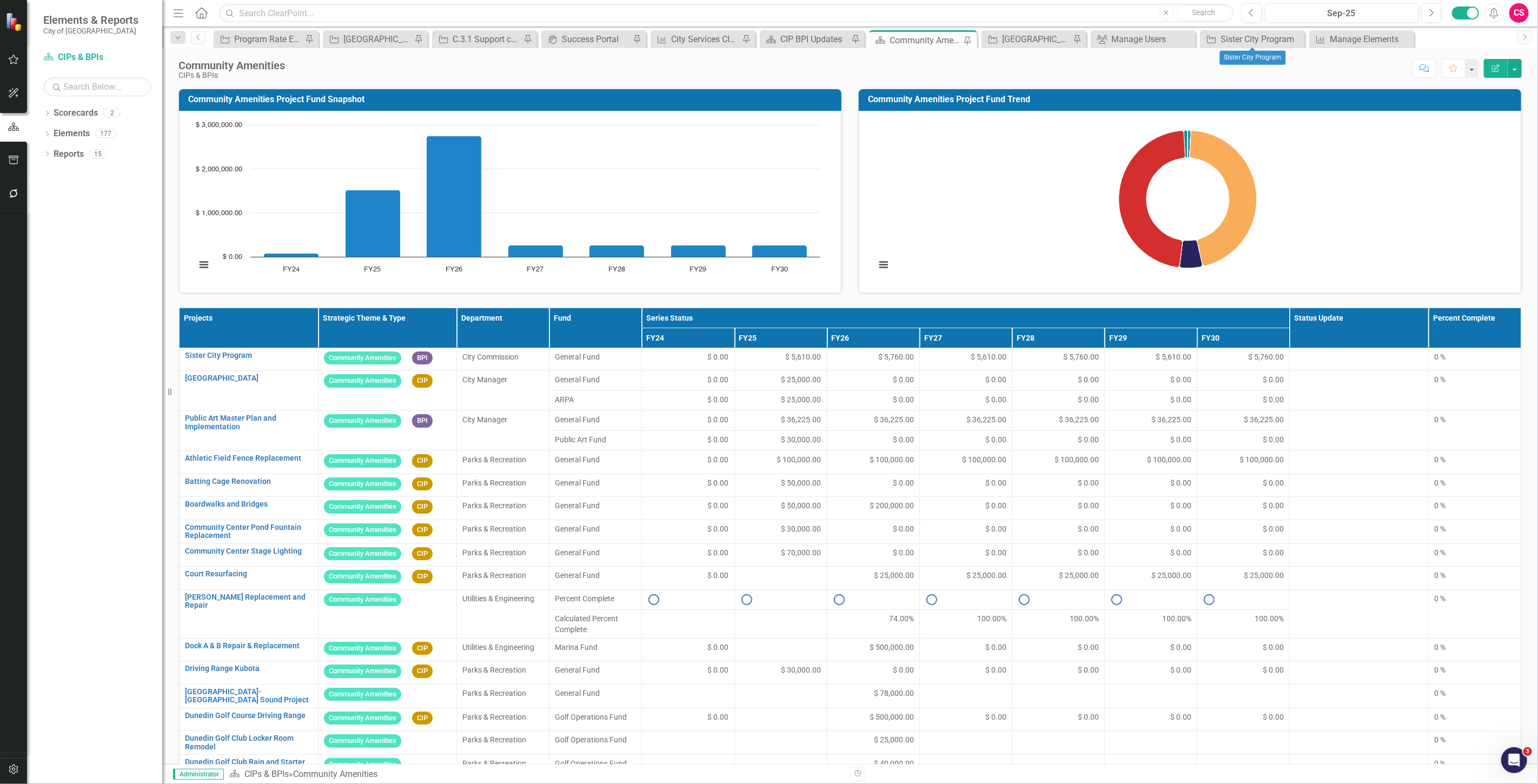
click at [0, 0] on icon "Close" at bounding box center [0, 0] width 0 height 0
click at [1327, 38] on icon "Close" at bounding box center [1325, 39] width 11 height 9
click at [14, 181] on div at bounding box center [14, 180] width 27 height 6
click at [15, 187] on button "button" at bounding box center [14, 194] width 24 height 23
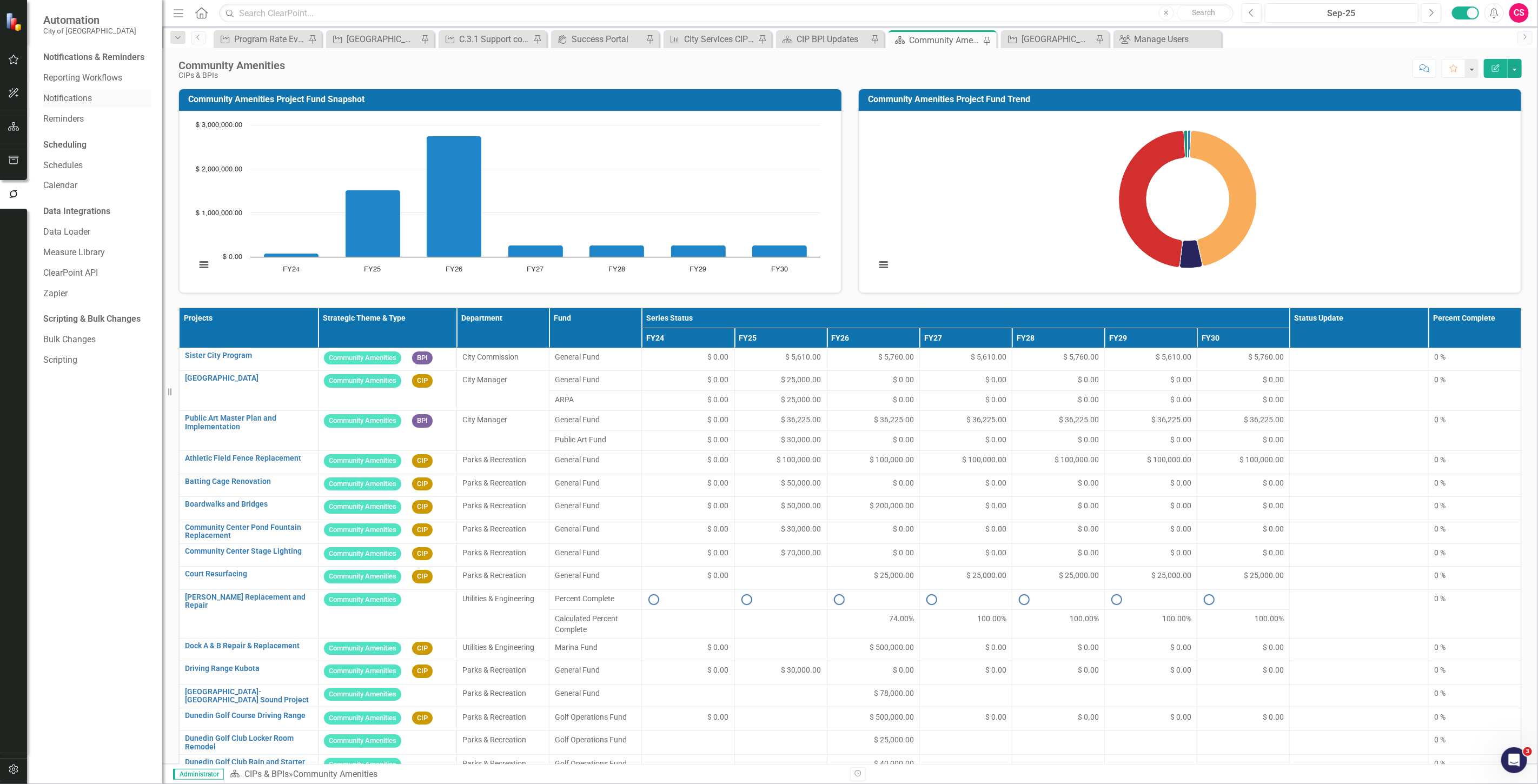
click at [83, 99] on link "Notifications" at bounding box center [97, 99] width 108 height 12
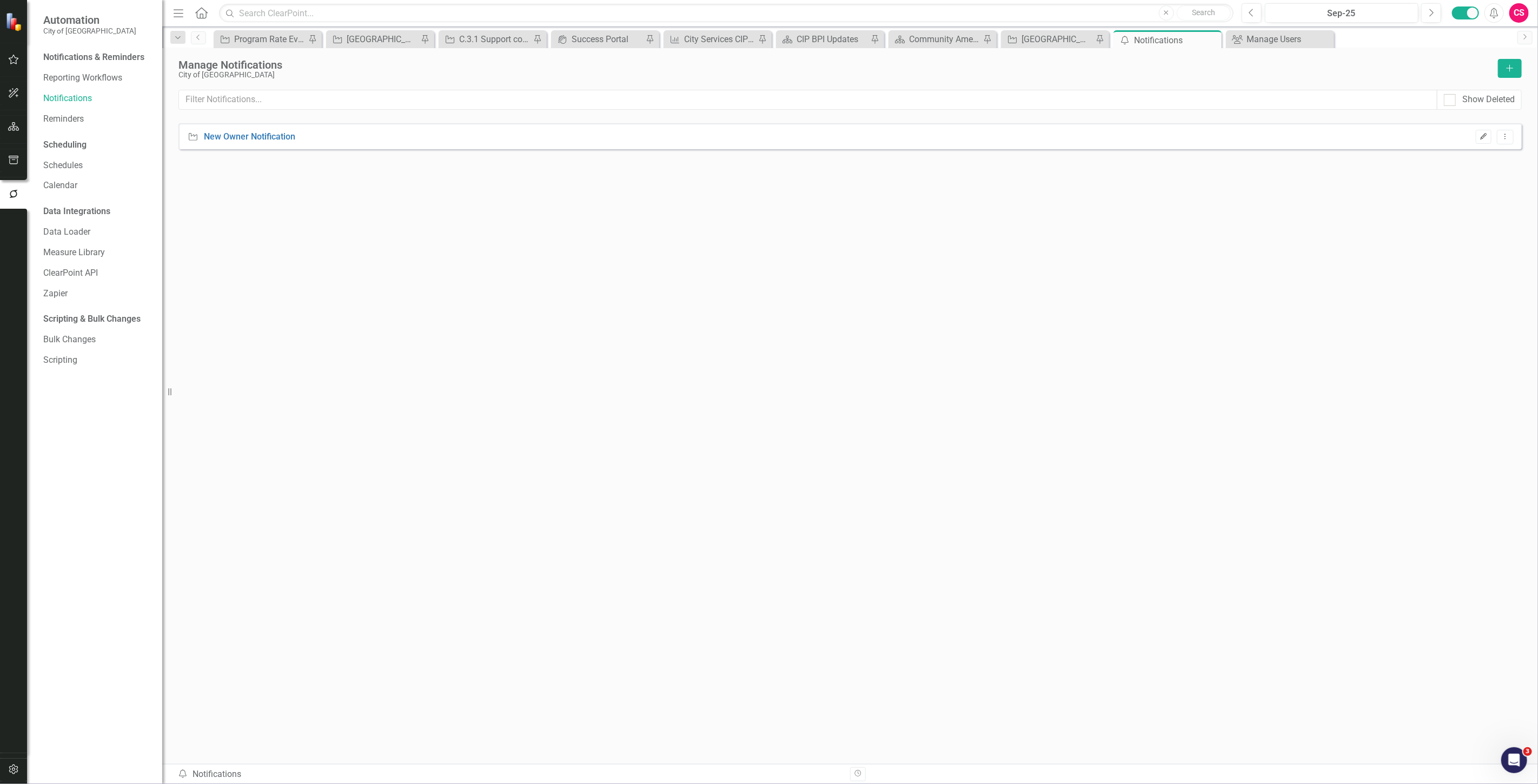
click at [1484, 131] on button "Edit" at bounding box center [1483, 136] width 15 height 14
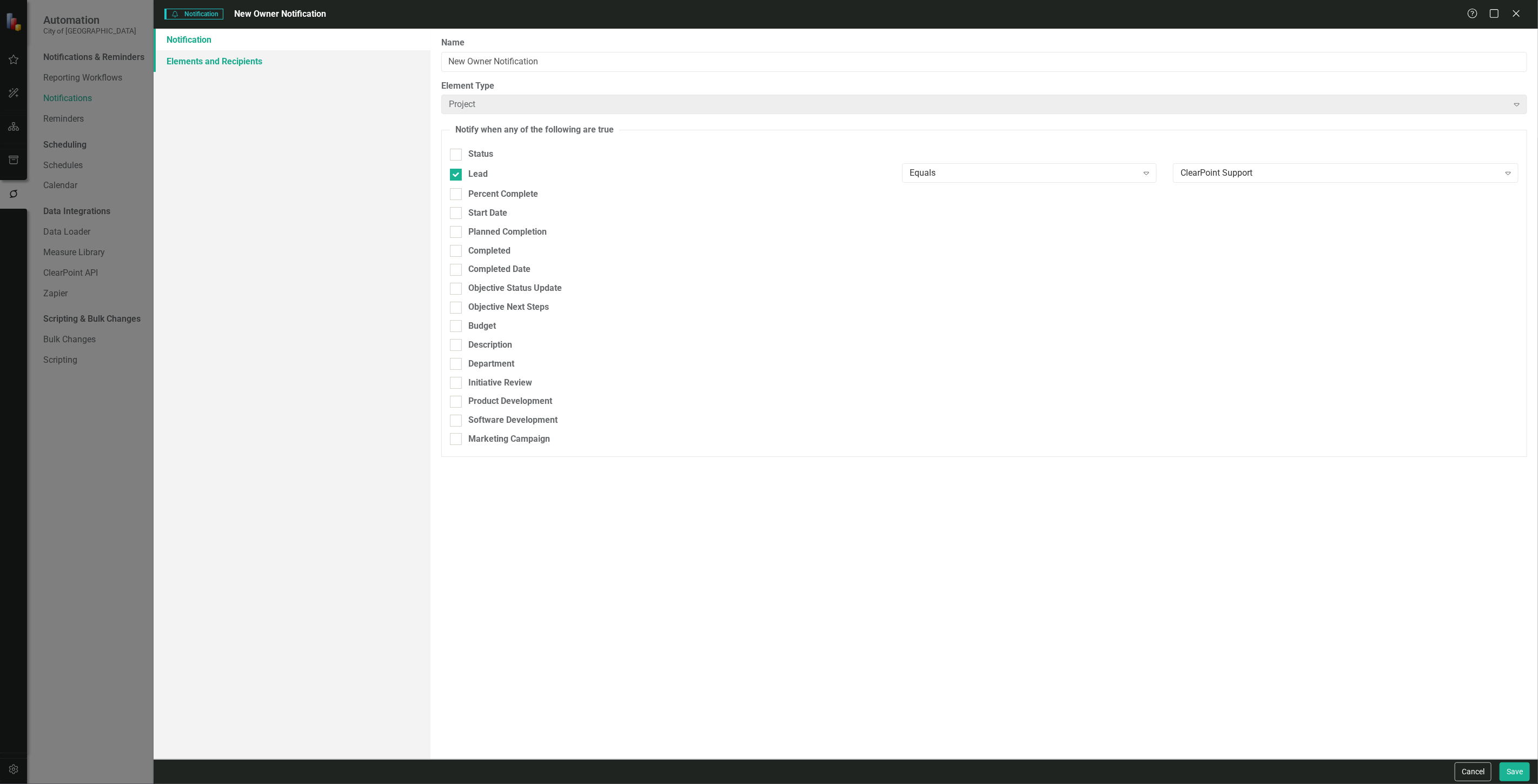
click at [287, 62] on link "Elements and Recipients" at bounding box center [292, 61] width 277 height 22
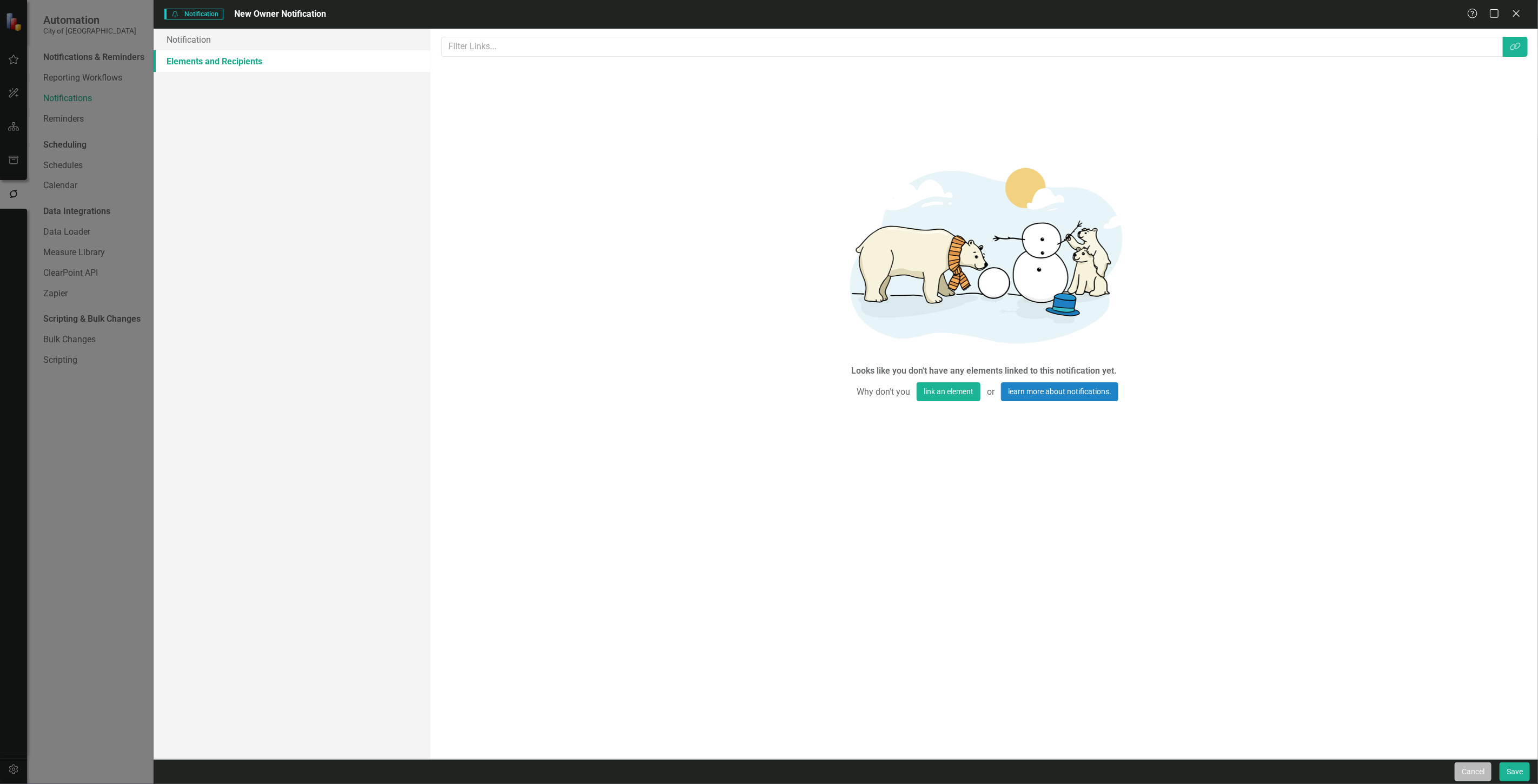
click at [1462, 769] on button "Cancel" at bounding box center [1473, 772] width 37 height 19
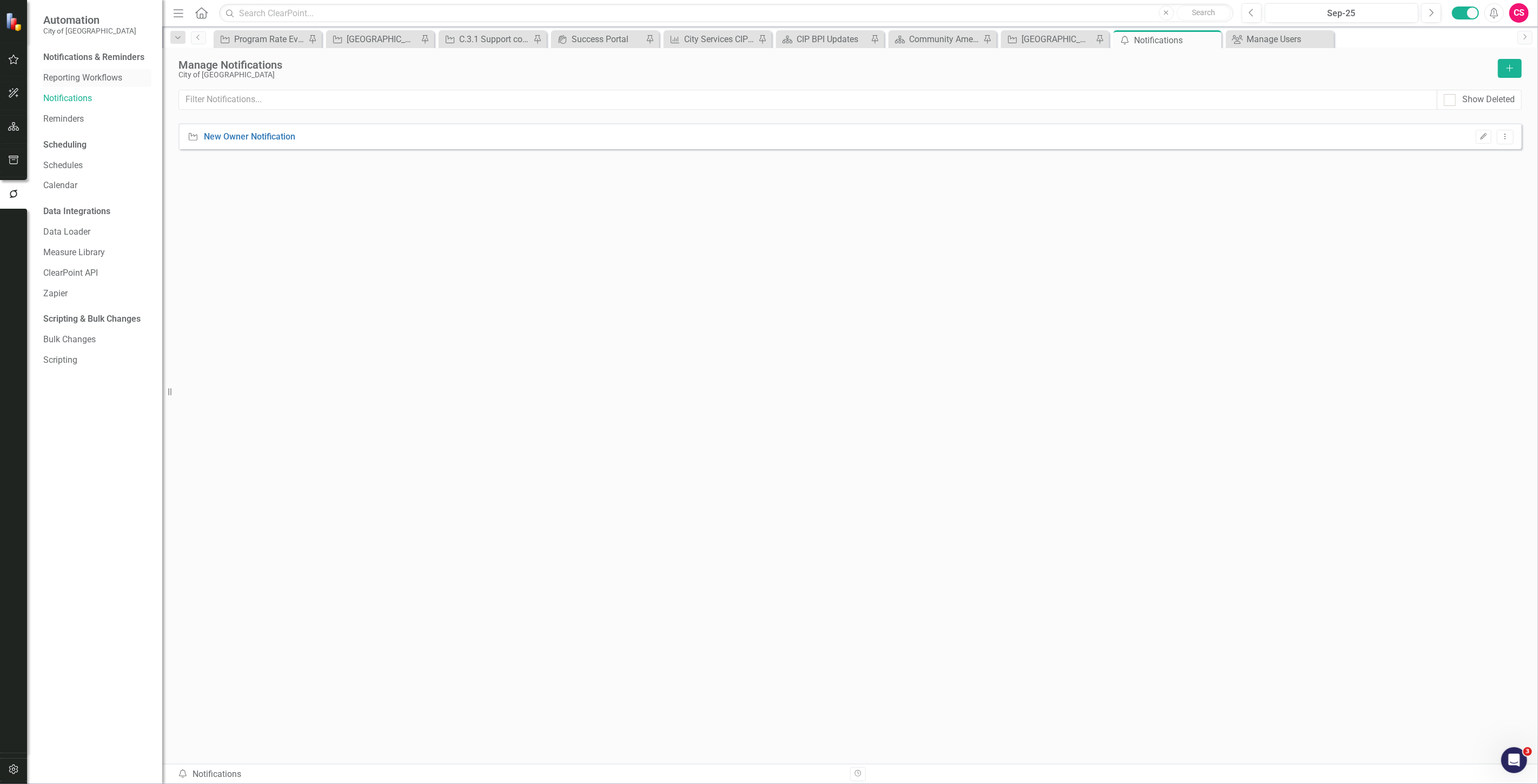
click at [120, 83] on link "Reporting Workflows" at bounding box center [97, 78] width 108 height 12
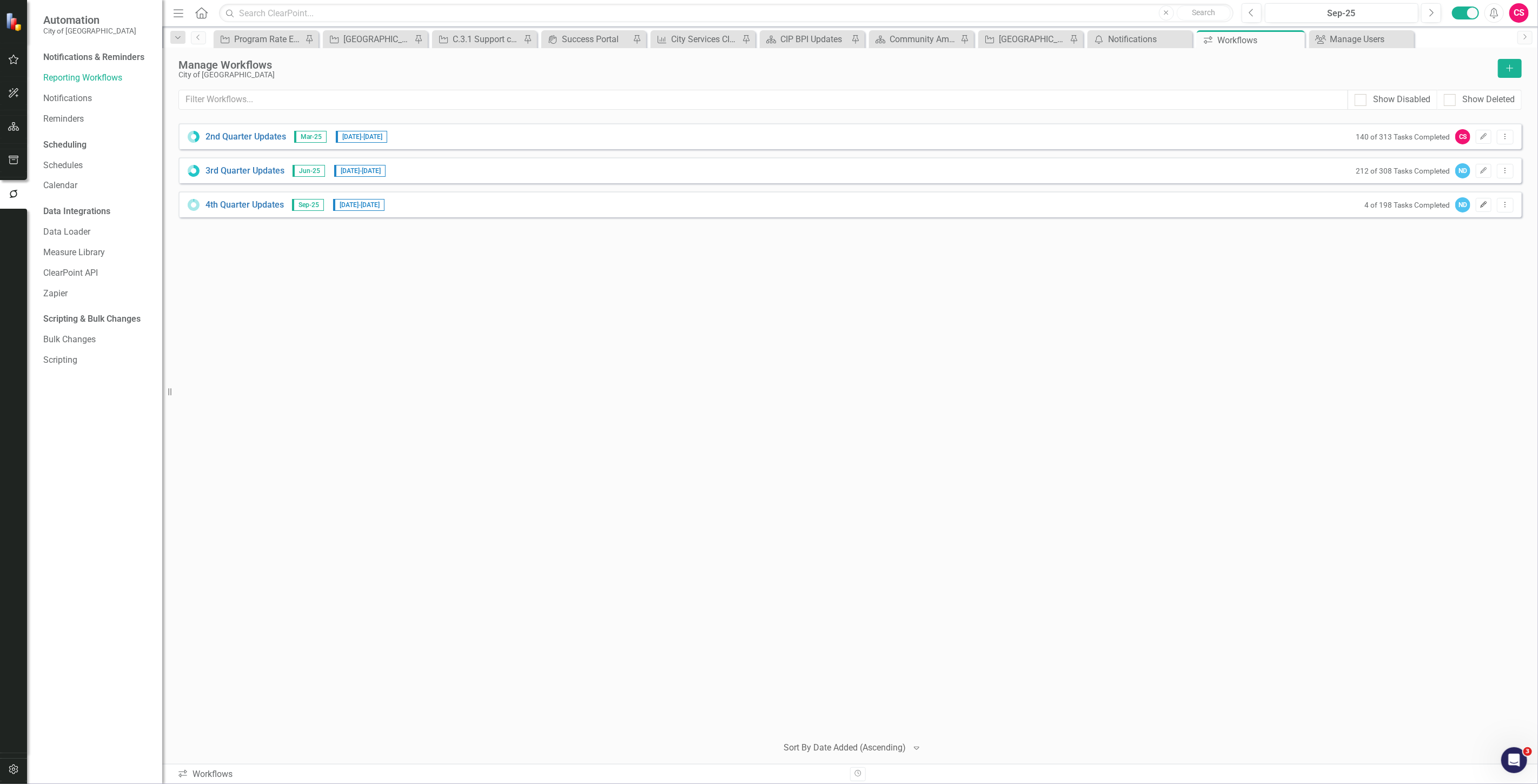
click at [1484, 211] on button "Edit" at bounding box center [1483, 205] width 15 height 14
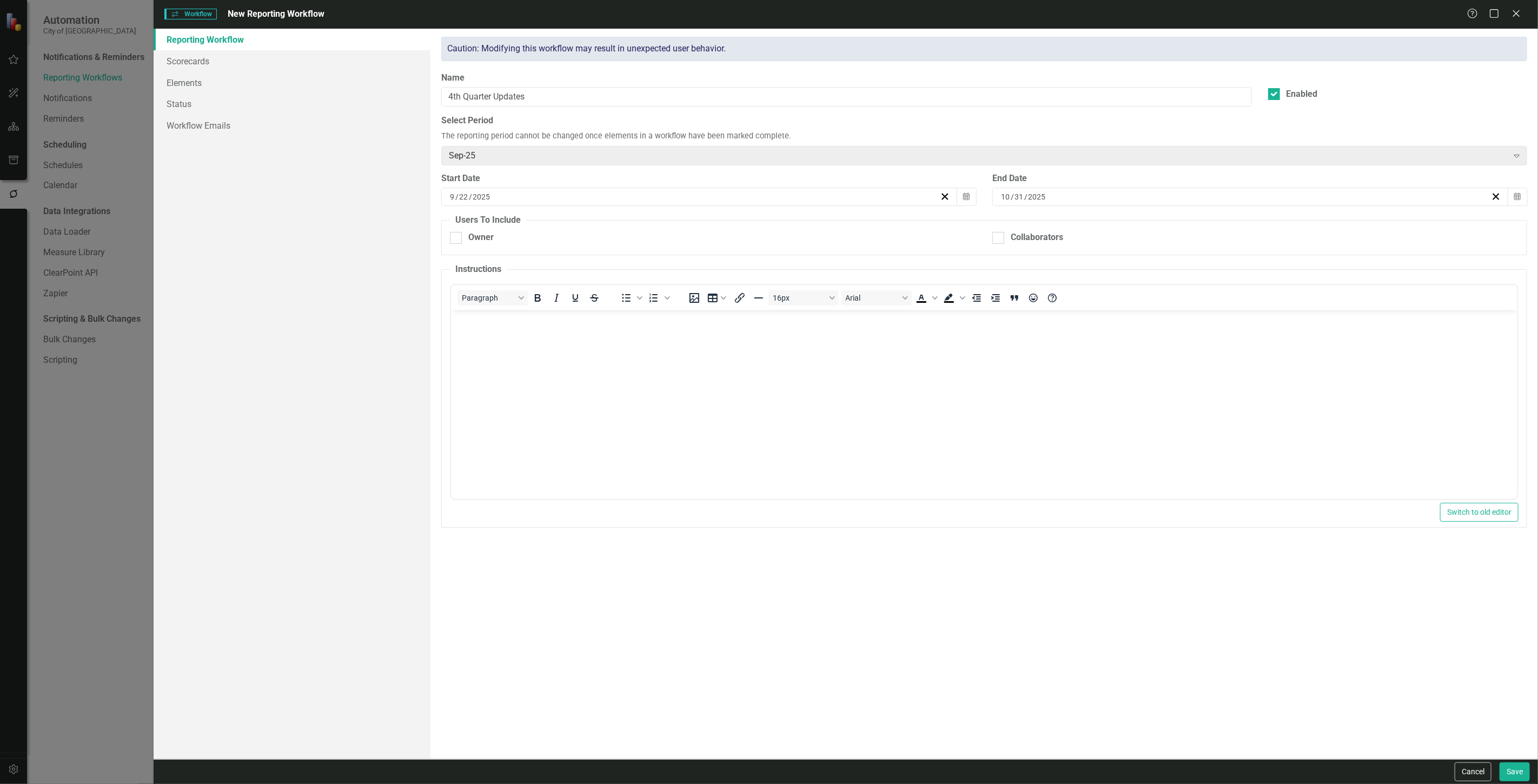
checkbox input "true"
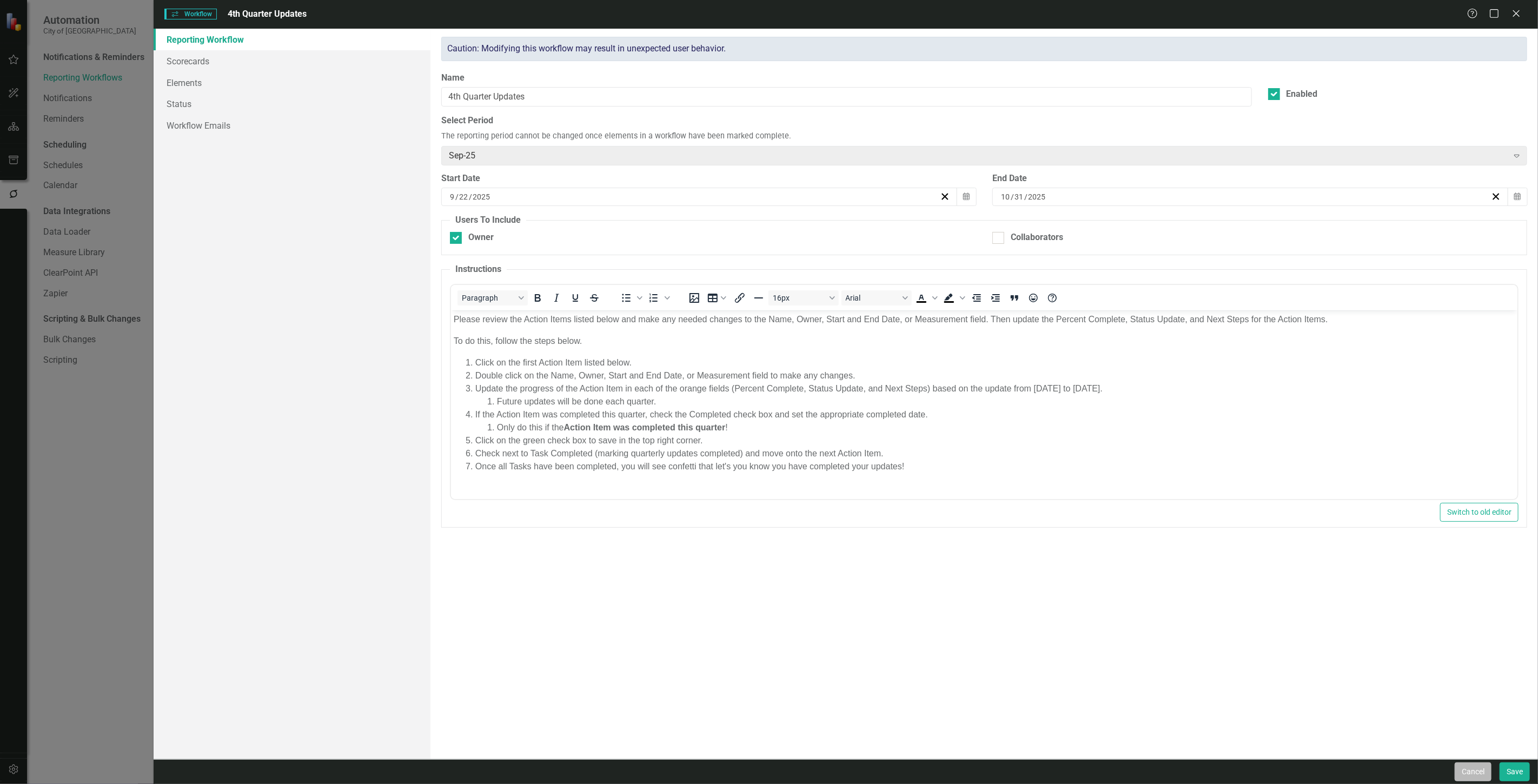
click at [1476, 774] on button "Cancel" at bounding box center [1473, 772] width 37 height 19
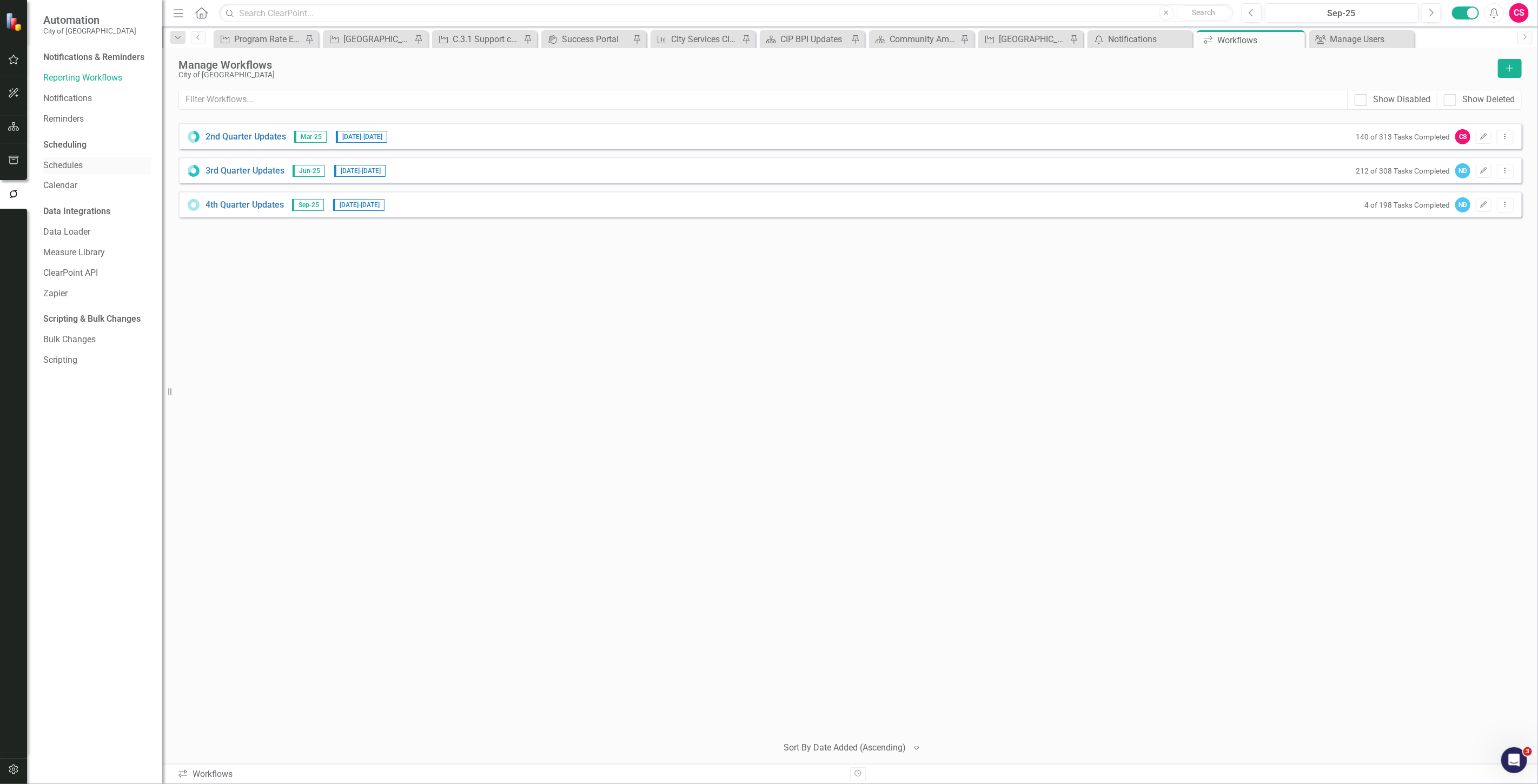
click at [77, 162] on link "Schedules" at bounding box center [97, 166] width 108 height 12
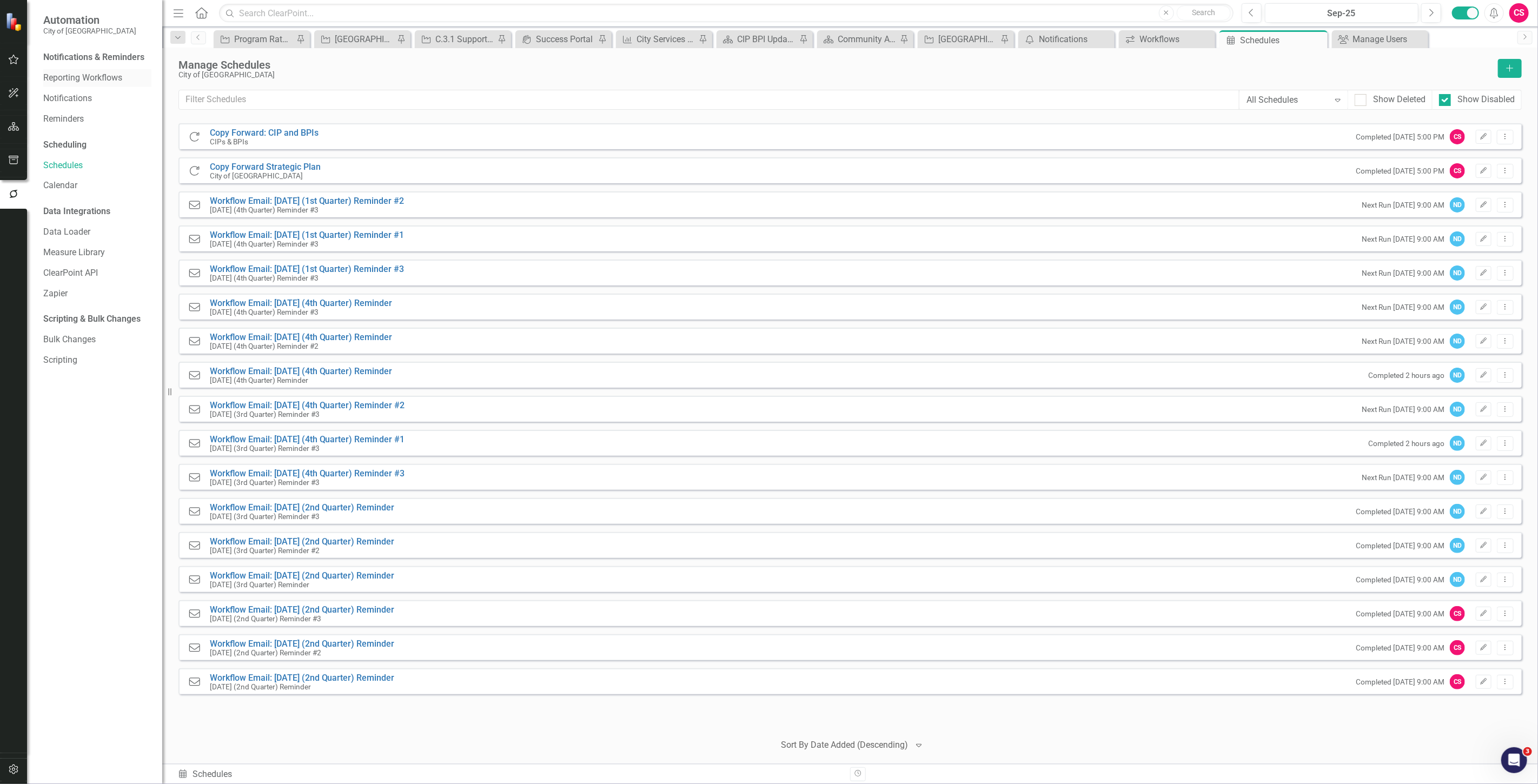
click at [114, 84] on link "Reporting Workflows" at bounding box center [97, 78] width 108 height 12
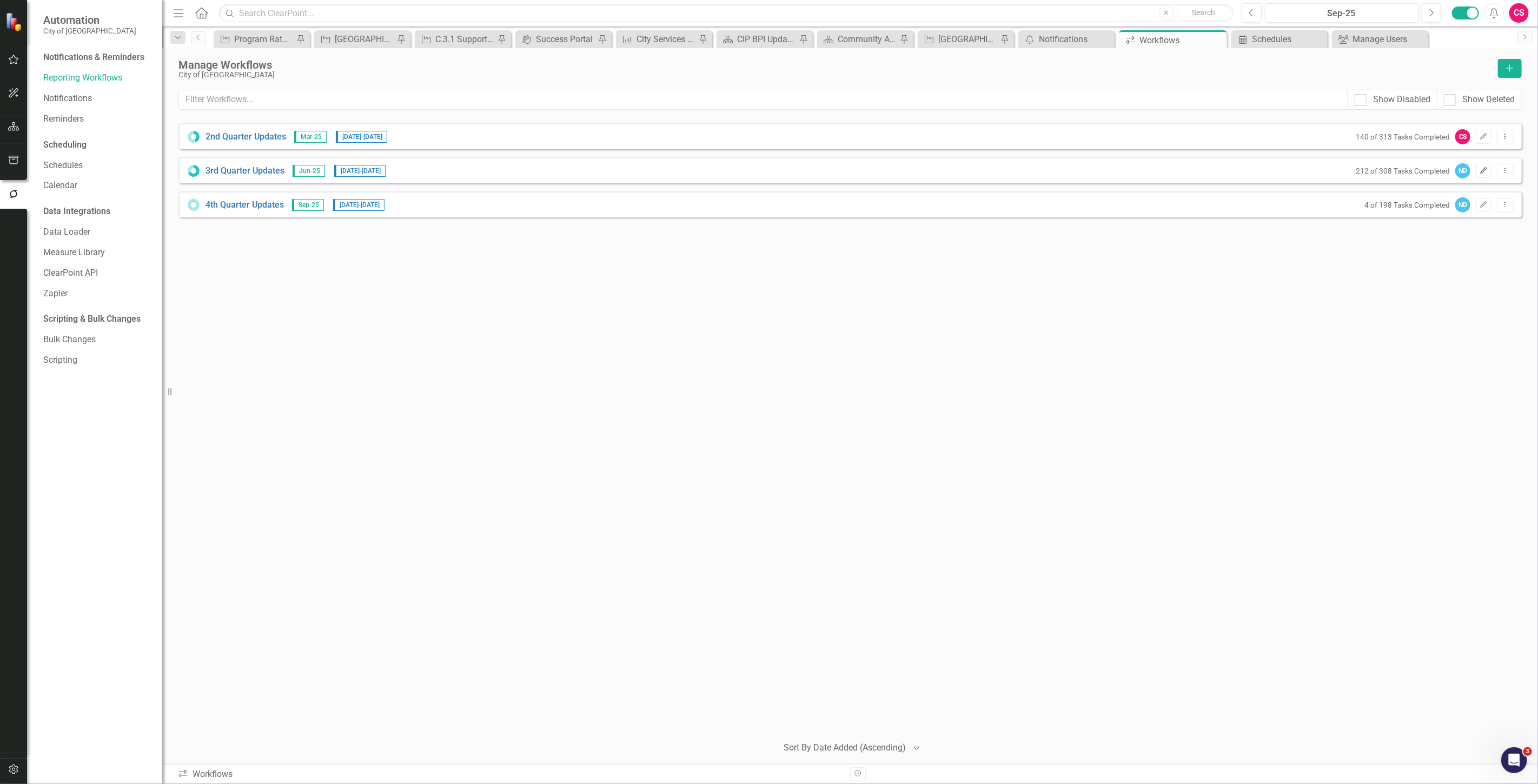
click at [1482, 171] on icon "Edit" at bounding box center [1483, 171] width 8 height 7
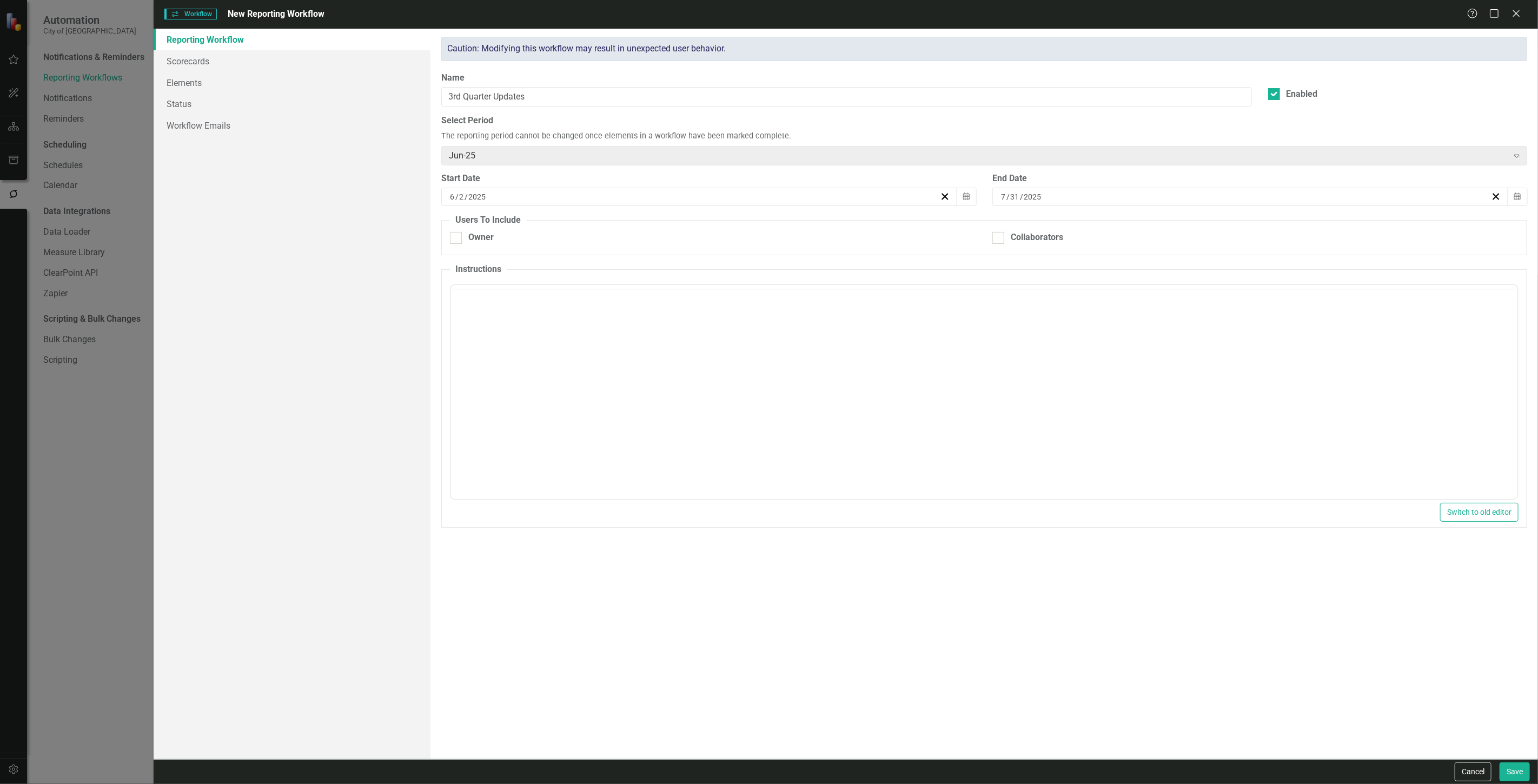
checkbox input "true"
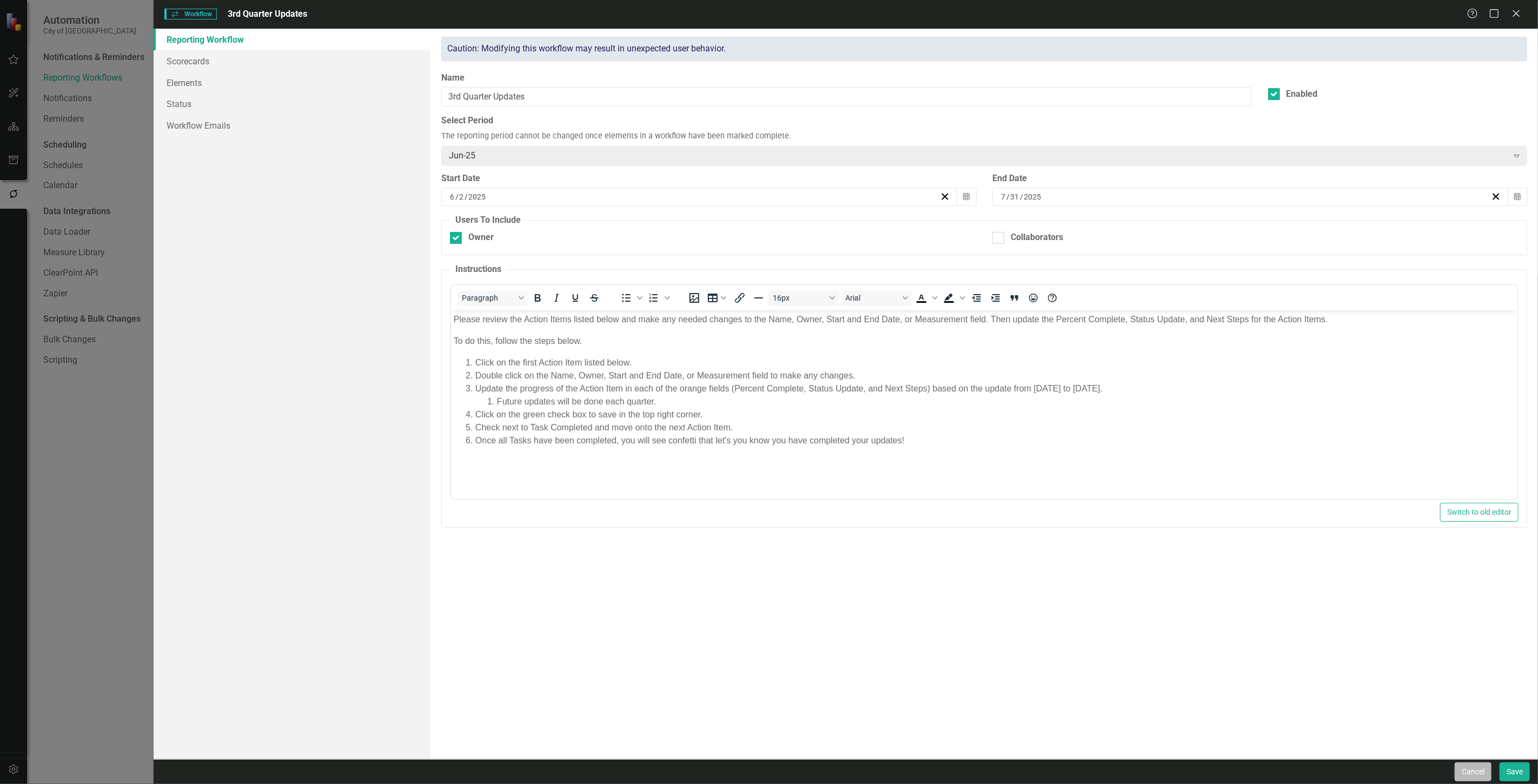
click at [1459, 765] on button "Cancel" at bounding box center [1473, 772] width 37 height 19
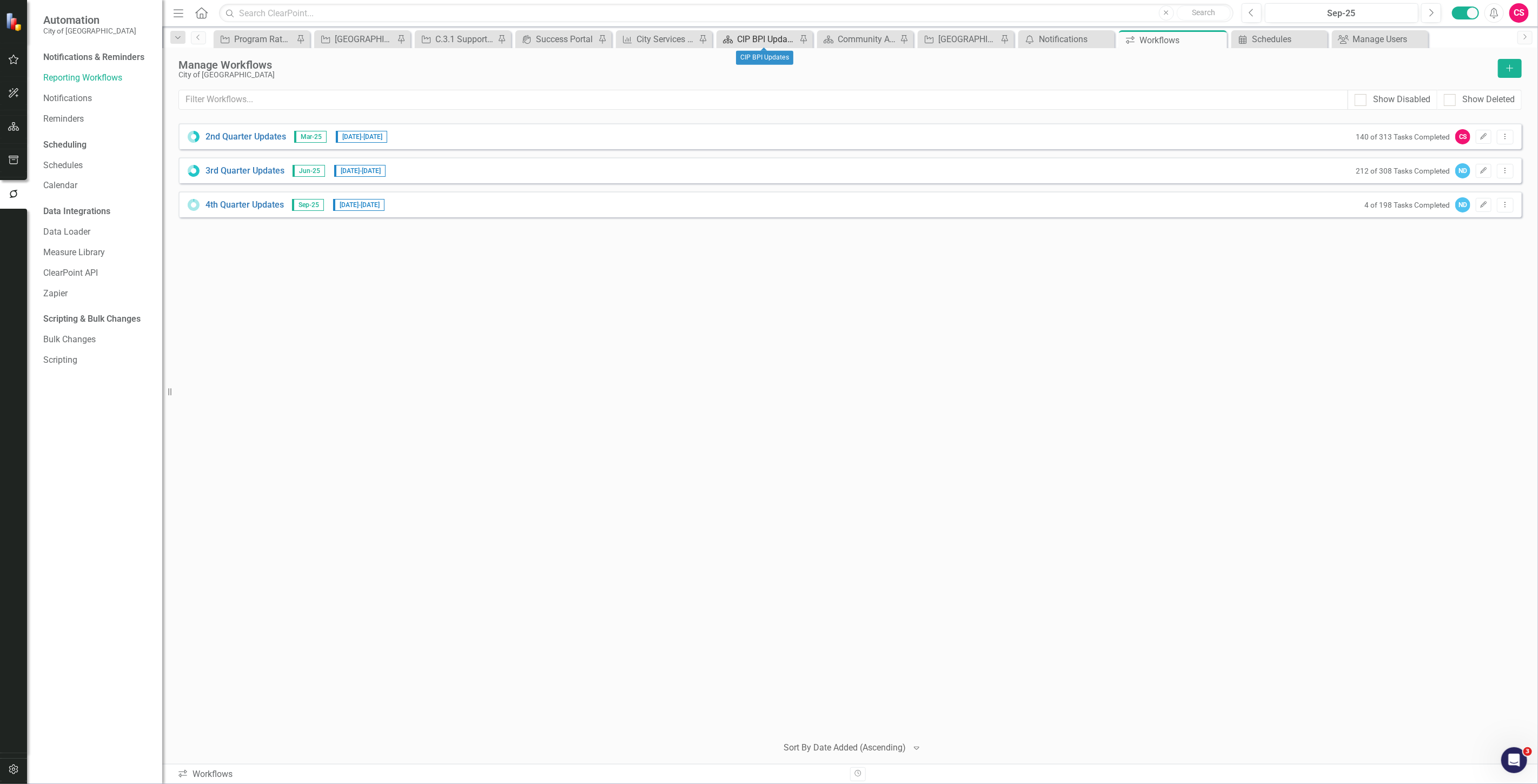
click at [752, 36] on div "CIP BPI Updates" at bounding box center [767, 39] width 59 height 14
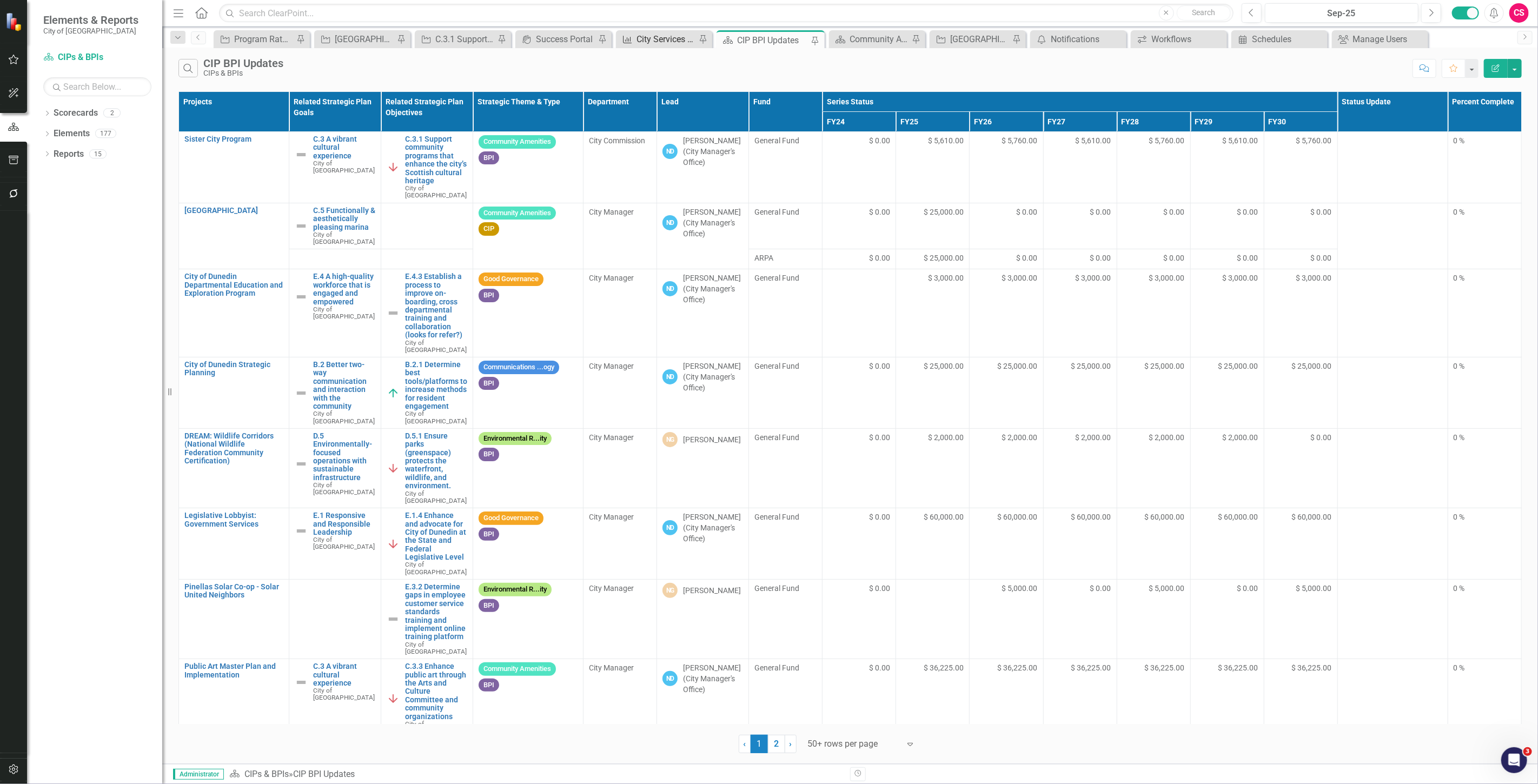
click at [655, 45] on div "City Services CIP & BPIs Snapshot" at bounding box center [666, 39] width 59 height 14
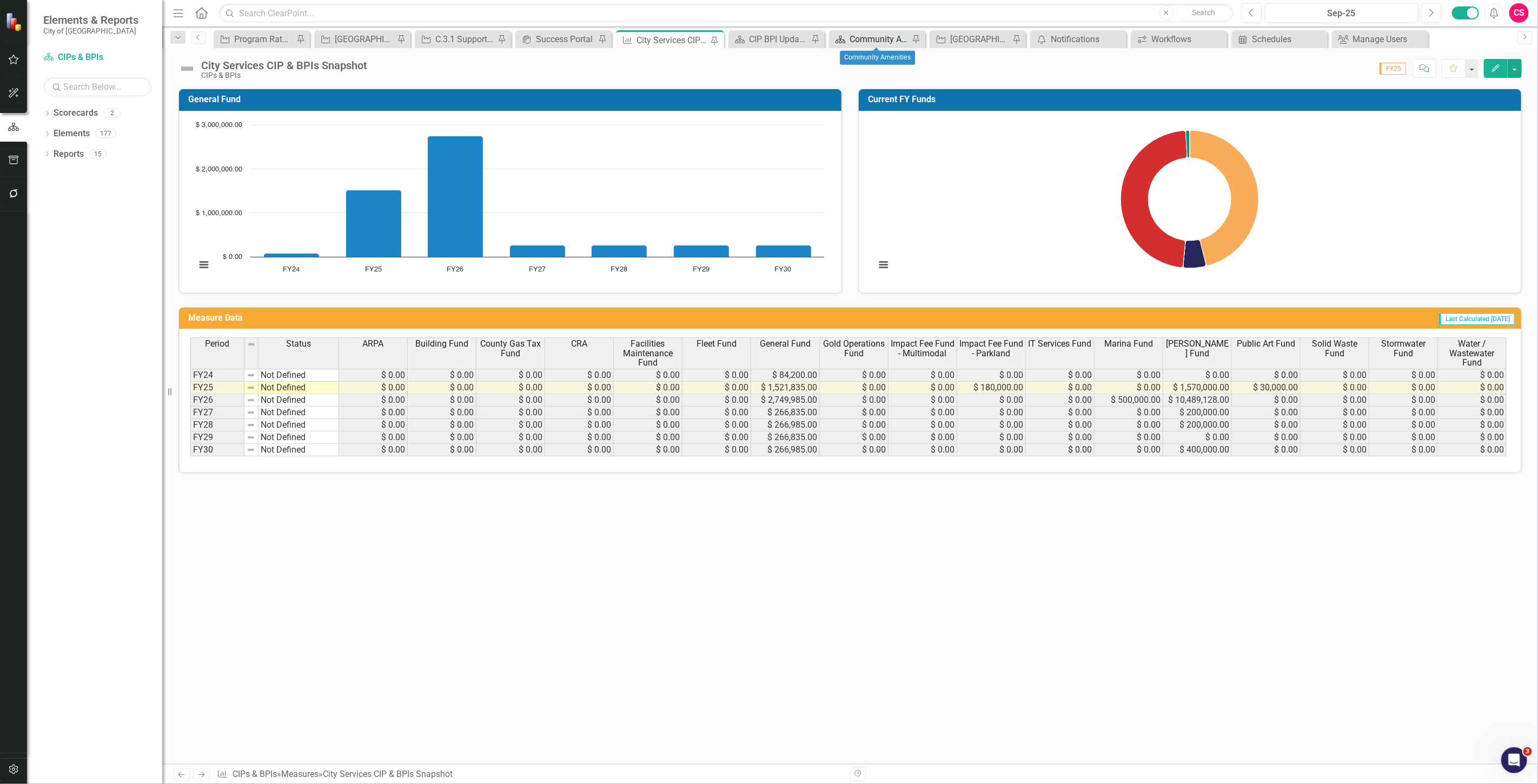
click at [868, 41] on div "Community Amenities" at bounding box center [879, 39] width 59 height 14
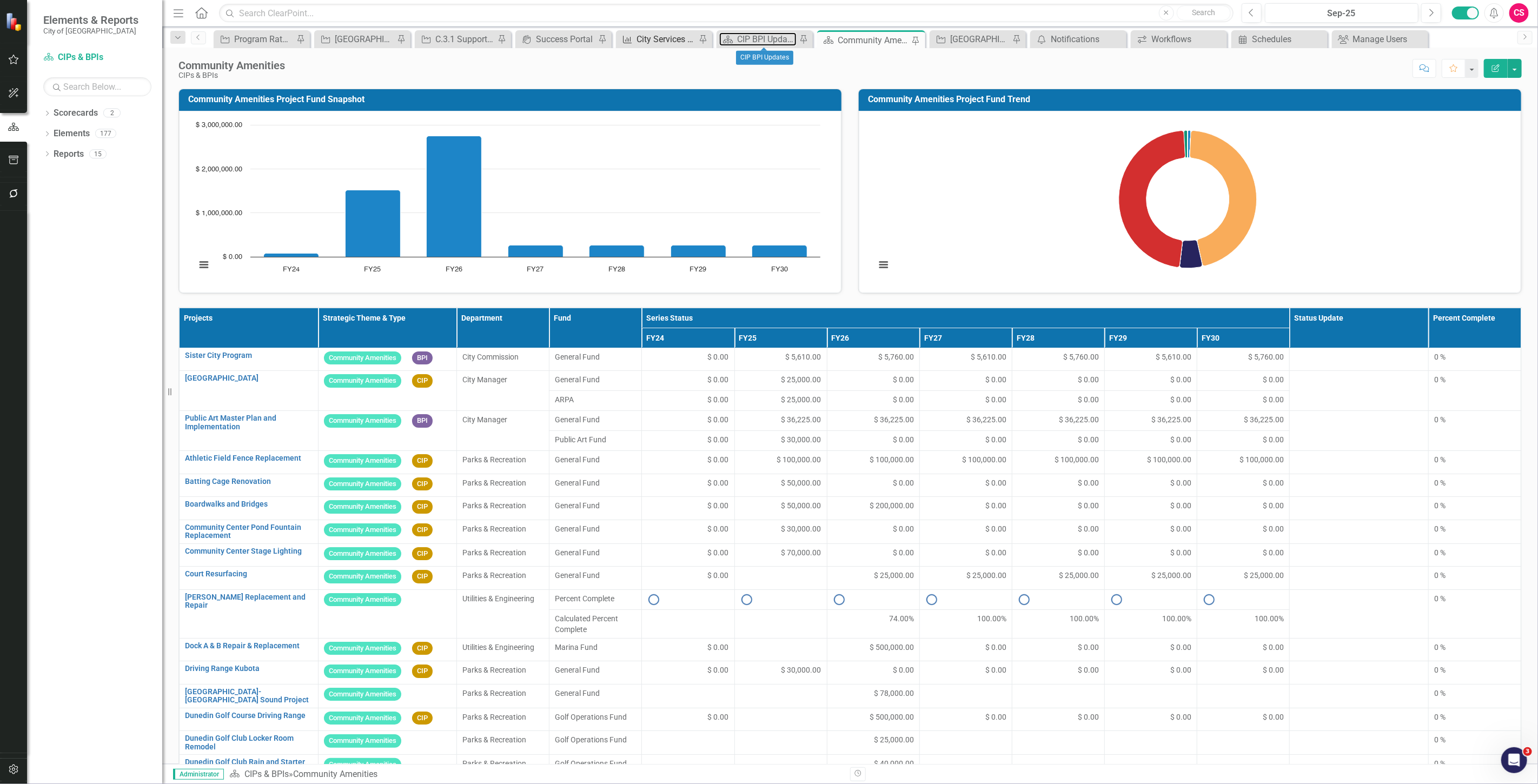
drag, startPoint x: 757, startPoint y: 35, endPoint x: 649, endPoint y: 40, distance: 108.1
click at [757, 35] on div "CIP BPI Updates" at bounding box center [767, 39] width 59 height 14
click at [649, 39] on div "City Services CIP & BPIs Snapshot" at bounding box center [666, 39] width 59 height 14
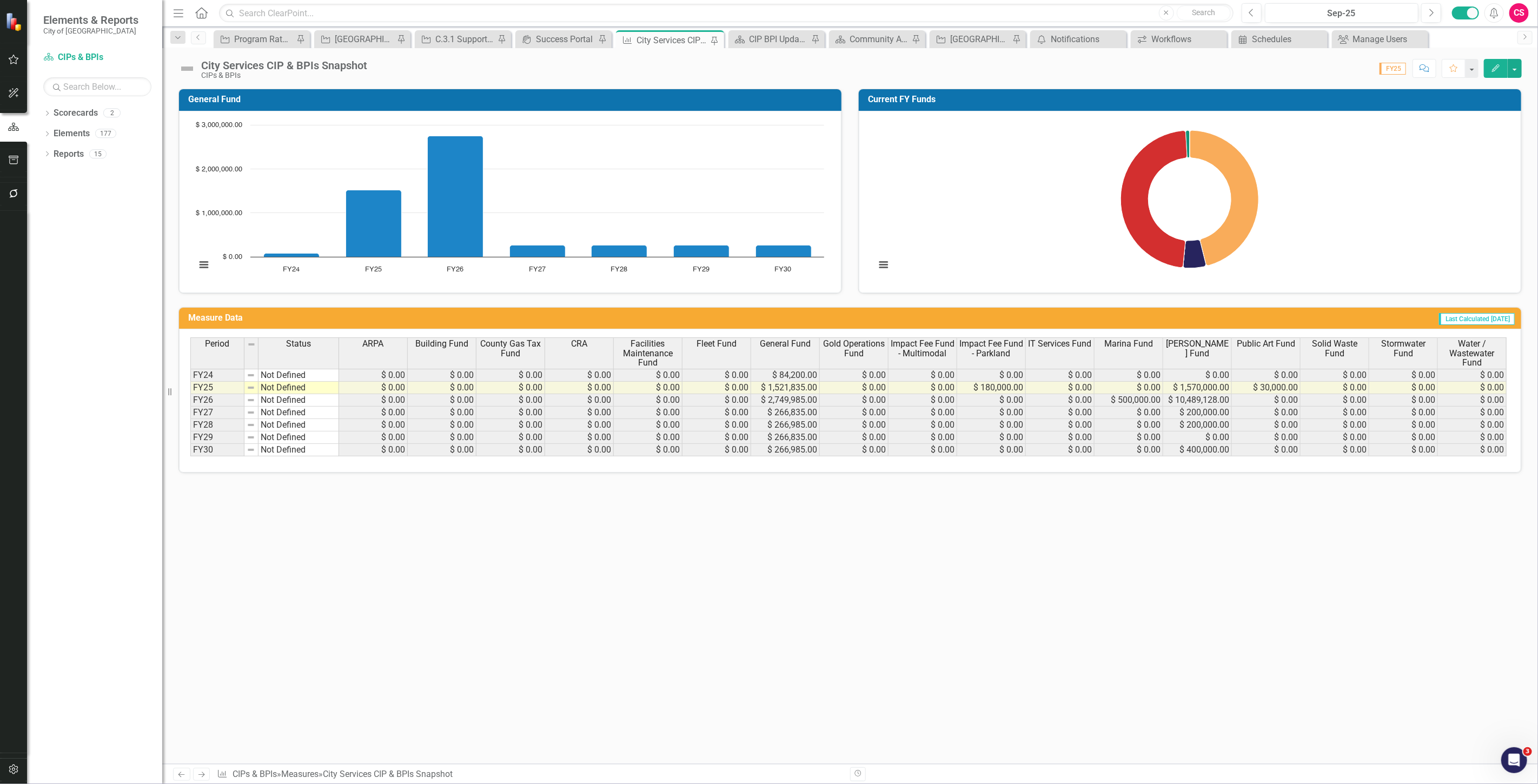
click at [999, 353] on span "Impact Fee Fund - Parkland" at bounding box center [991, 349] width 64 height 19
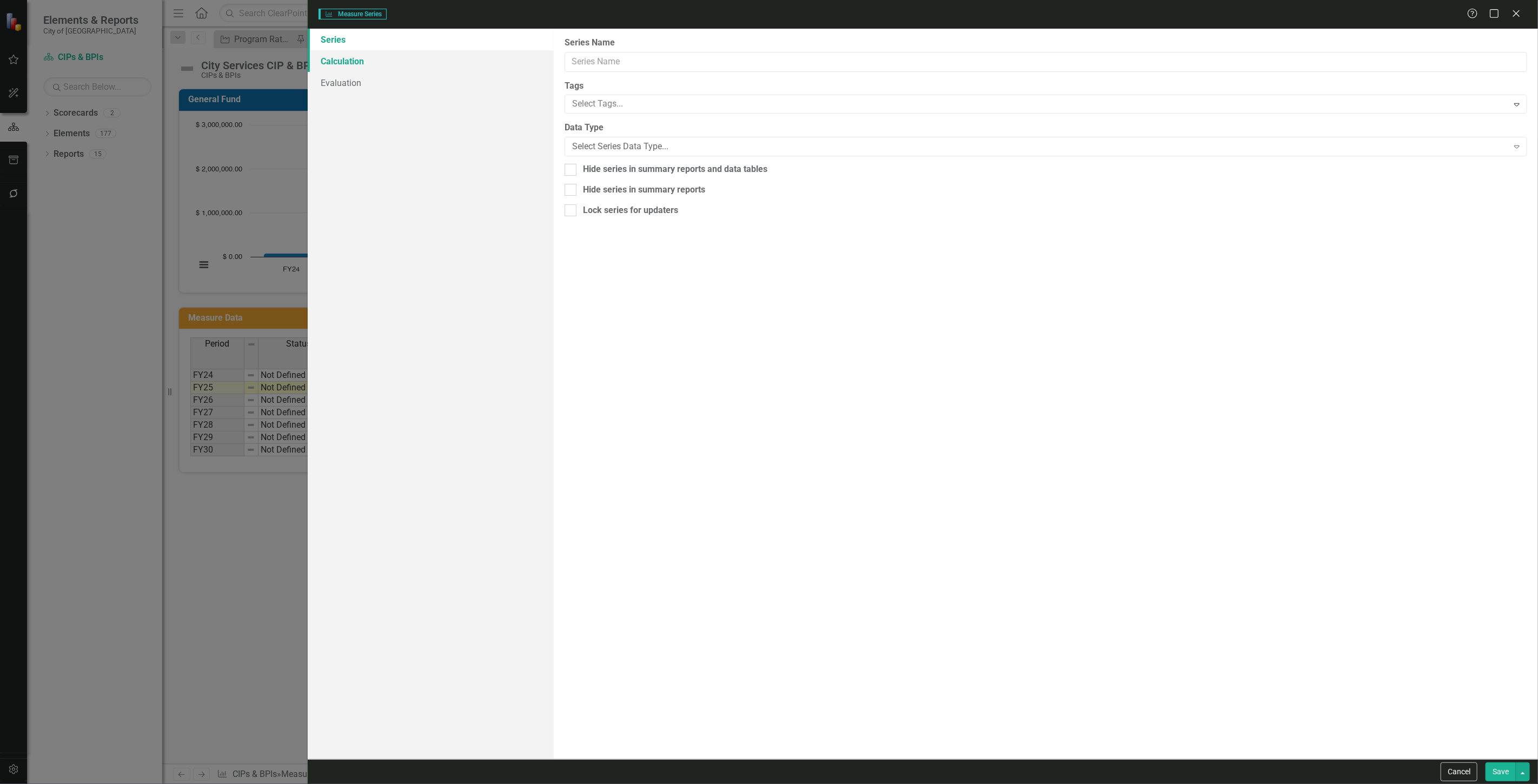
click at [342, 63] on link "Calculation" at bounding box center [431, 61] width 246 height 22
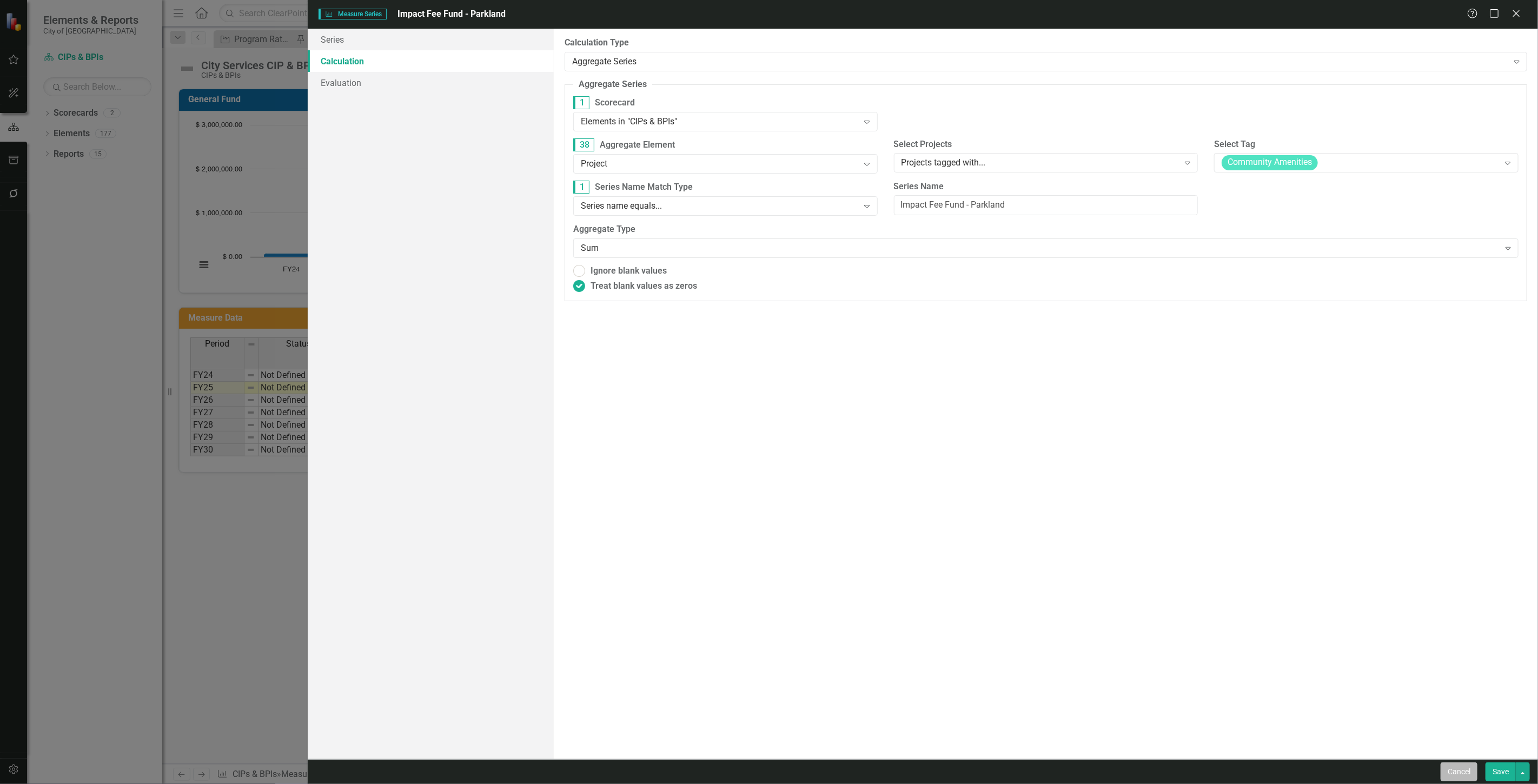
click at [1459, 772] on button "Cancel" at bounding box center [1459, 772] width 37 height 19
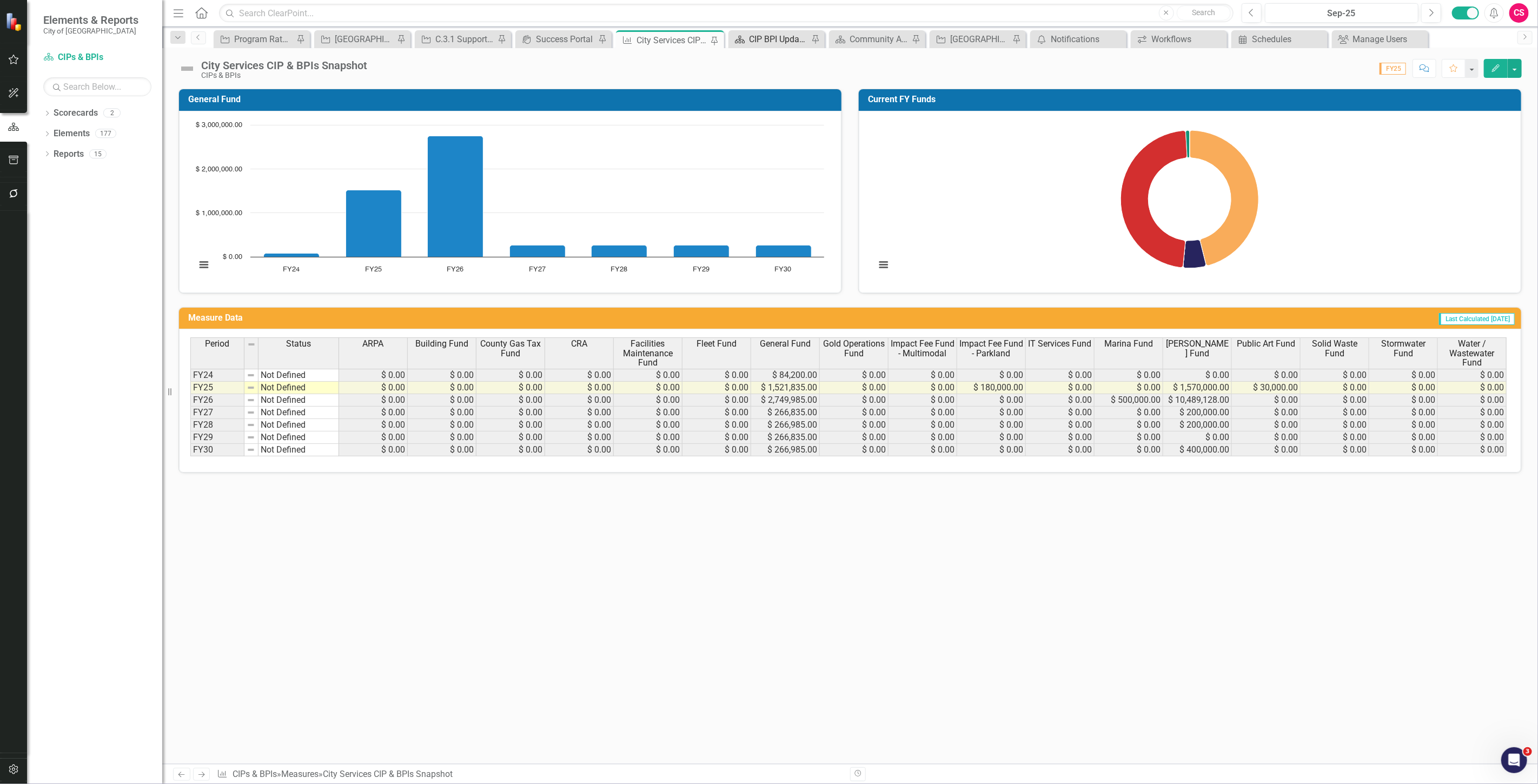
click at [746, 41] on link "Scorecard CIP BPI Updates" at bounding box center [769, 39] width 77 height 14
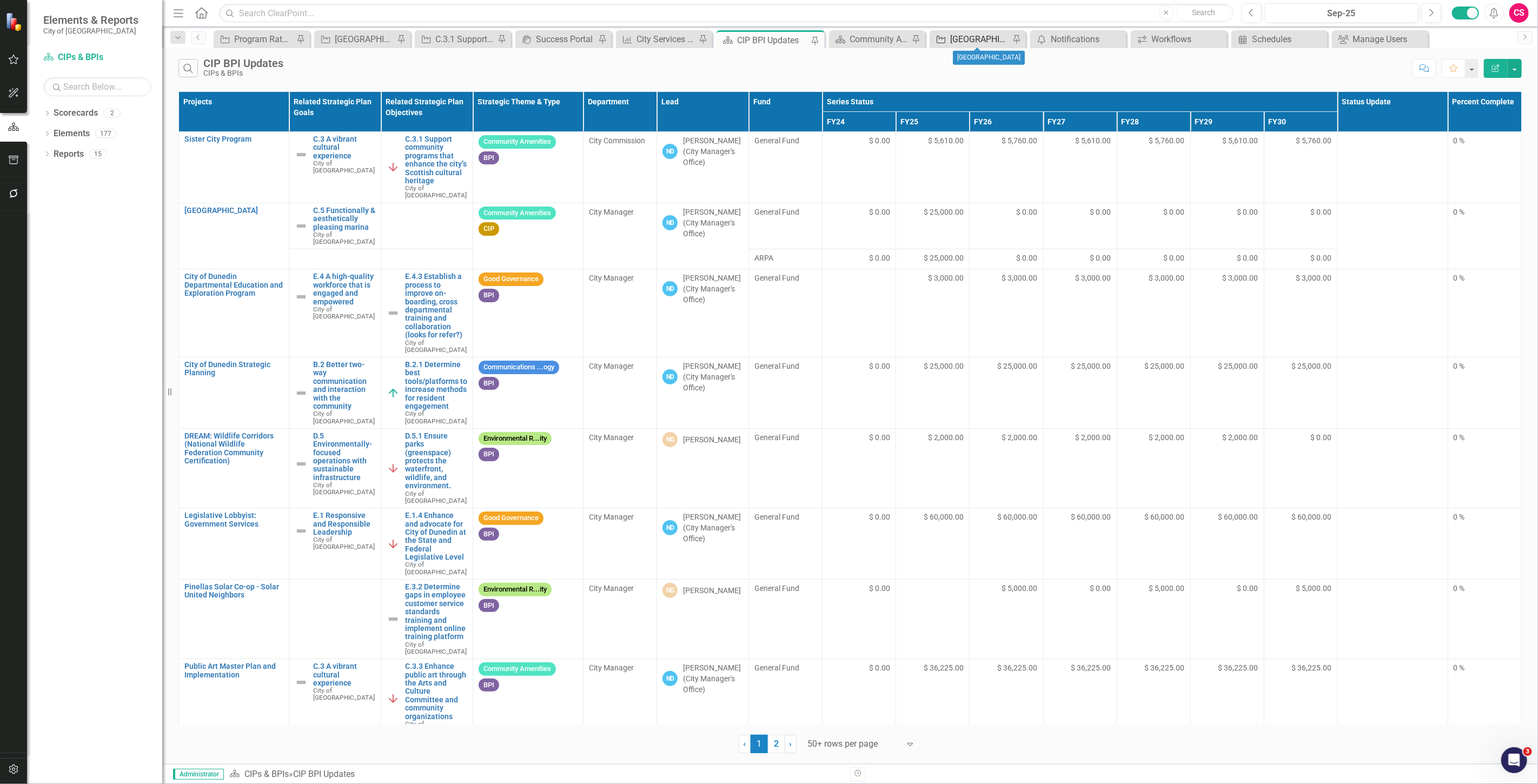
click at [986, 34] on div "[GEOGRAPHIC_DATA]" at bounding box center [980, 39] width 59 height 14
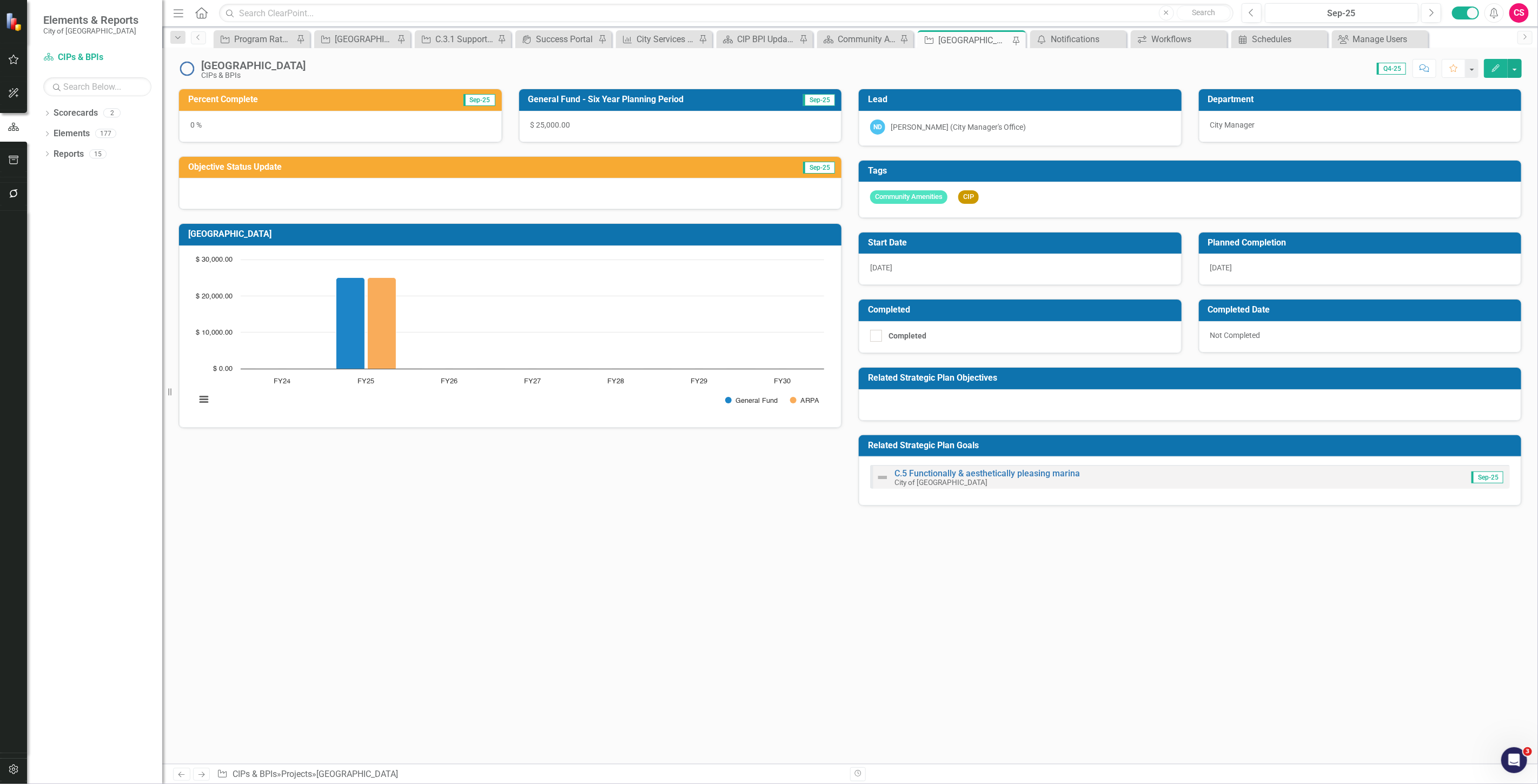
click at [1496, 77] on button "Edit" at bounding box center [1495, 68] width 24 height 19
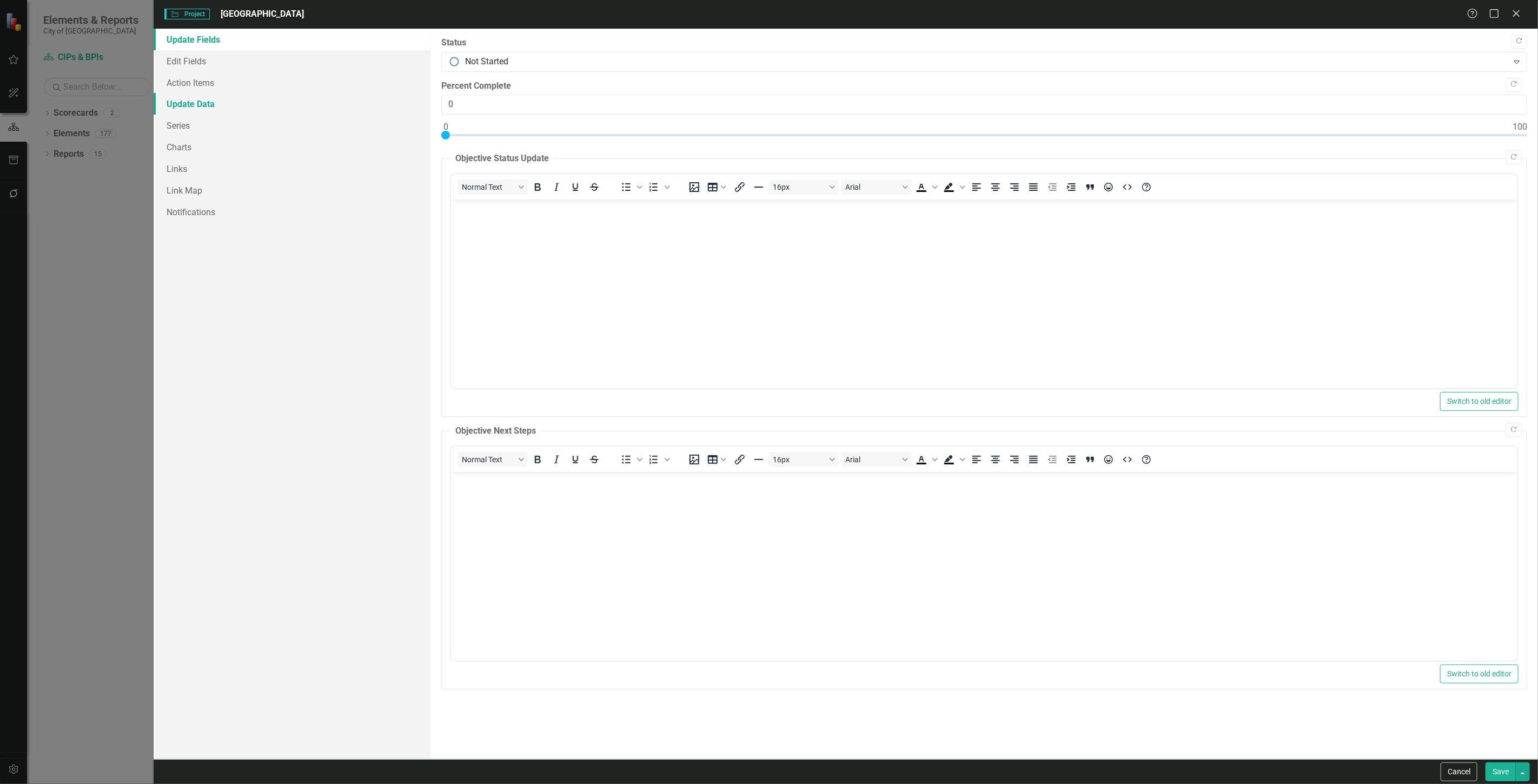
click at [204, 112] on link "Update Data" at bounding box center [292, 104] width 277 height 22
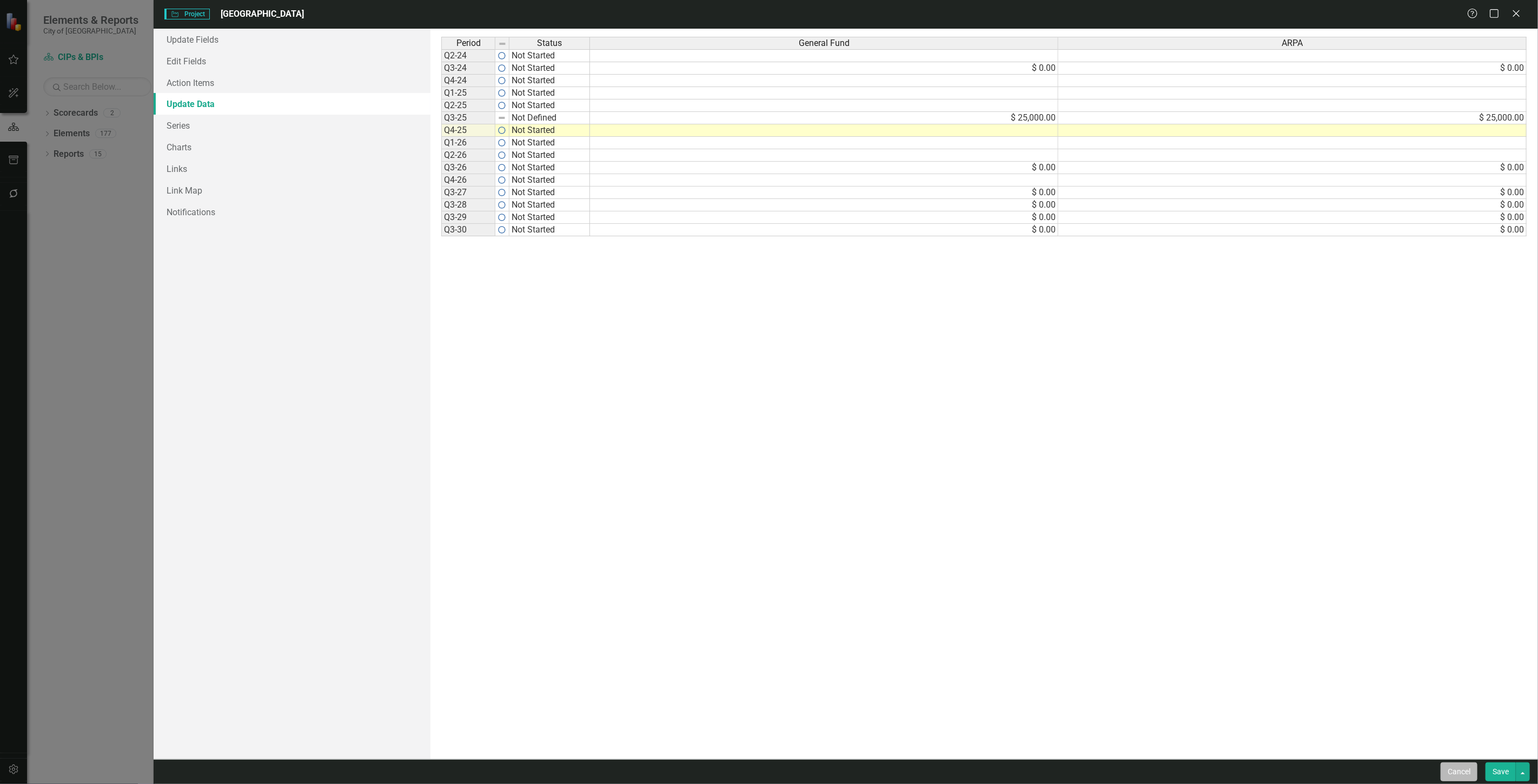
click at [1462, 764] on button "Cancel" at bounding box center [1459, 772] width 37 height 19
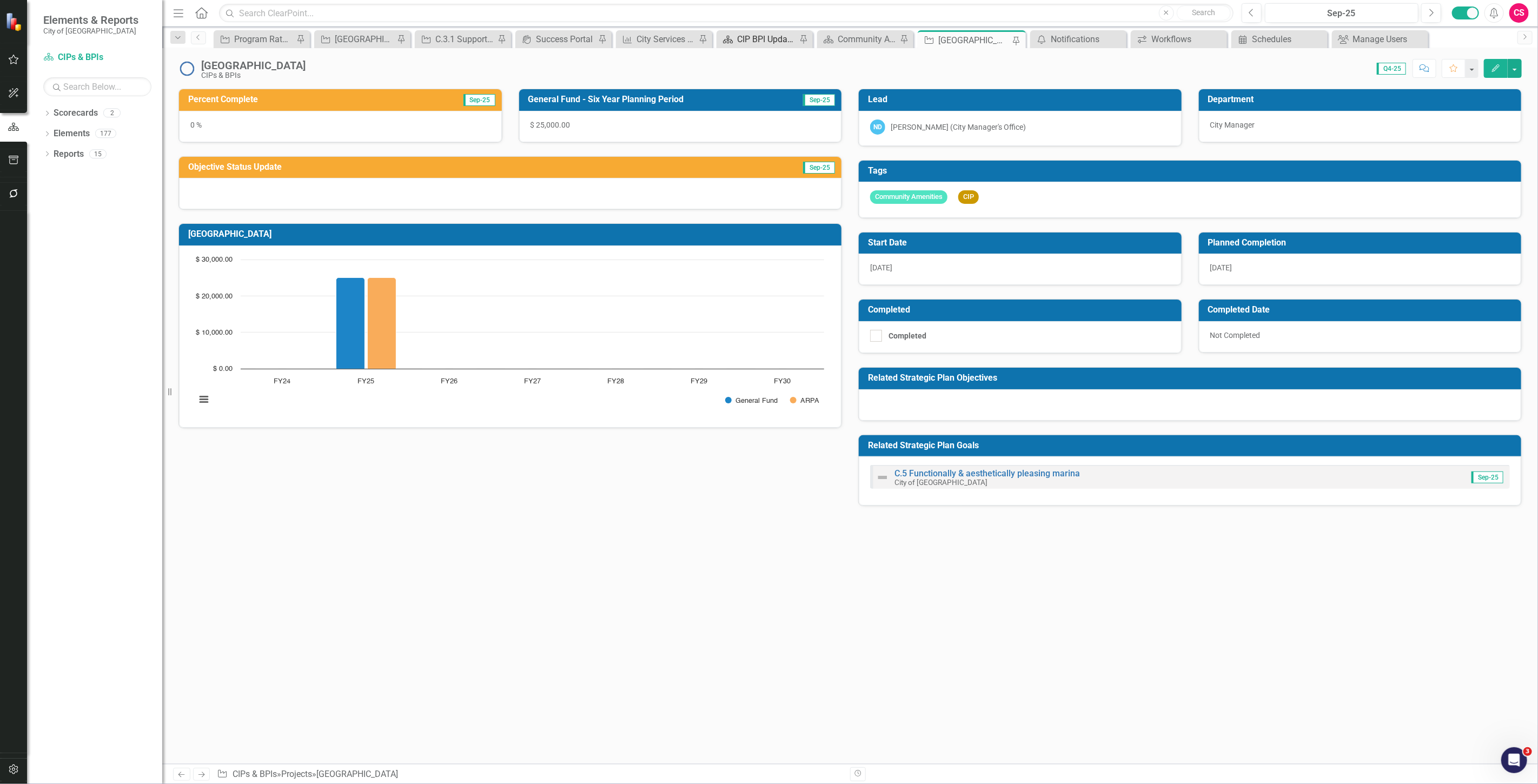
click at [749, 41] on div "CIP BPI Updates" at bounding box center [767, 39] width 59 height 14
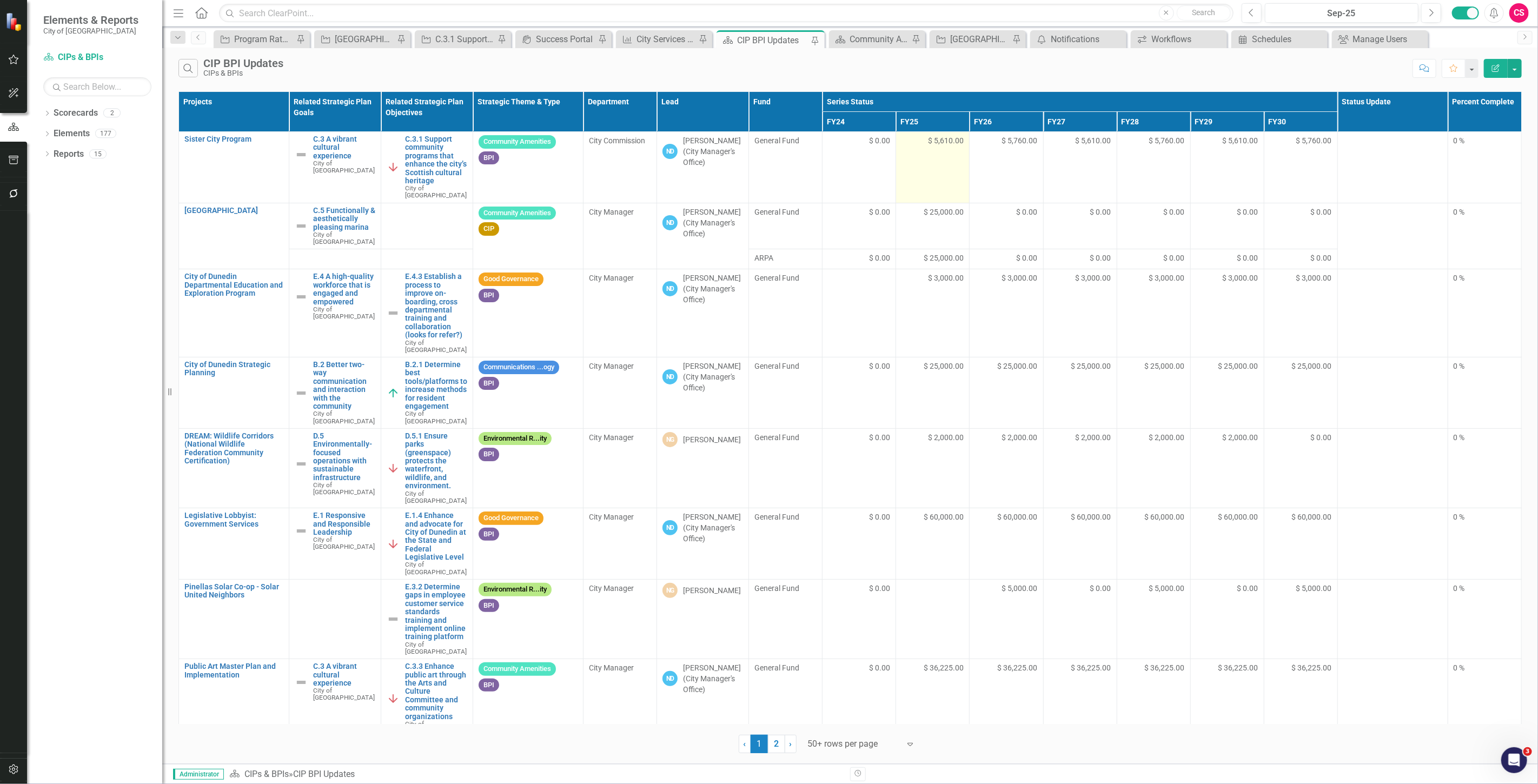
click at [943, 155] on td "$ 5,610.00" at bounding box center [933, 168] width 73 height 72
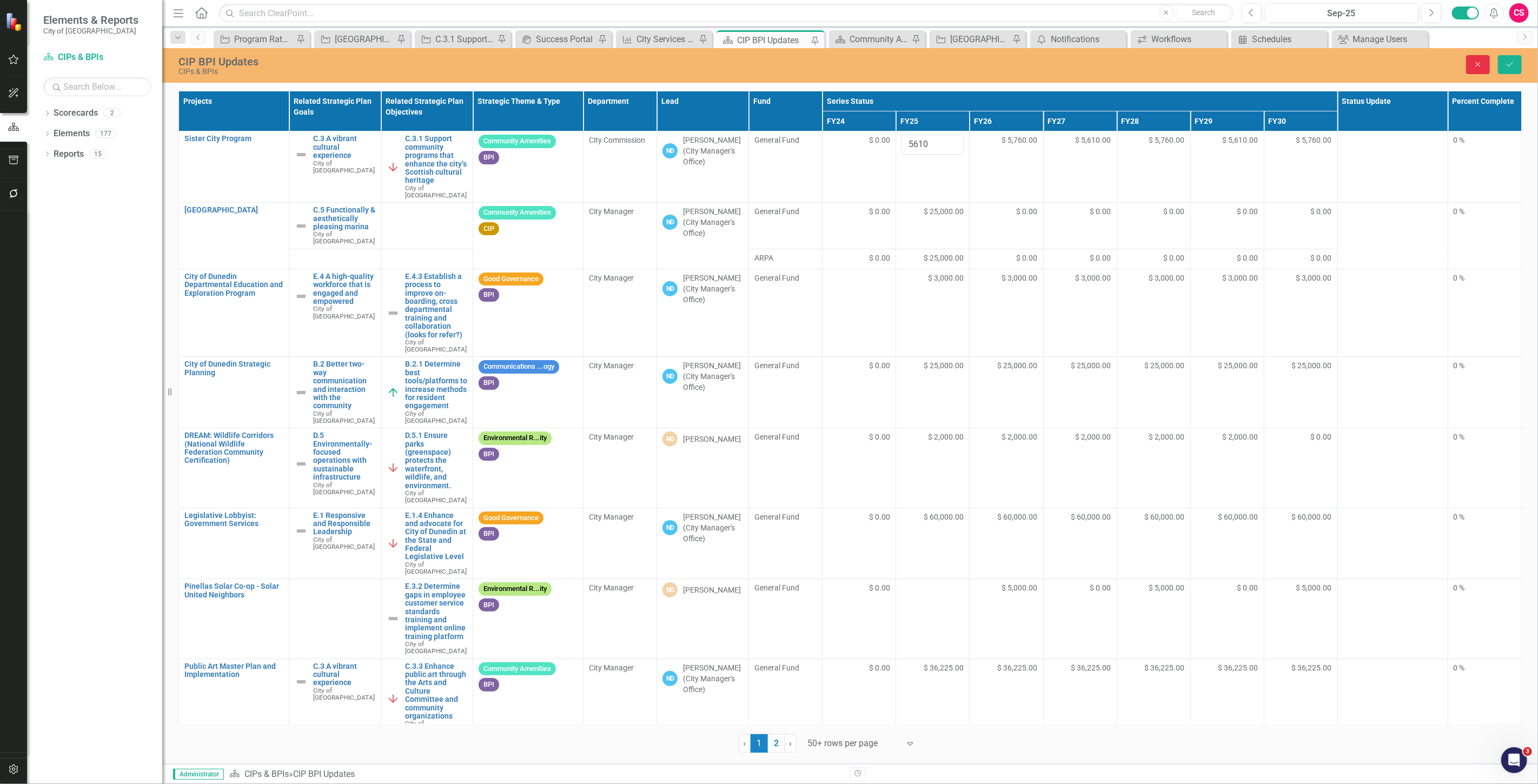
click at [1482, 65] on icon "Close" at bounding box center [1478, 64] width 10 height 7
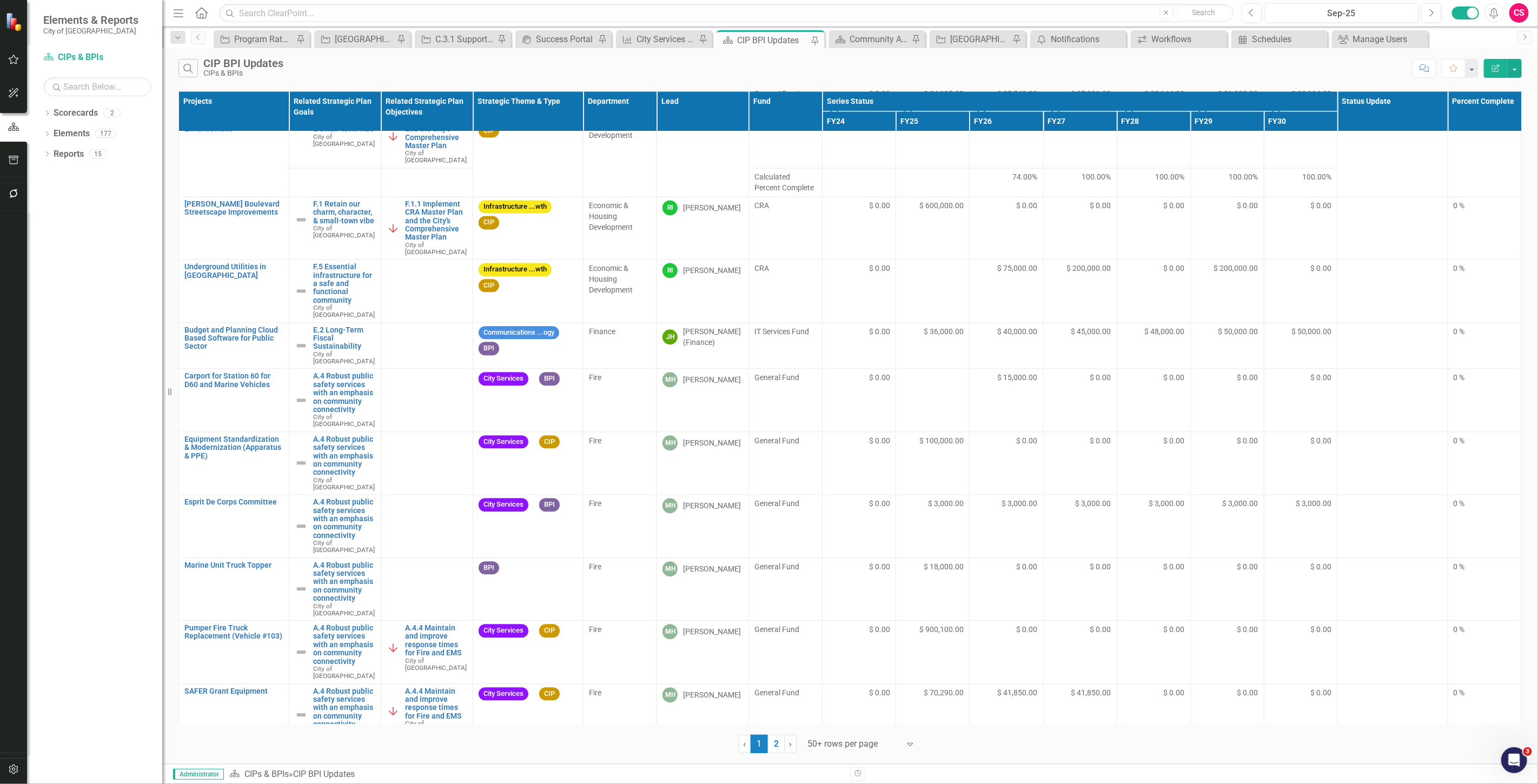
scroll to position [2000, 0]
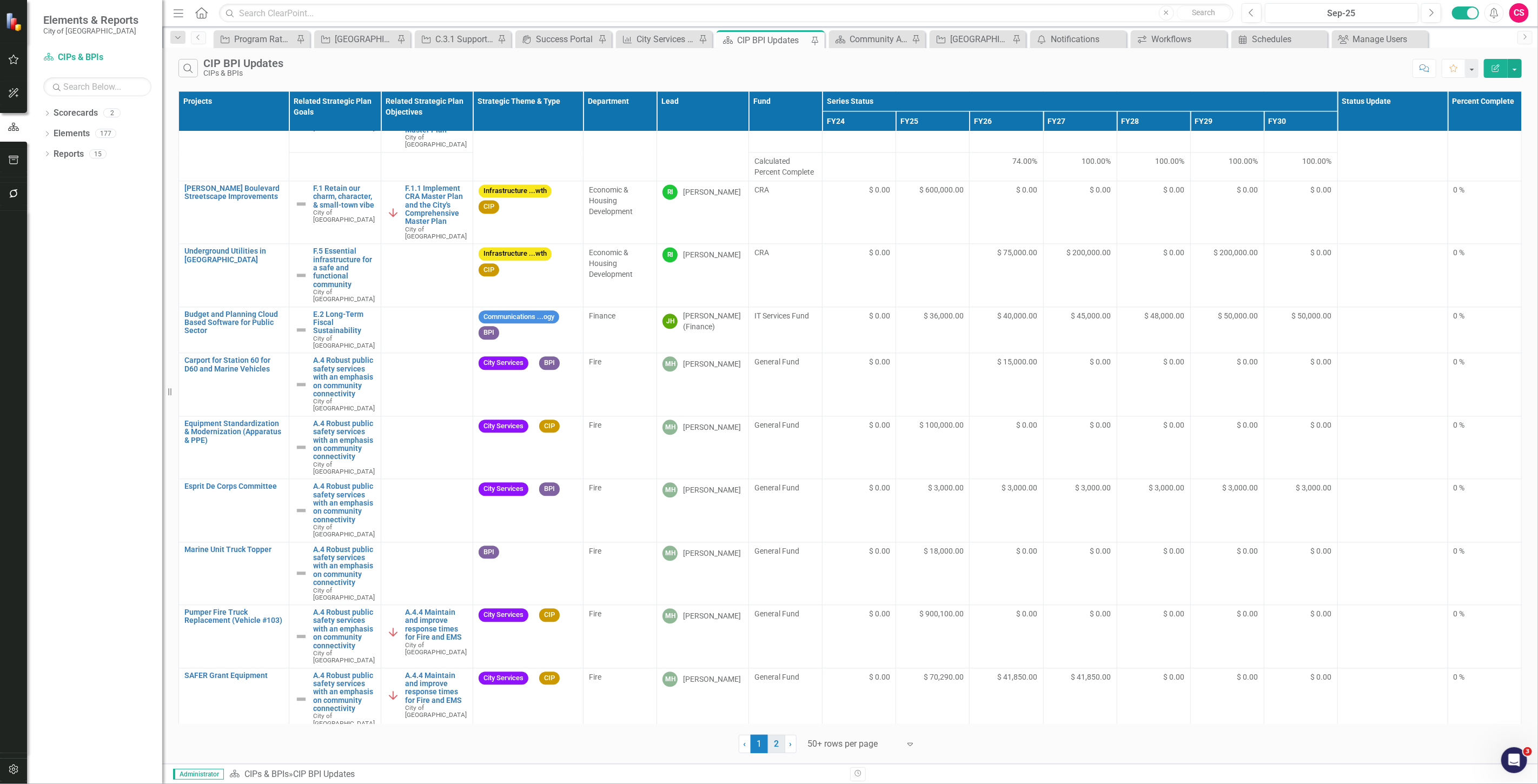
click at [780, 742] on link "2" at bounding box center [777, 744] width 17 height 19
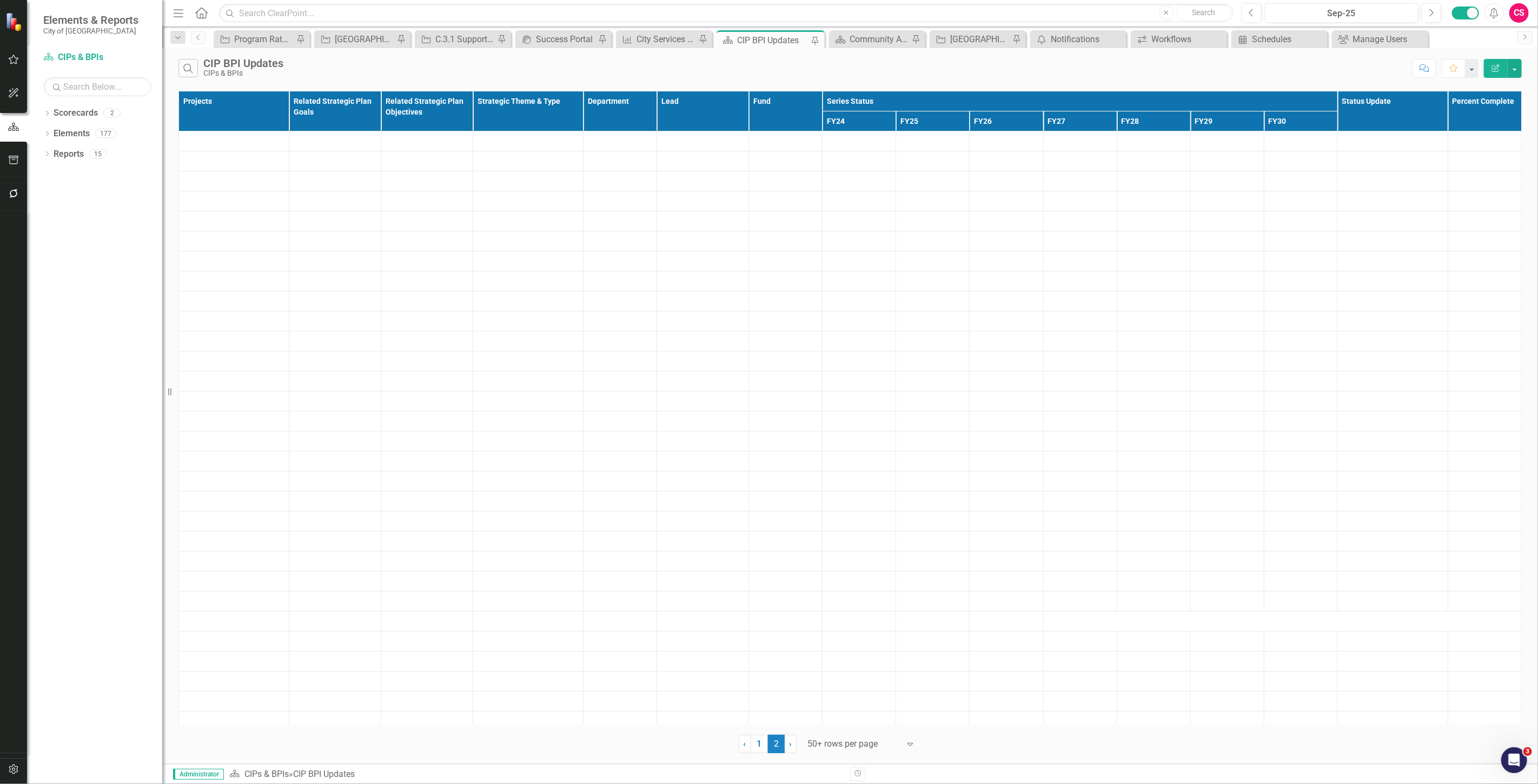
scroll to position [3045, 0]
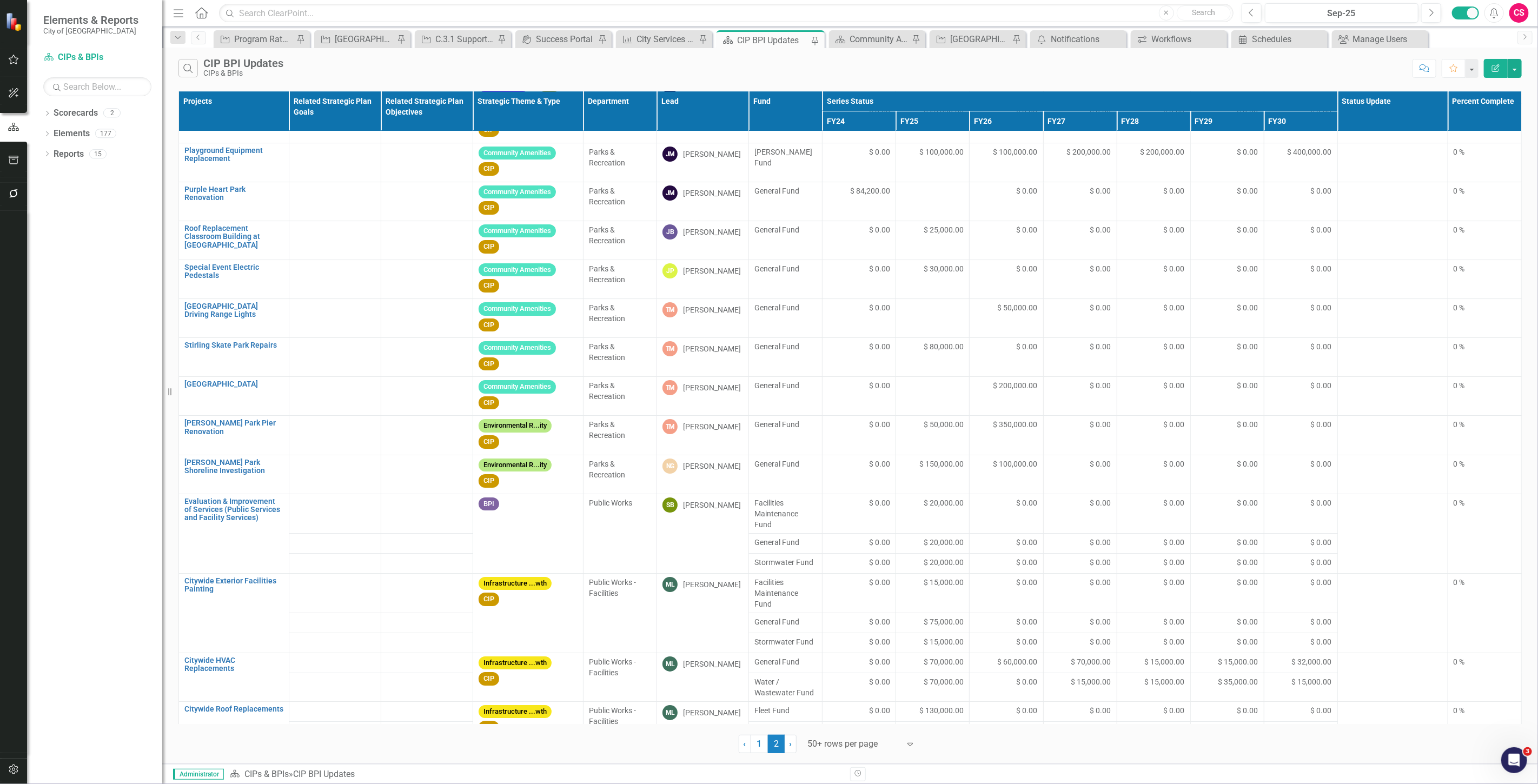
scroll to position [3147, 0]
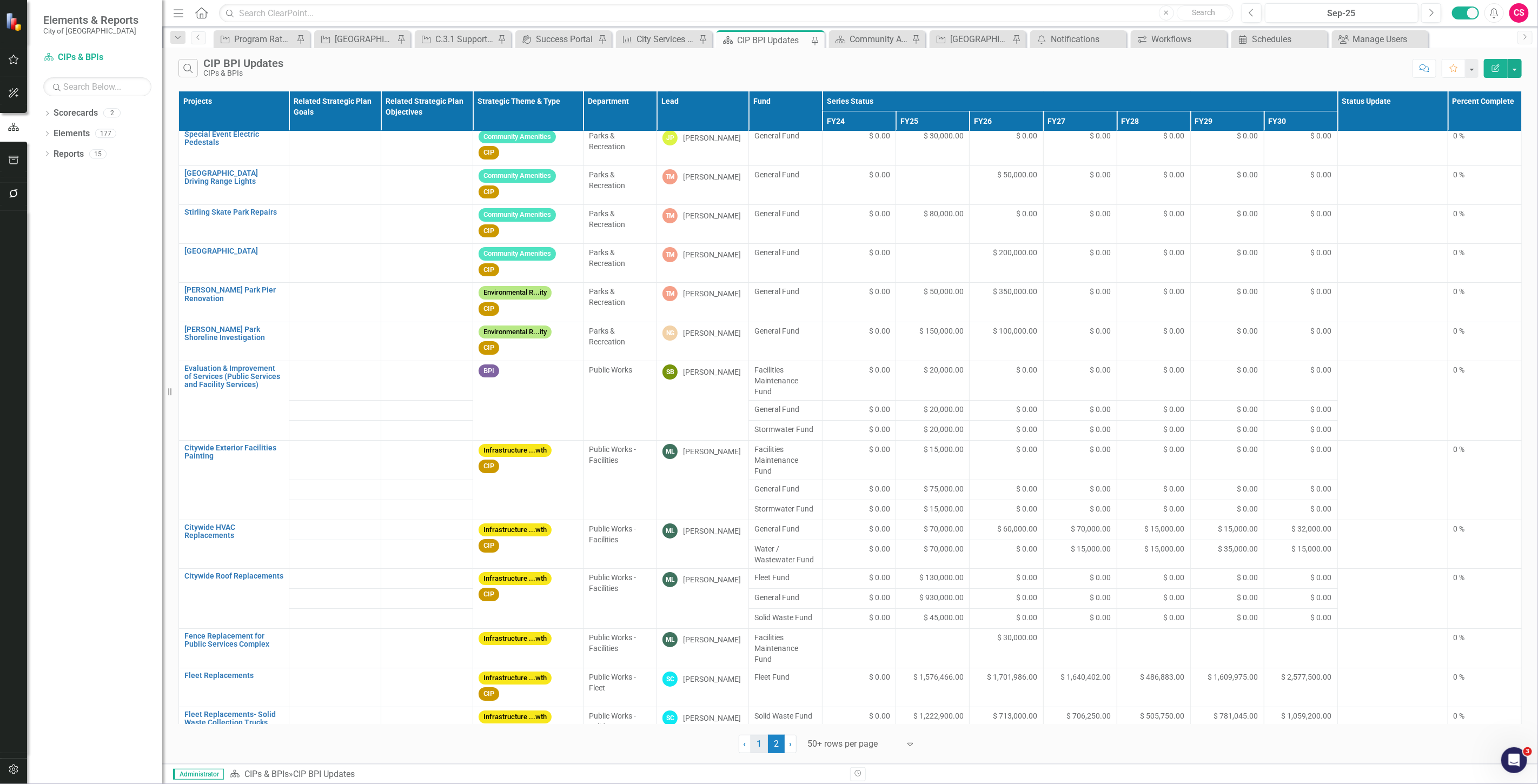
click at [760, 743] on link "1" at bounding box center [759, 744] width 17 height 19
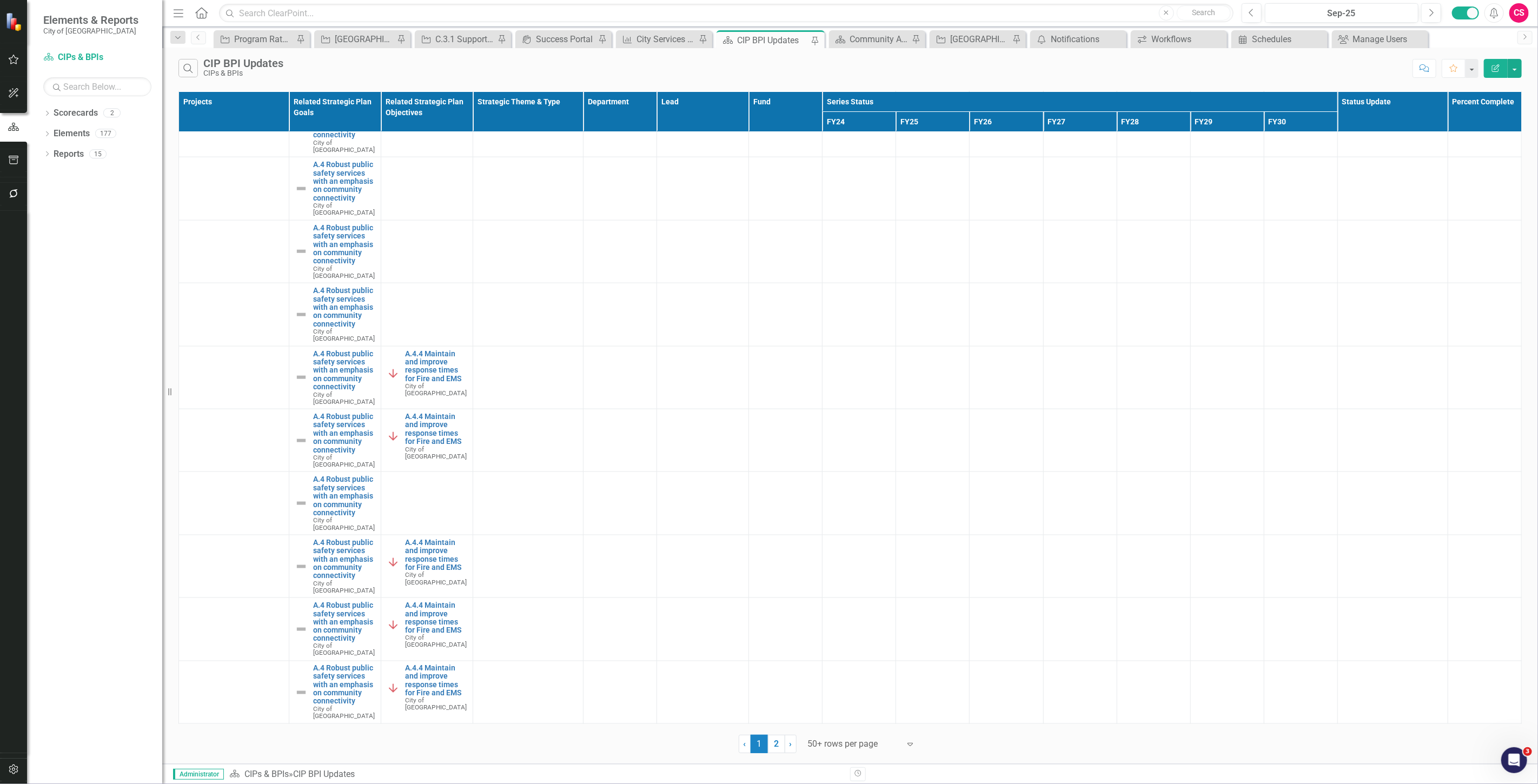
scroll to position [0, 0]
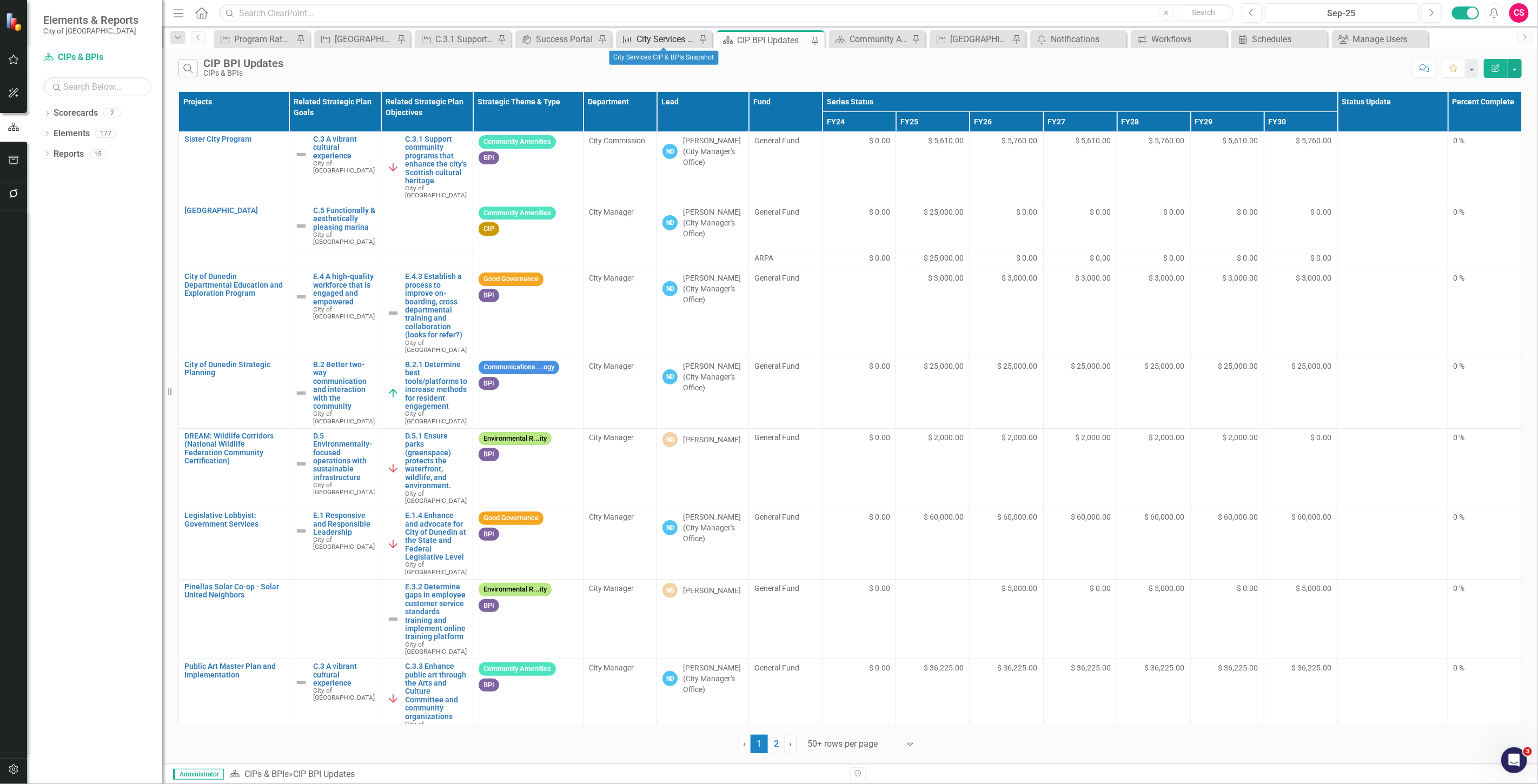
click at [656, 36] on div "City Services CIP & BPIs Snapshot" at bounding box center [666, 39] width 59 height 14
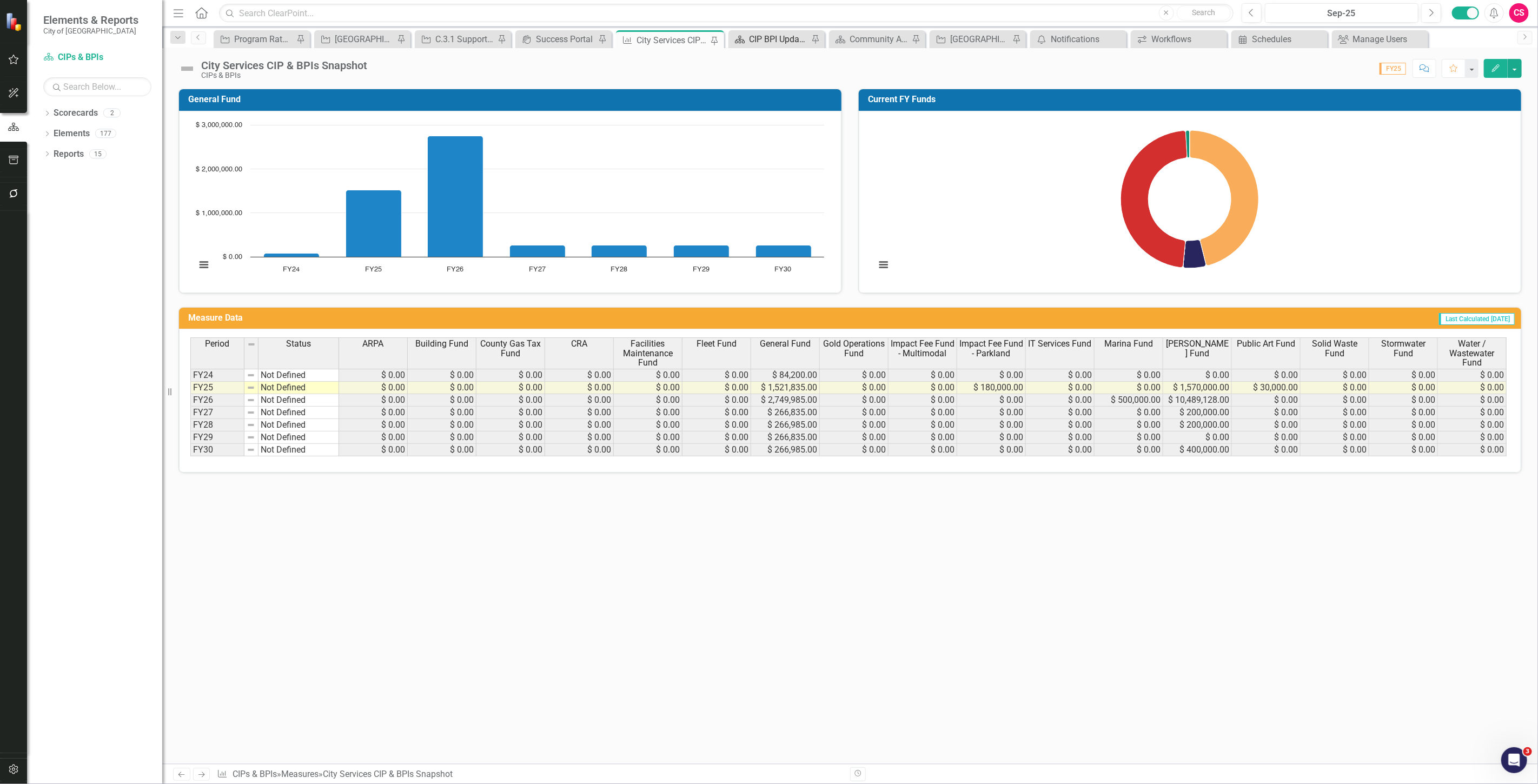
click at [769, 40] on div "CIP BPI Updates" at bounding box center [779, 39] width 59 height 14
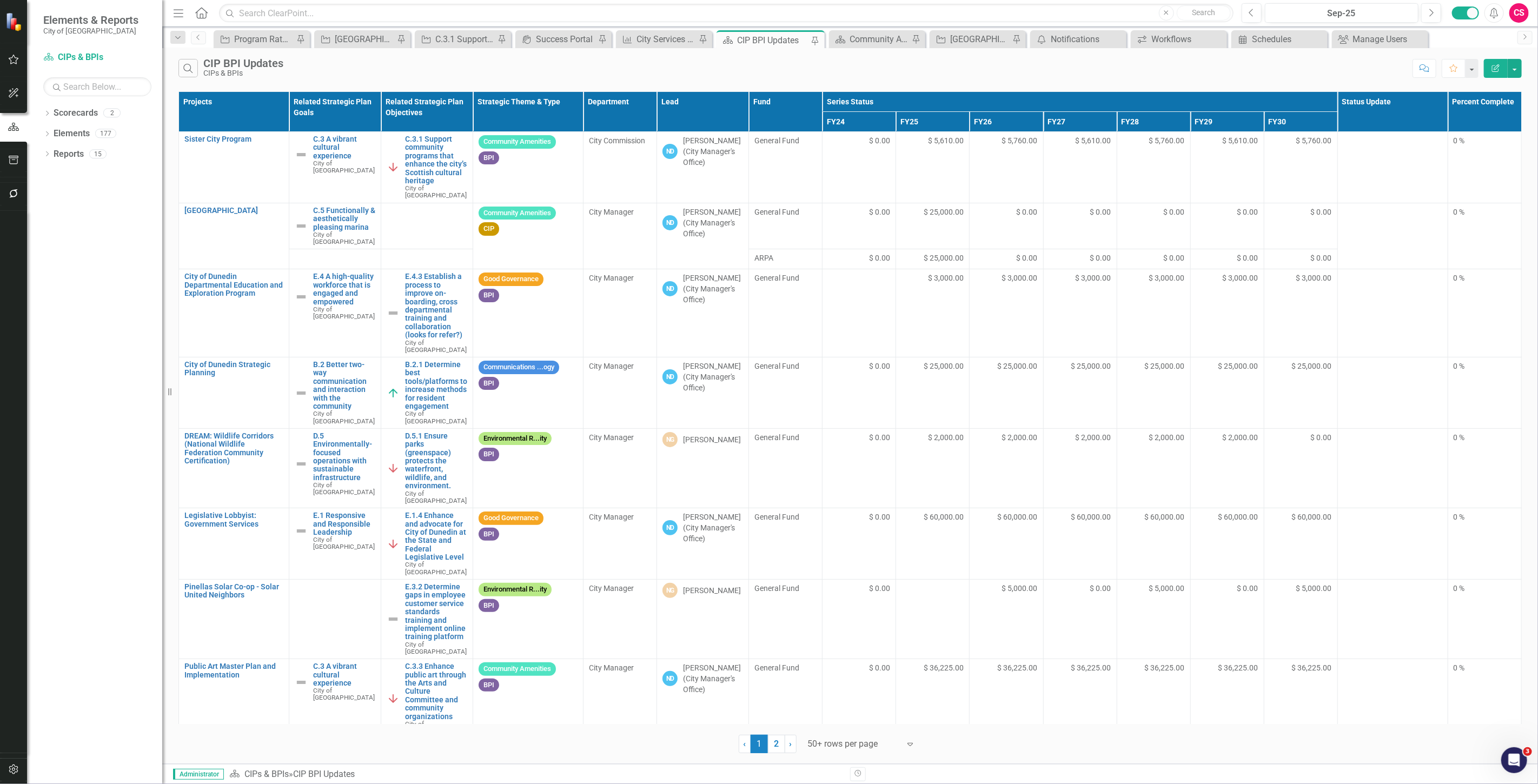
click at [15, 774] on button "button" at bounding box center [14, 770] width 24 height 23
click at [74, 247] on link "System Setup" at bounding box center [97, 250] width 108 height 12
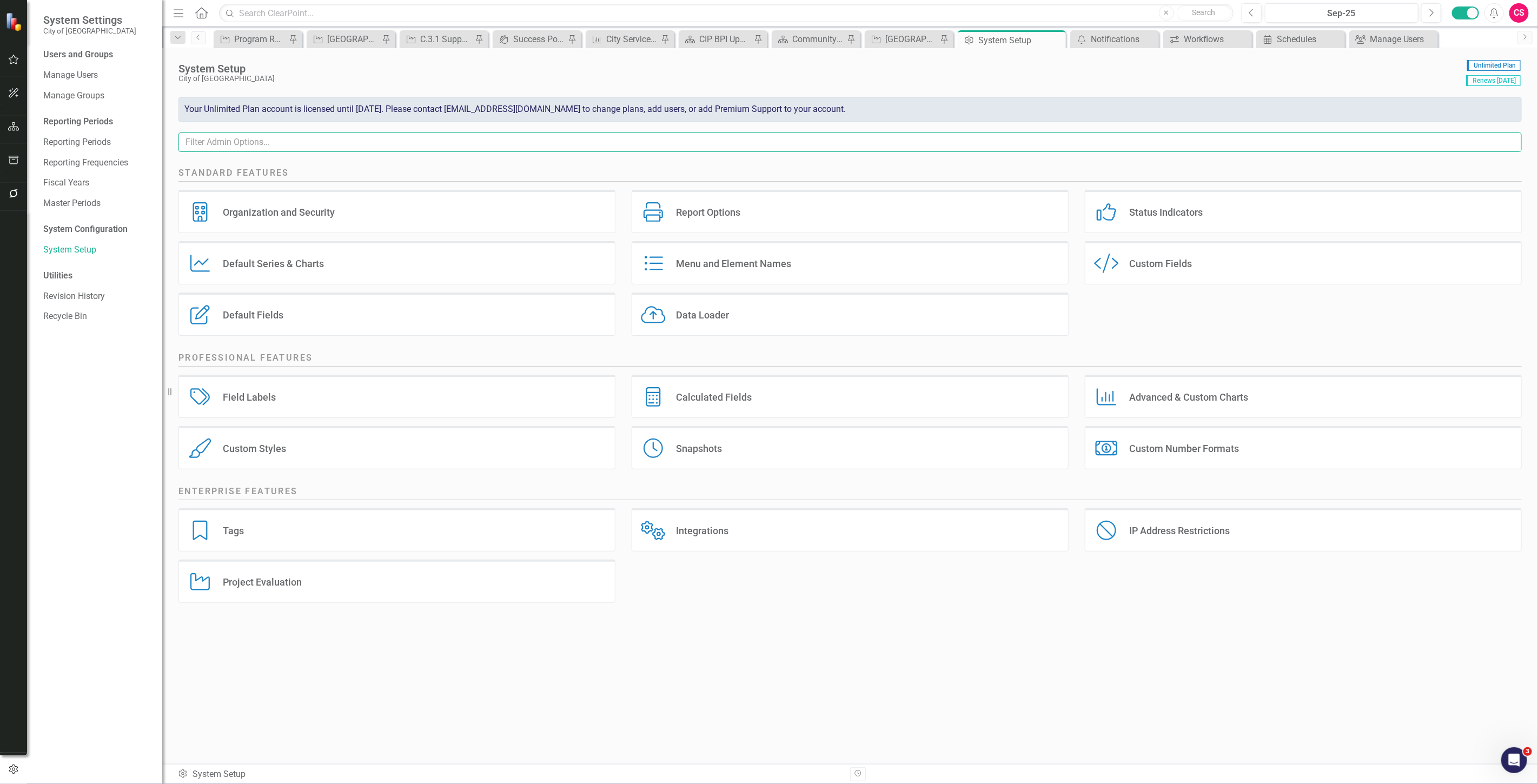
click at [217, 141] on input "text" at bounding box center [850, 142] width 1343 height 20
click at [89, 79] on link "Manage Users" at bounding box center [97, 75] width 108 height 12
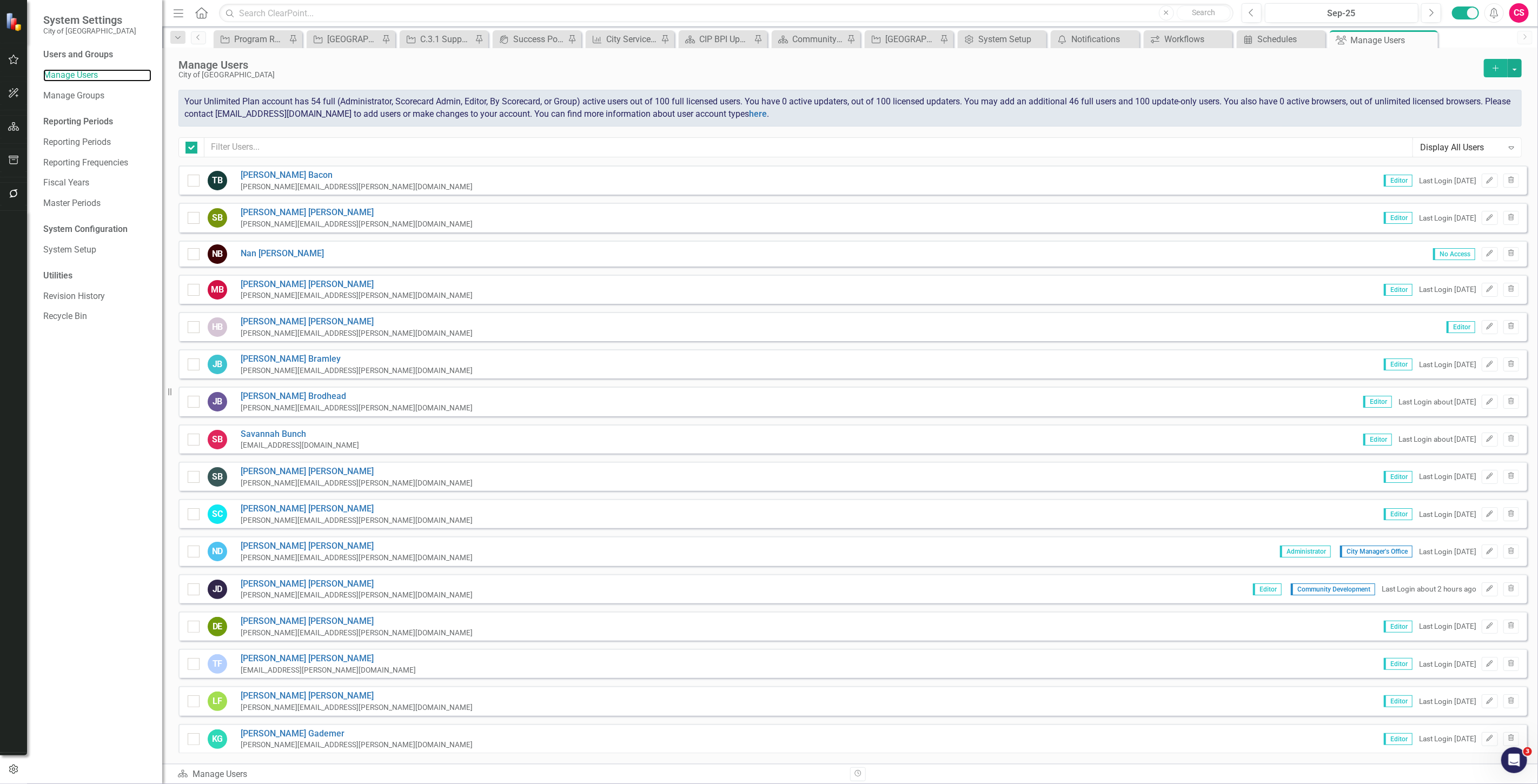
checkbox input "false"
click at [260, 151] on input "text" at bounding box center [808, 147] width 1209 height 20
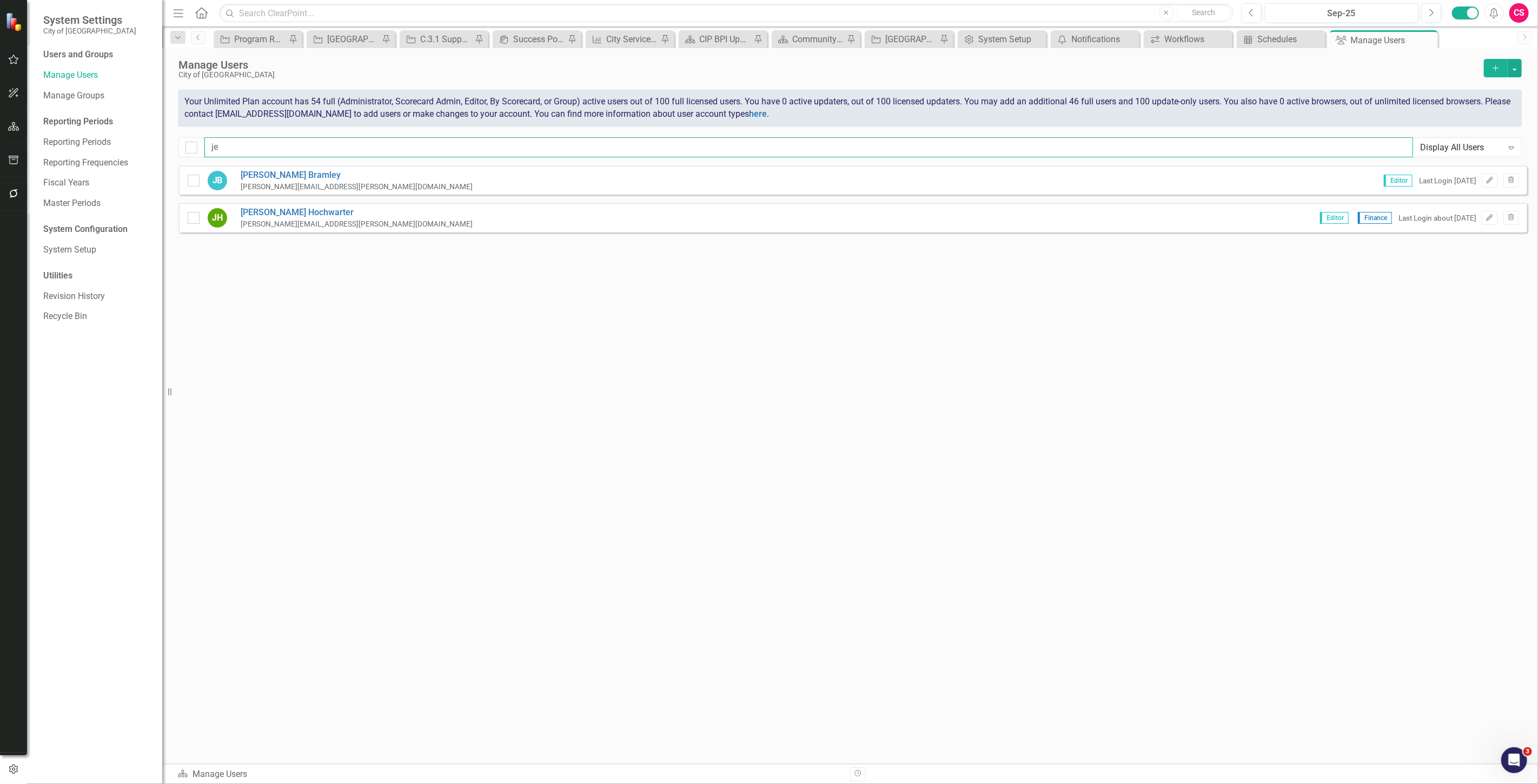
click at [223, 149] on input "je" at bounding box center [808, 147] width 1209 height 20
type input "j"
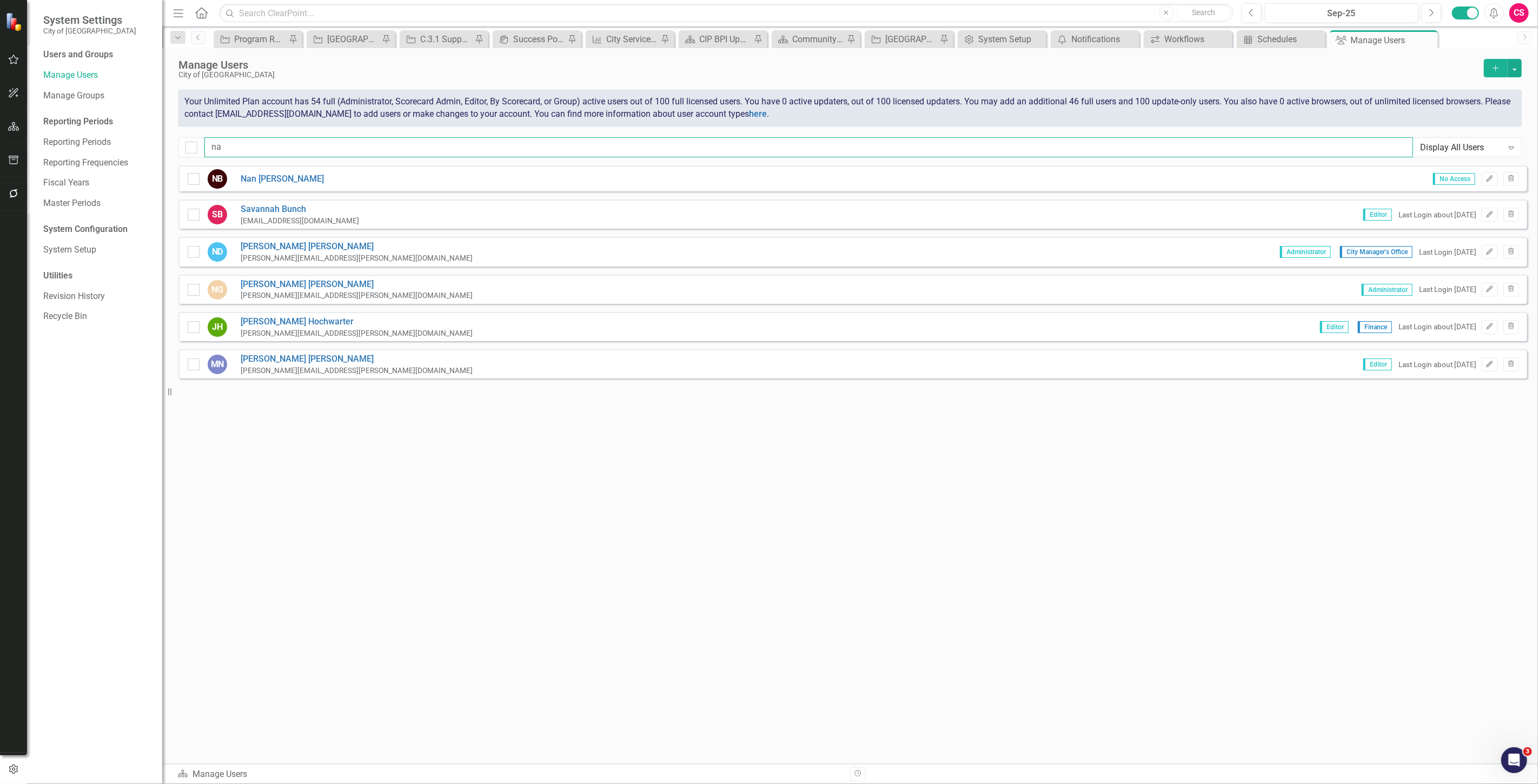
type input "n"
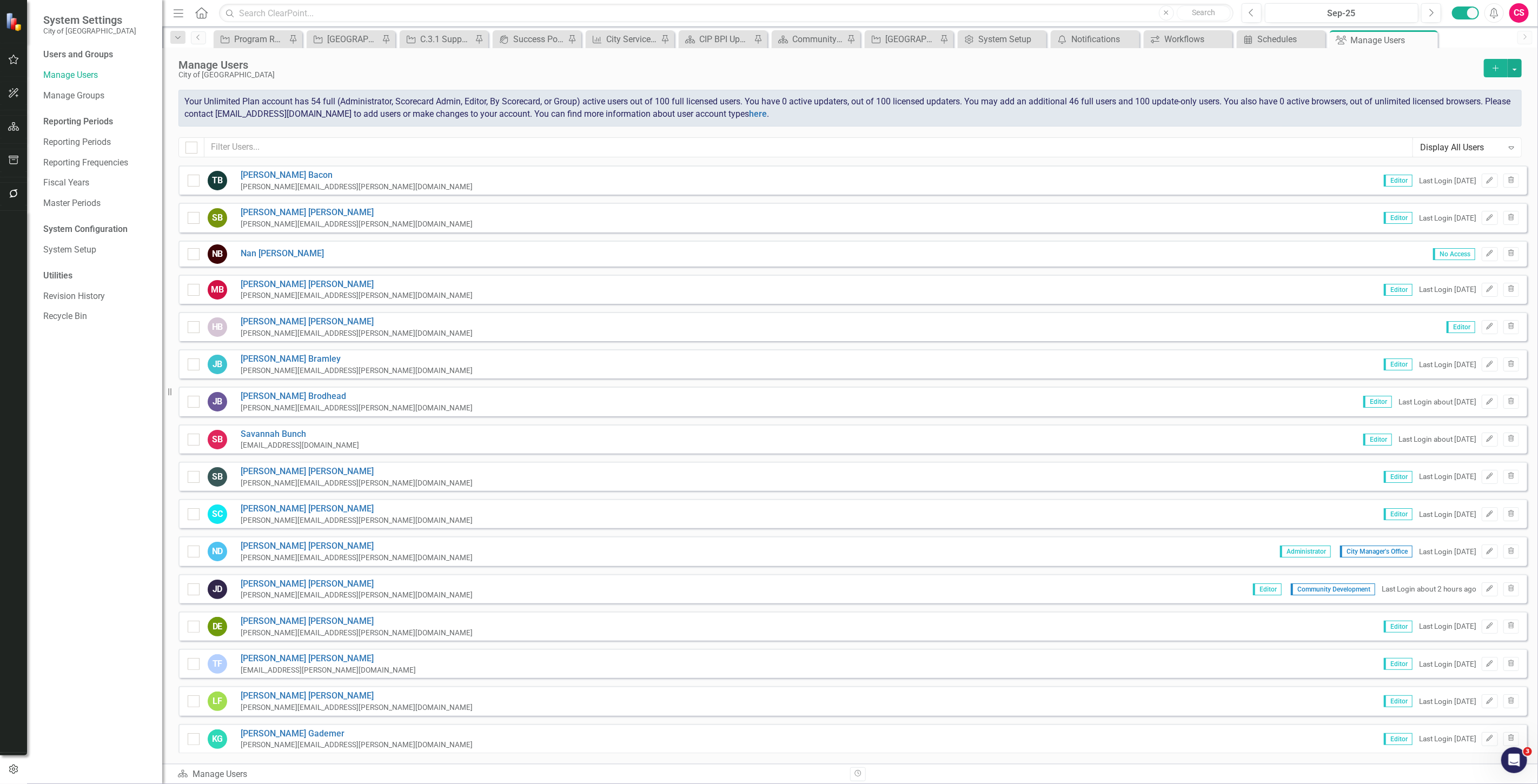
click at [258, 76] on div "City of [GEOGRAPHIC_DATA]" at bounding box center [828, 75] width 1300 height 8
